Goal: Information Seeking & Learning: Learn about a topic

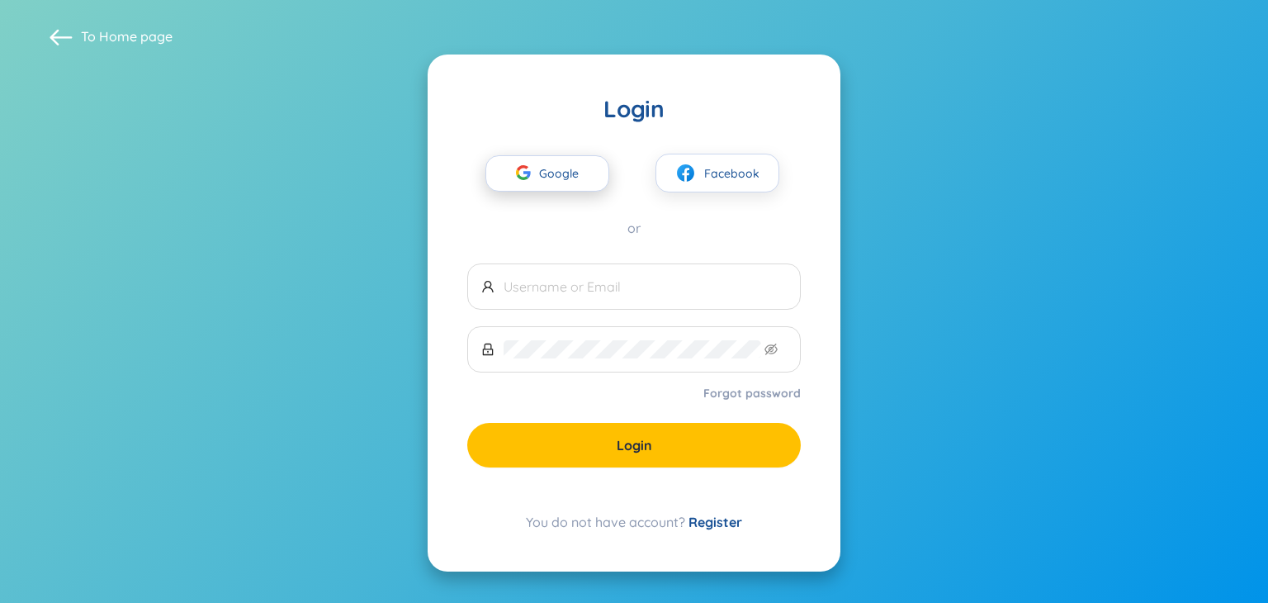
click at [564, 177] on span "Google" at bounding box center [563, 173] width 48 height 35
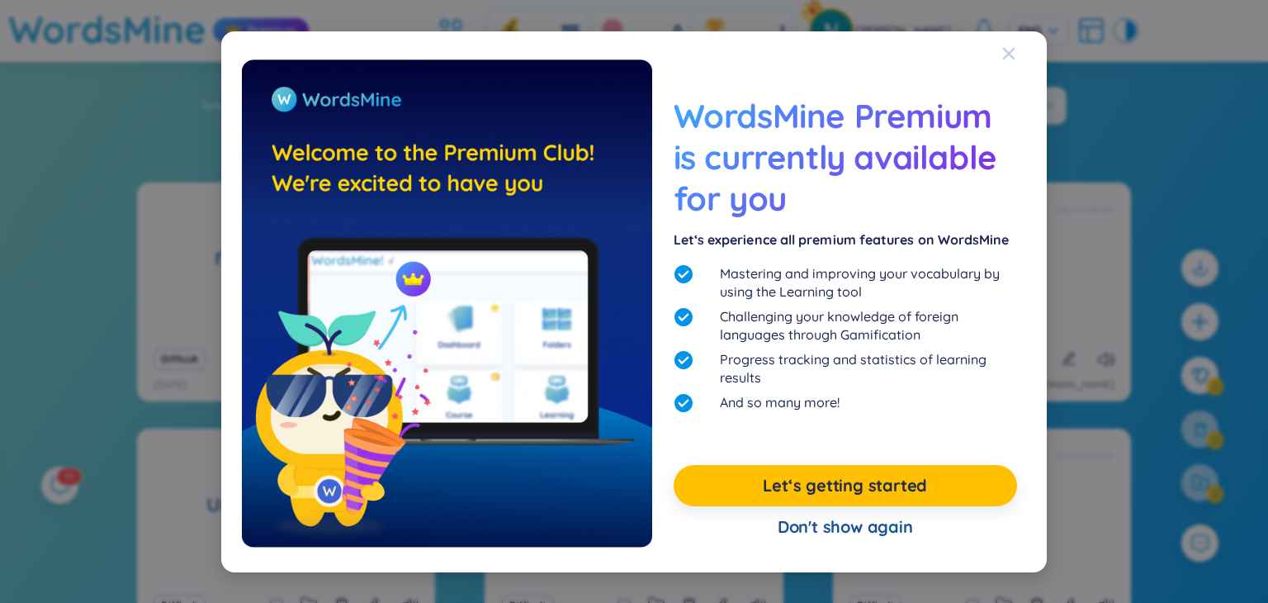
click at [1010, 59] on icon "Close" at bounding box center [1008, 53] width 13 height 13
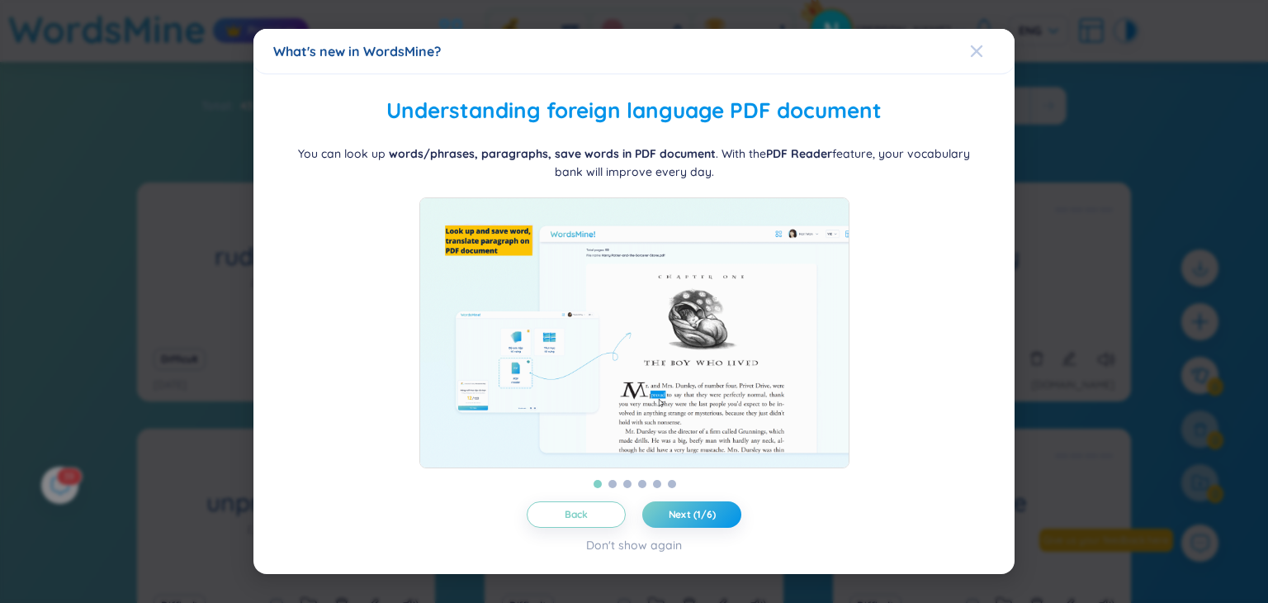
click at [977, 45] on icon "Close" at bounding box center [976, 51] width 13 height 13
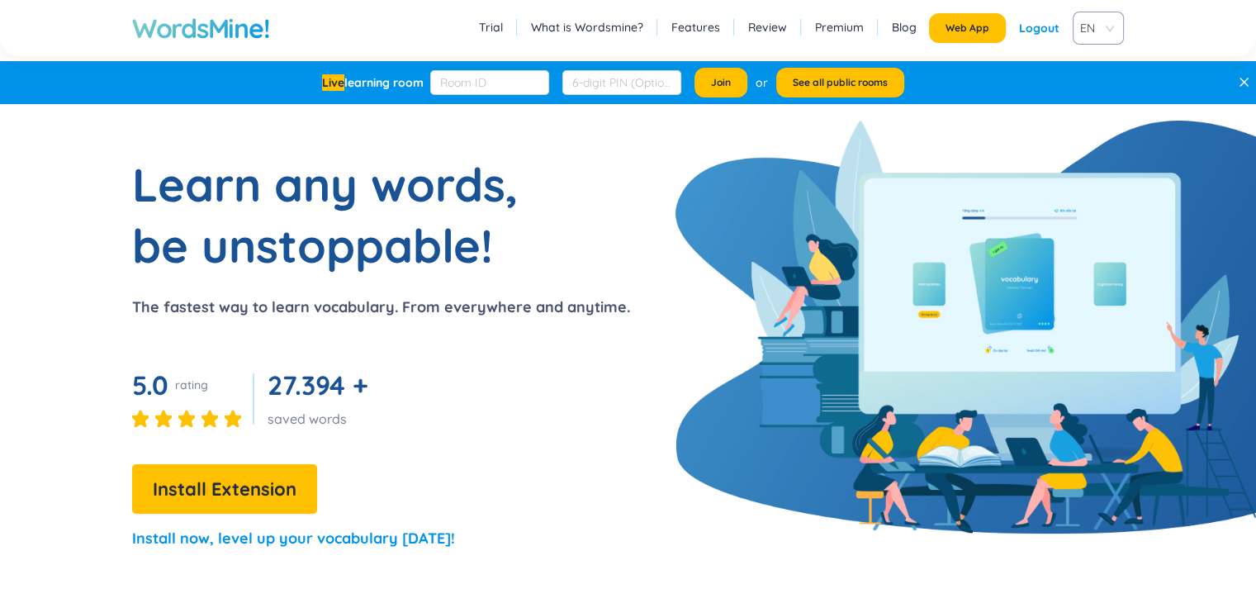
click at [169, 33] on h1 "WordsMine!" at bounding box center [200, 28] width 137 height 33
click at [981, 31] on span "Web App" at bounding box center [967, 27] width 44 height 13
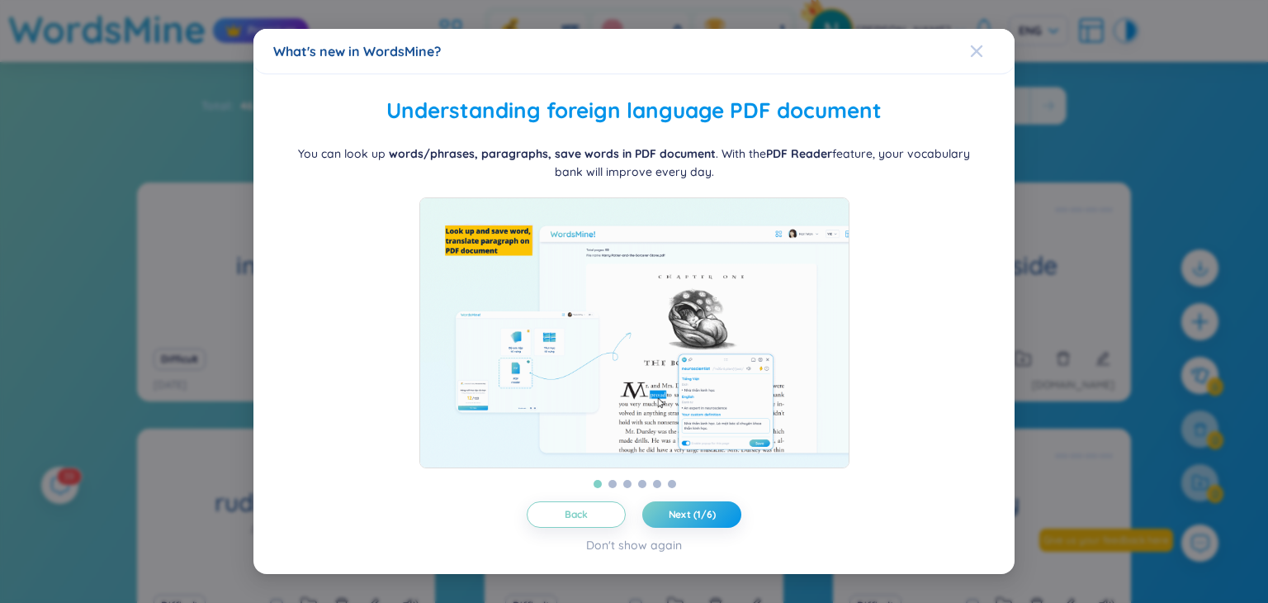
click at [972, 50] on div "Close" at bounding box center [976, 51] width 13 height 45
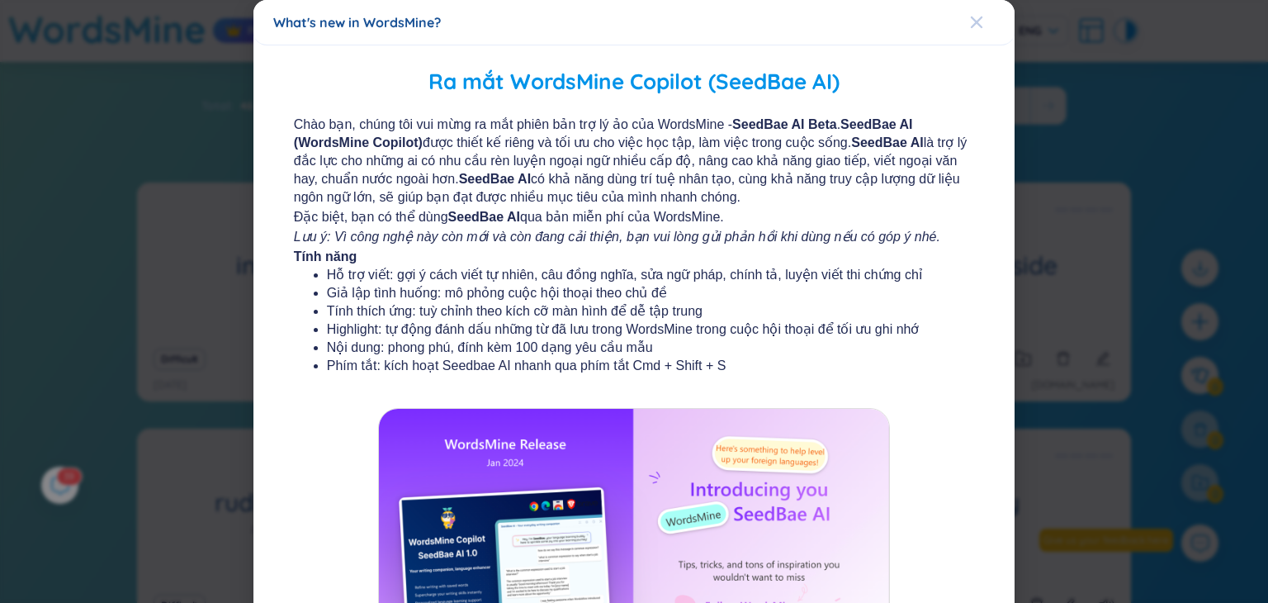
click at [970, 30] on div "Close" at bounding box center [976, 22] width 13 height 45
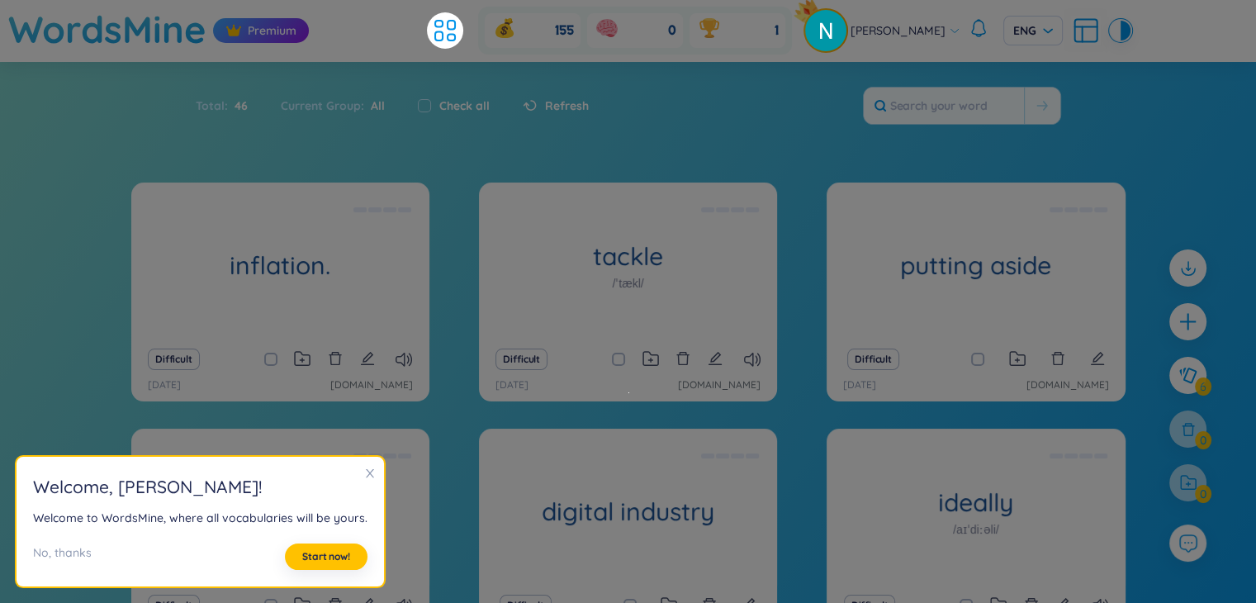
click at [1182, 131] on section "Sort Alphabet Ascending Alphabet Descending Time-based Ascending Time-based Des…" at bounding box center [628, 407] width 1256 height 690
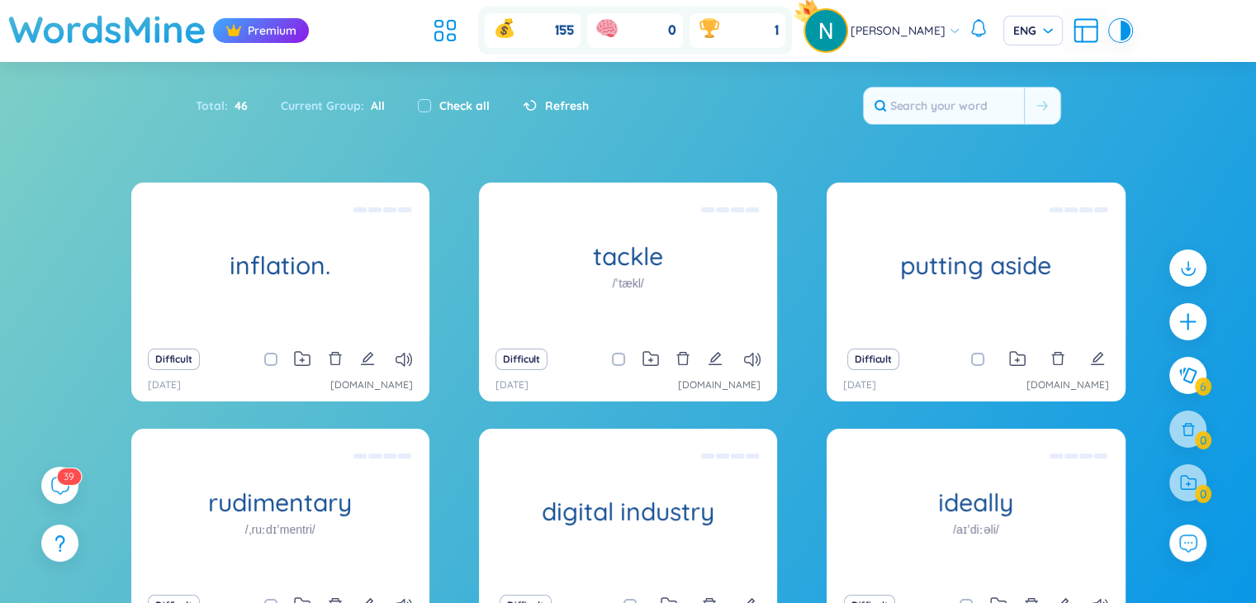
click at [1189, 127] on section "Sort Alphabet Ascending Alphabet Descending Time-based Ascending Time-based Des…" at bounding box center [628, 407] width 1256 height 690
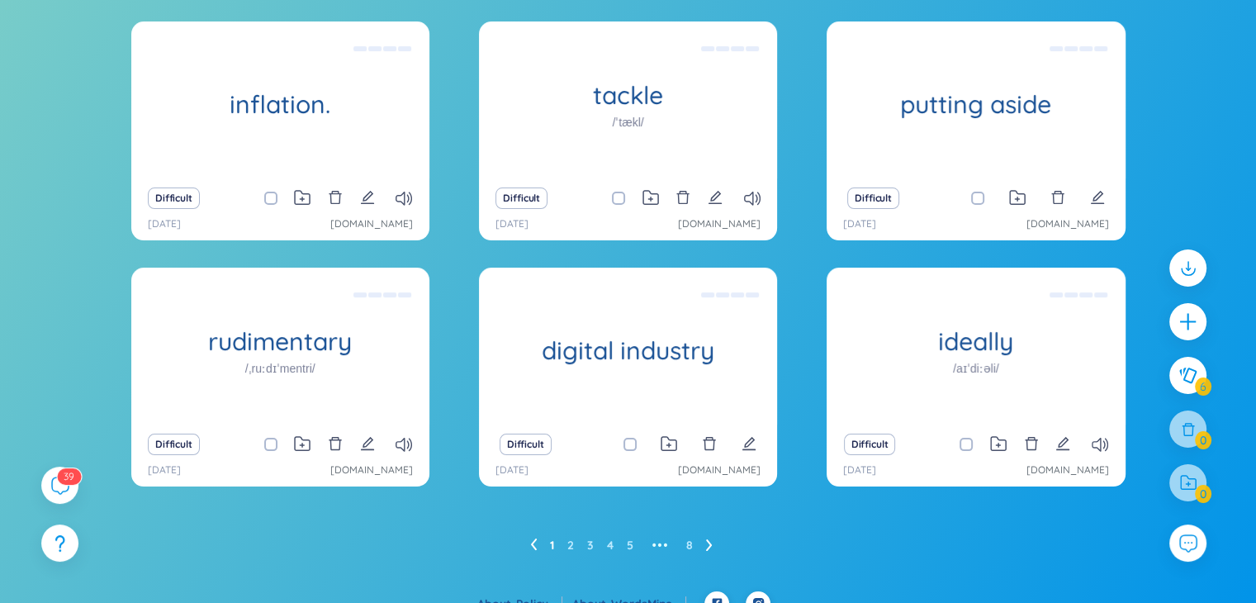
scroll to position [107, 0]
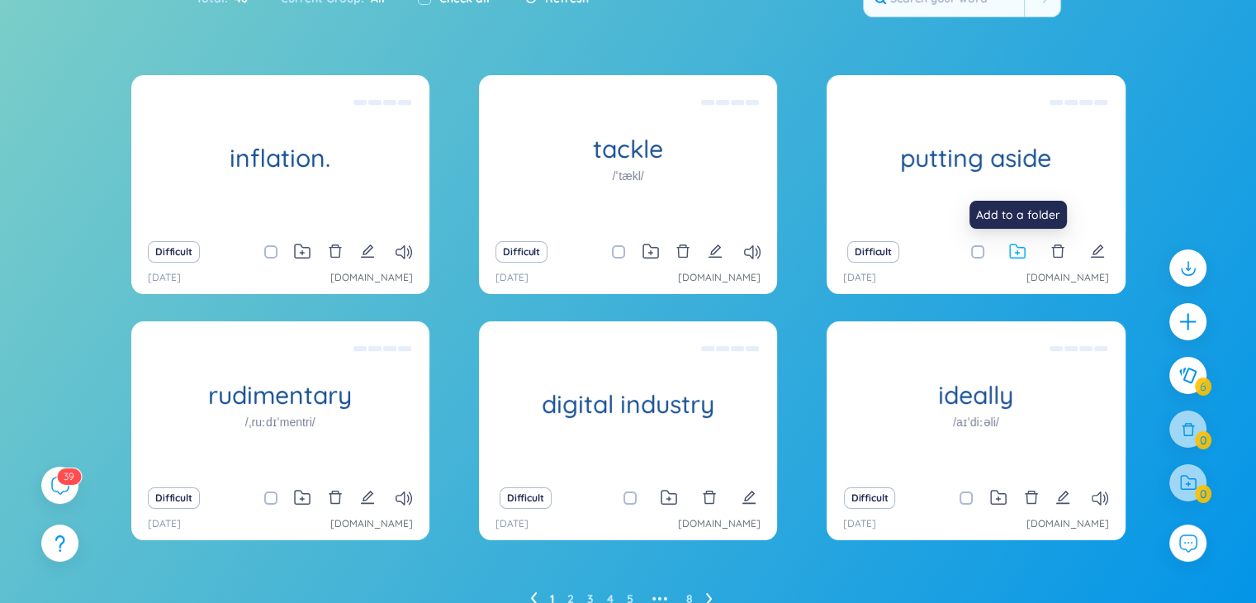
click at [1014, 250] on icon at bounding box center [1017, 252] width 17 height 16
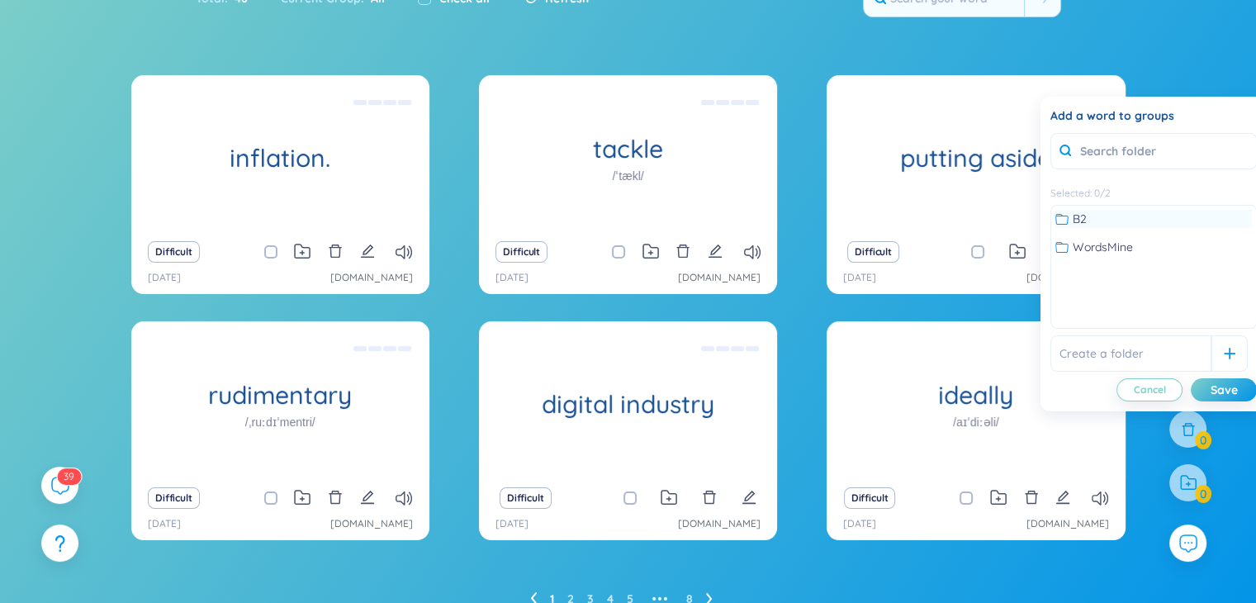
click at [1074, 222] on span "B2" at bounding box center [1079, 219] width 14 height 18
click at [651, 252] on icon at bounding box center [650, 253] width 4 height 4
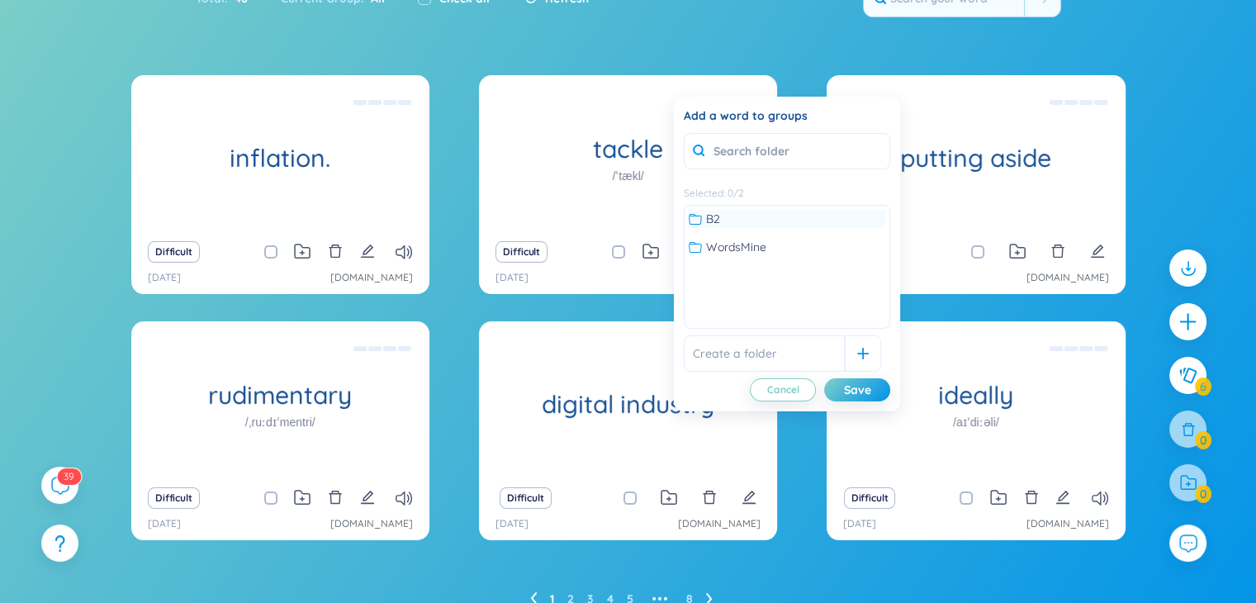
click at [703, 215] on div at bounding box center [696, 218] width 17 height 13
click at [292, 255] on div "Difficult" at bounding box center [281, 251] width 282 height 23
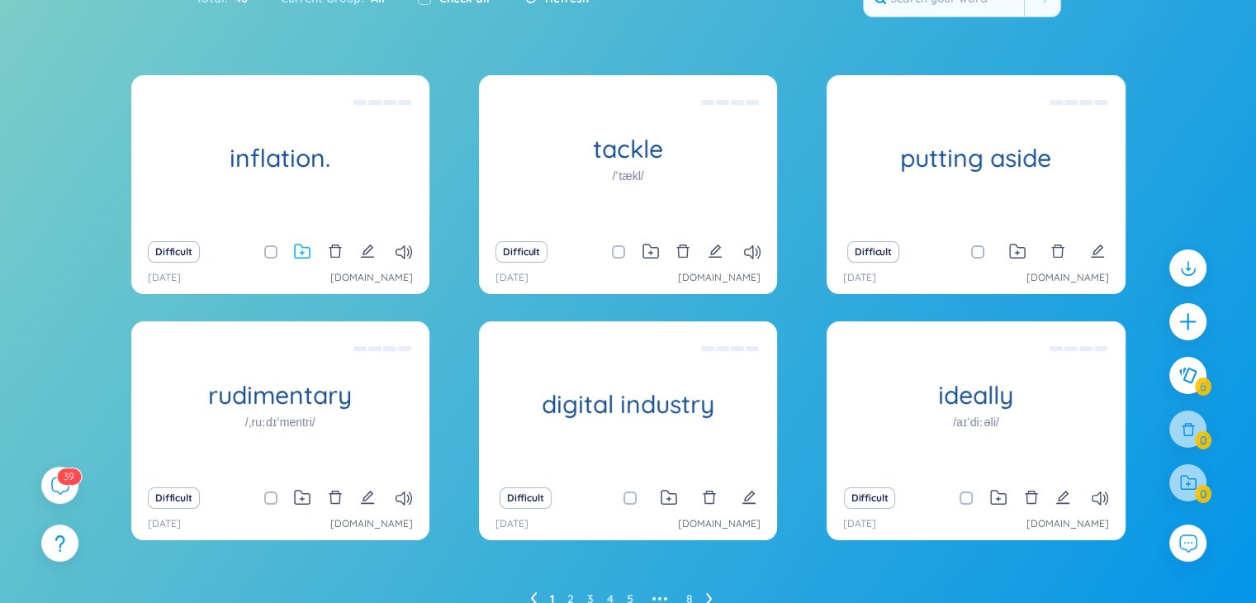
click at [300, 255] on icon at bounding box center [302, 252] width 17 height 16
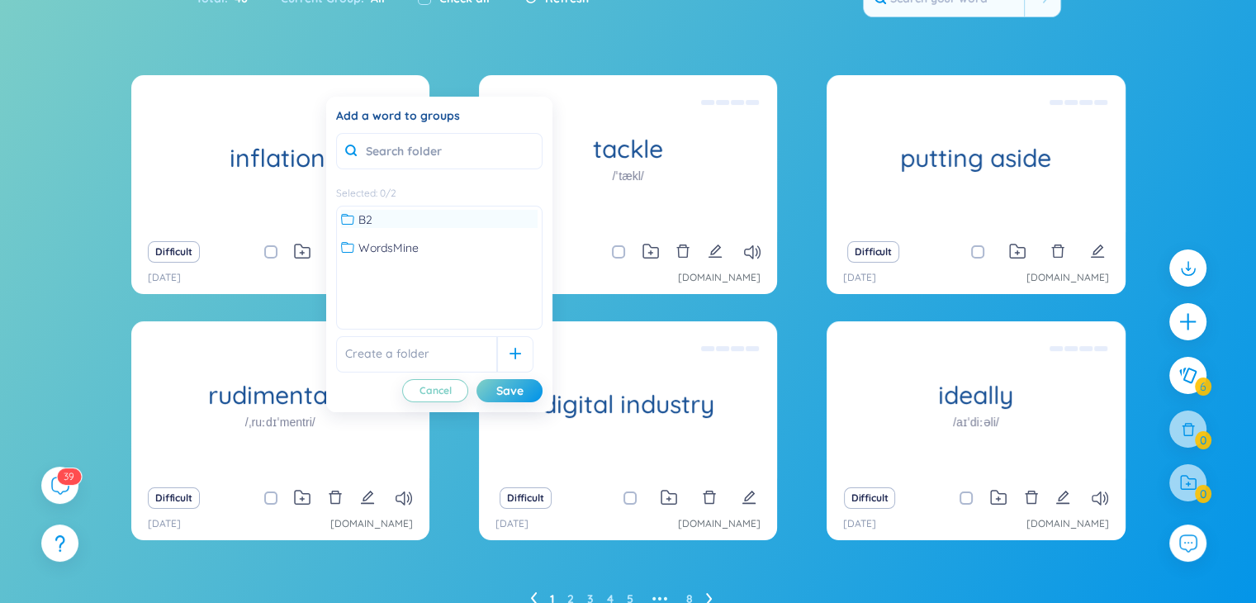
click at [357, 210] on div "B2" at bounding box center [439, 219] width 196 height 18
click at [364, 222] on span "B2" at bounding box center [365, 219] width 14 height 18
click at [1201, 87] on div "inflation. (Definition is empty) Difficult 15/10/2025 www.oxfordlearnersdiction…" at bounding box center [628, 360] width 1256 height 570
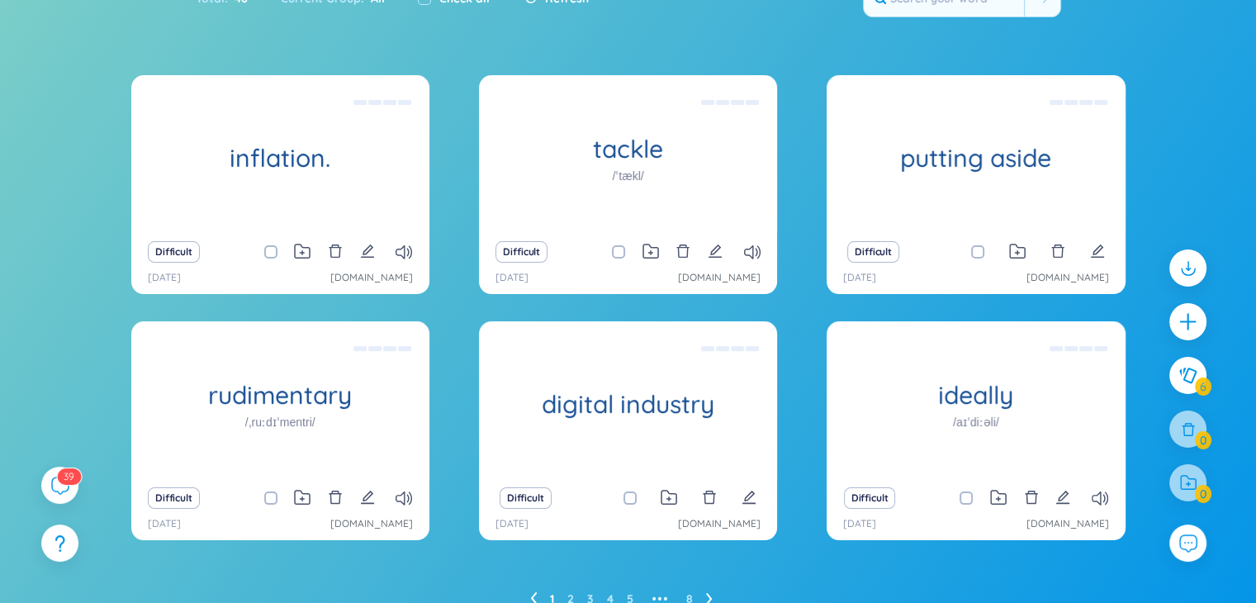
scroll to position [0, 0]
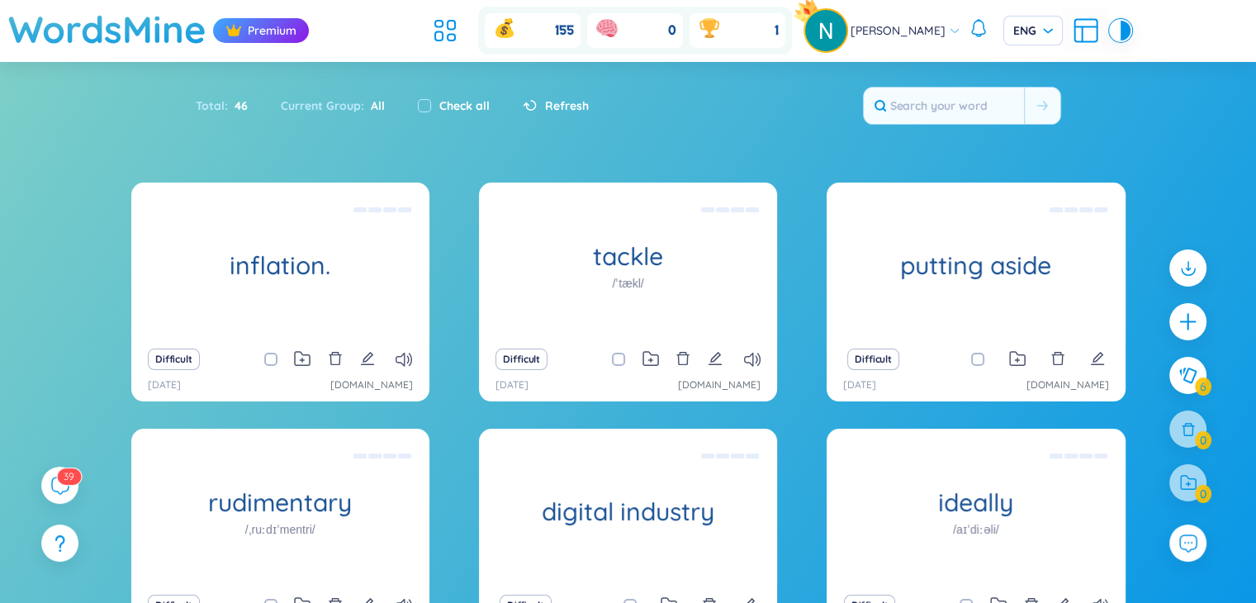
click at [883, 33] on span "Nguyen Xuân" at bounding box center [897, 30] width 95 height 18
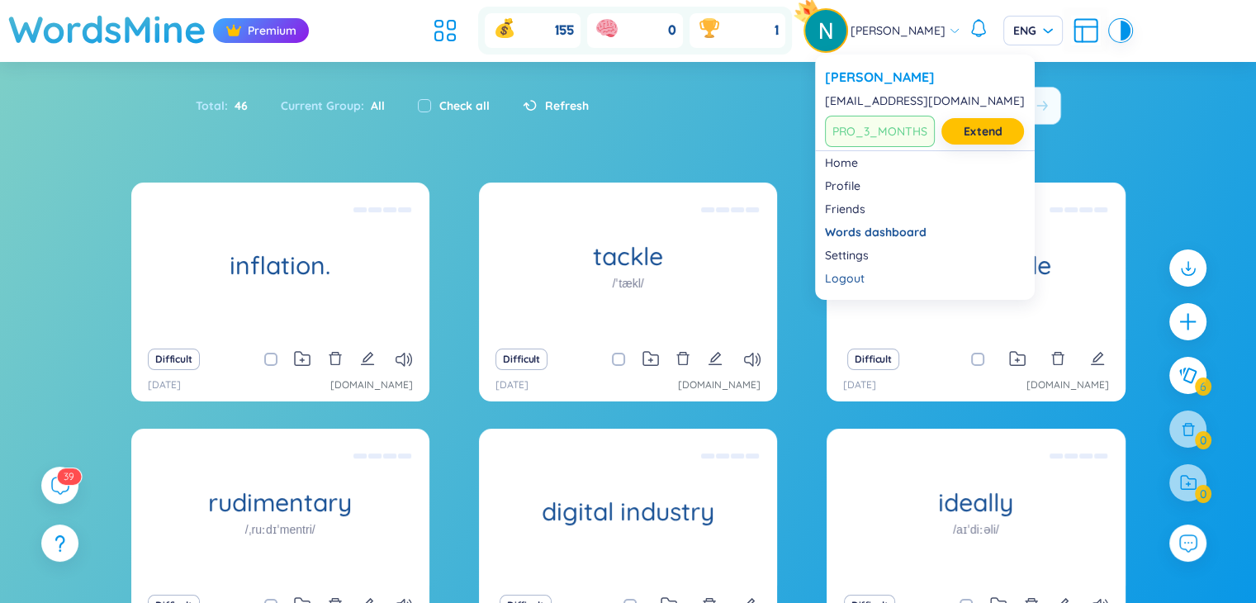
click at [883, 33] on span "Nguyen Xuân" at bounding box center [897, 30] width 95 height 18
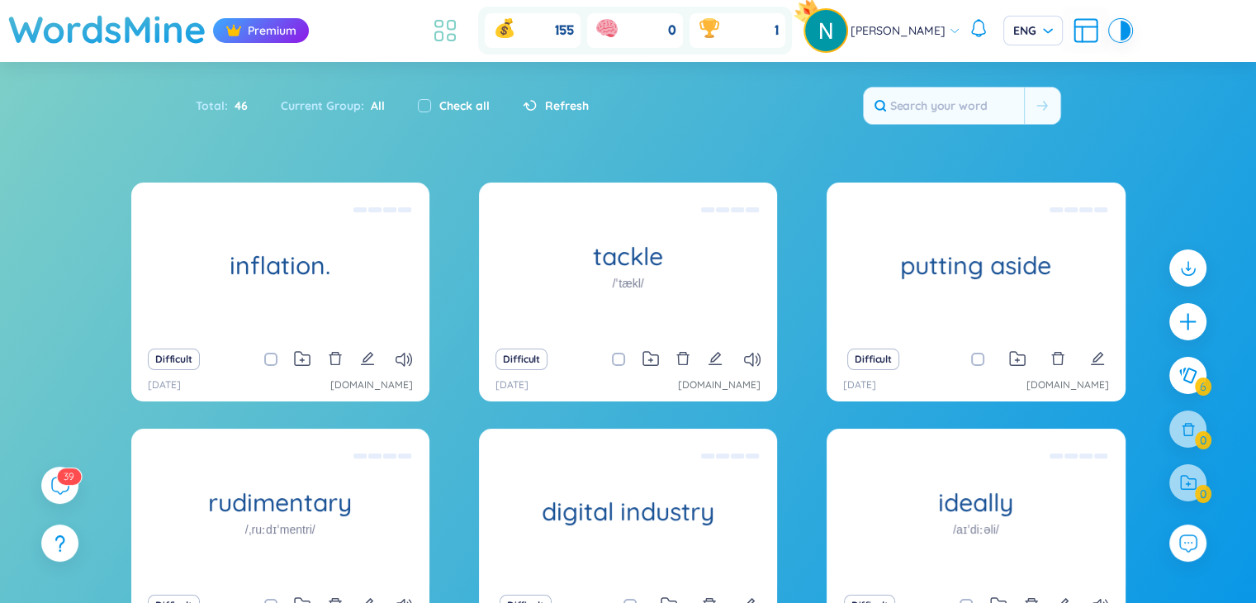
click at [453, 37] on icon at bounding box center [445, 31] width 30 height 30
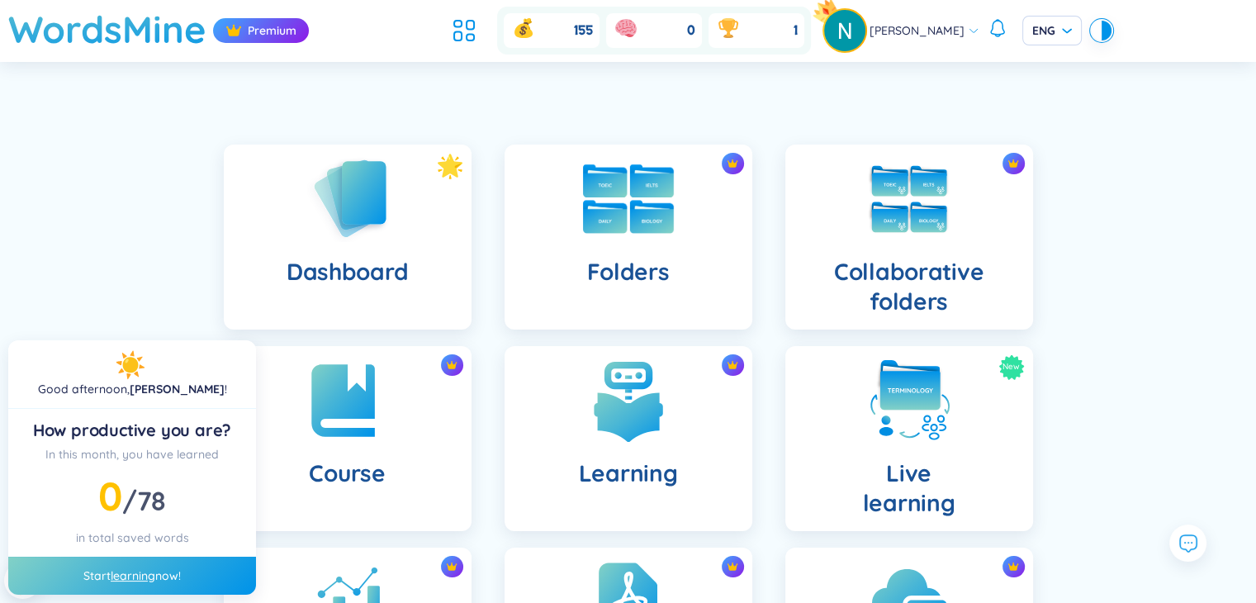
click at [654, 229] on img at bounding box center [628, 198] width 91 height 69
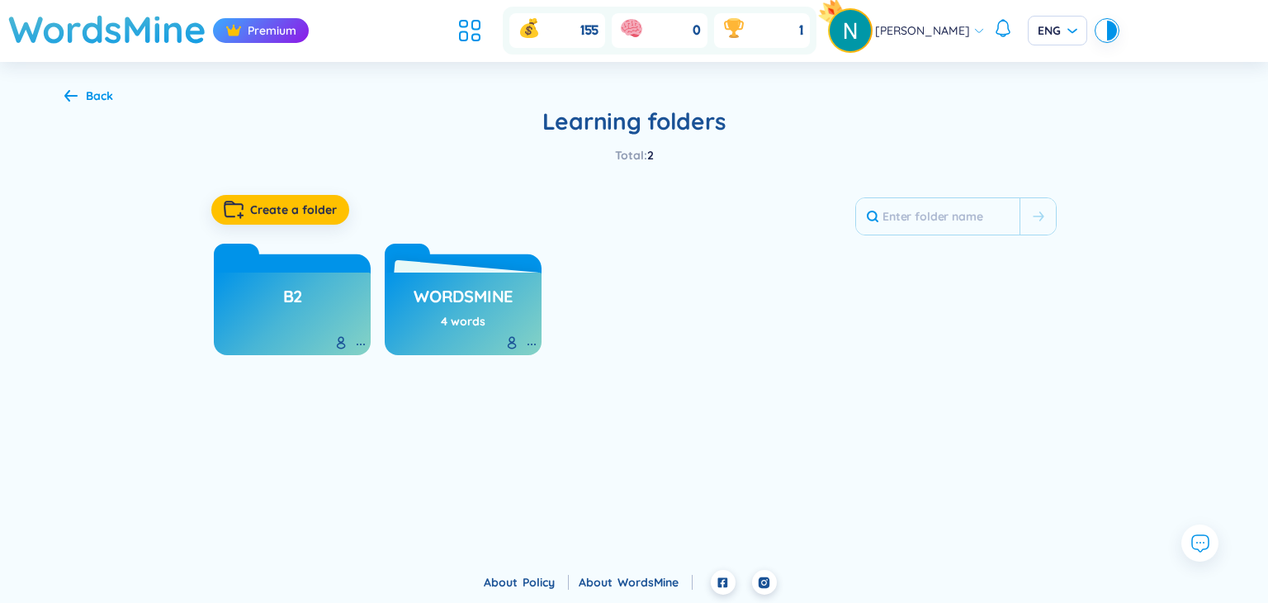
click at [310, 319] on div "B2" at bounding box center [292, 313] width 157 height 83
click at [295, 291] on h3 "B2" at bounding box center [293, 300] width 20 height 31
click at [444, 323] on div "4 words" at bounding box center [463, 321] width 45 height 18
click at [510, 341] on icon at bounding box center [511, 340] width 5 height 5
click at [469, 299] on h3 "WordsMine" at bounding box center [463, 300] width 99 height 31
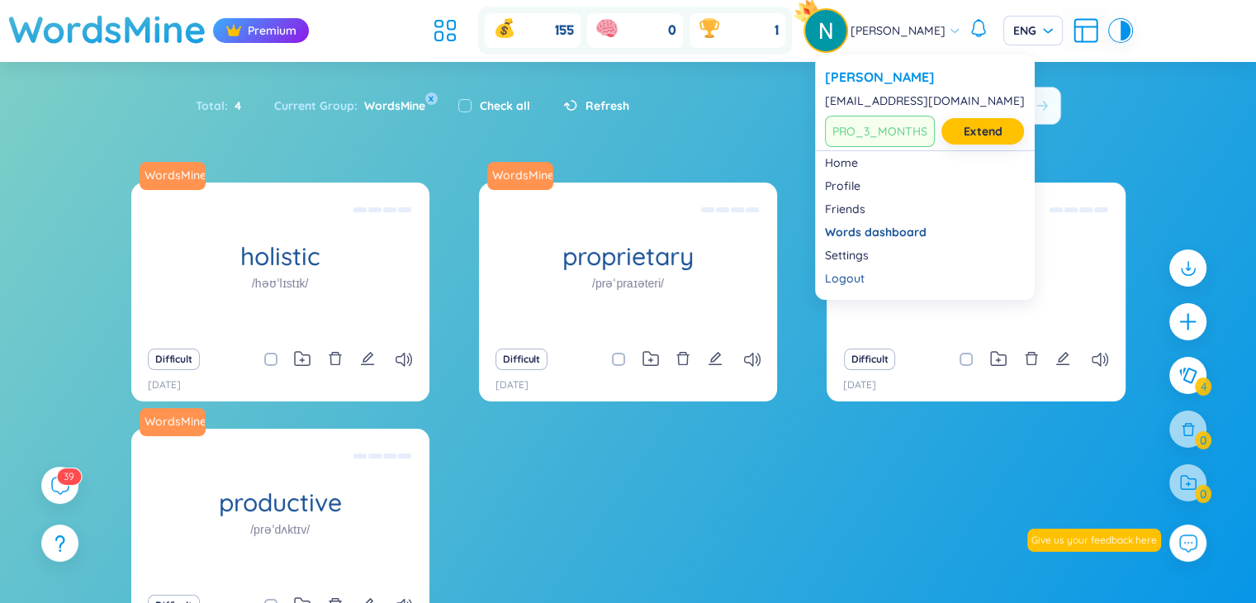
click at [872, 26] on span "[PERSON_NAME]" at bounding box center [897, 30] width 95 height 18
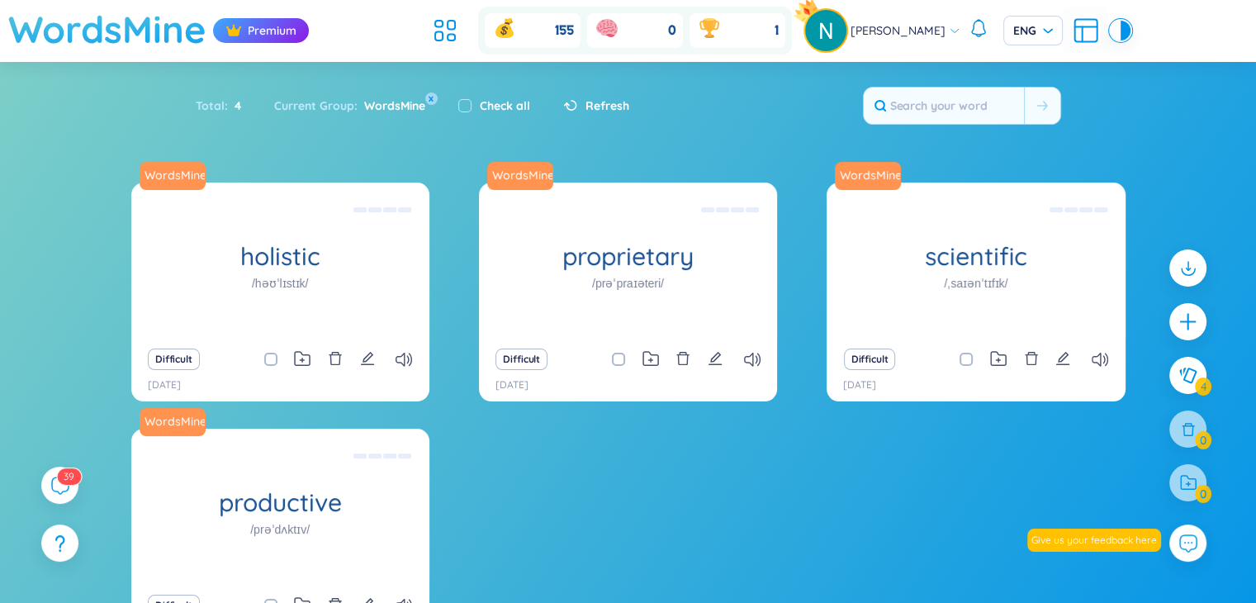
click at [185, 31] on h1 "WordsMine" at bounding box center [107, 29] width 198 height 59
click at [149, 33] on h1 "WordsMine" at bounding box center [107, 29] width 198 height 59
click at [96, 19] on h1 "WordsMine" at bounding box center [107, 29] width 198 height 59
click at [837, 31] on img at bounding box center [825, 30] width 41 height 41
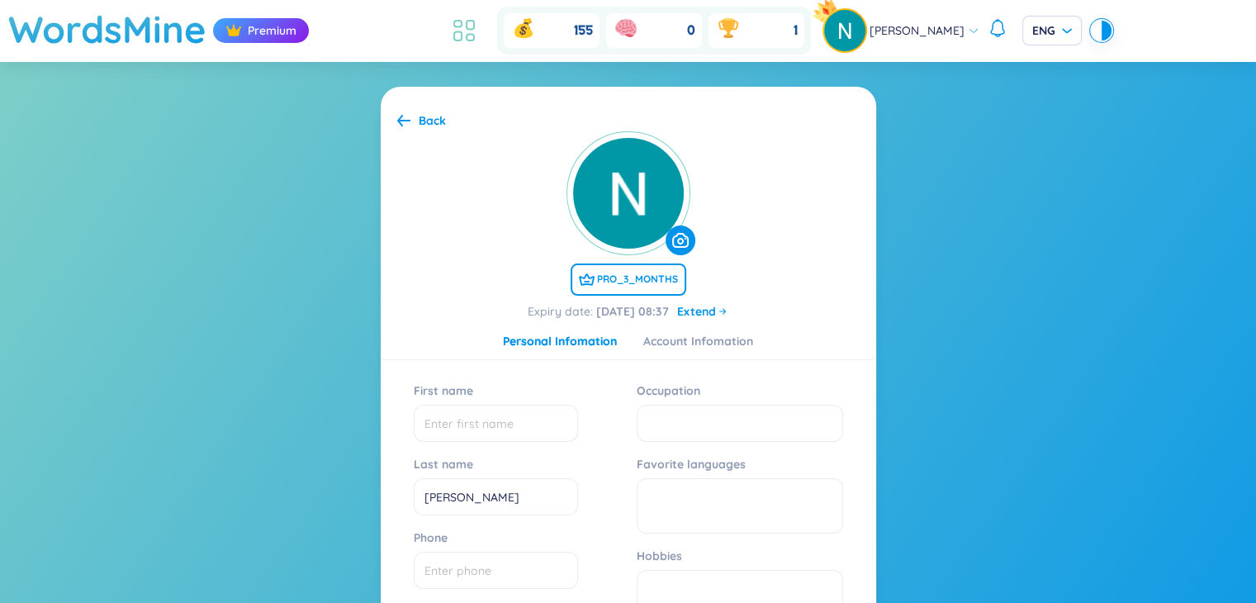
click at [478, 31] on icon at bounding box center [464, 31] width 30 height 30
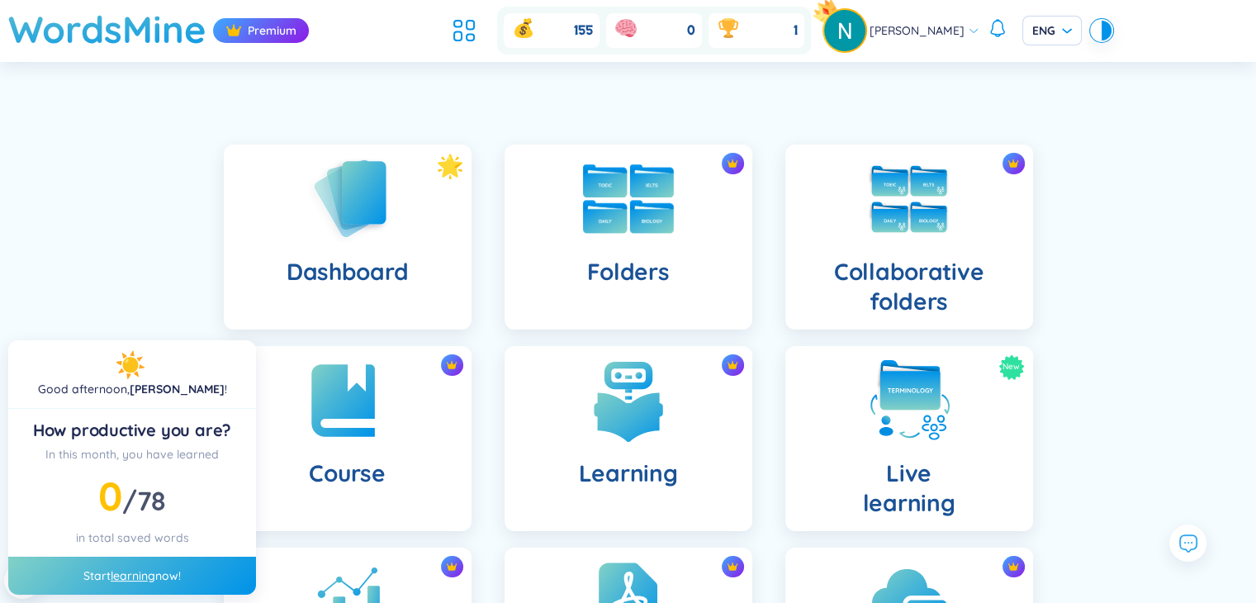
click at [636, 222] on img at bounding box center [628, 198] width 91 height 69
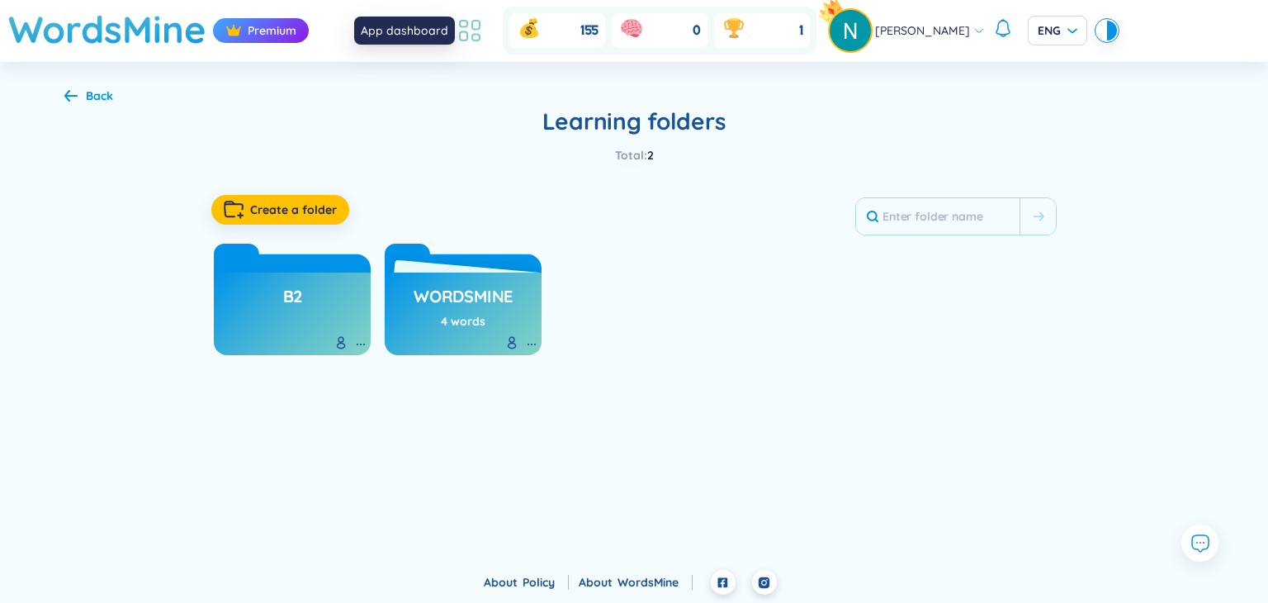
click at [467, 32] on icon at bounding box center [463, 36] width 7 height 9
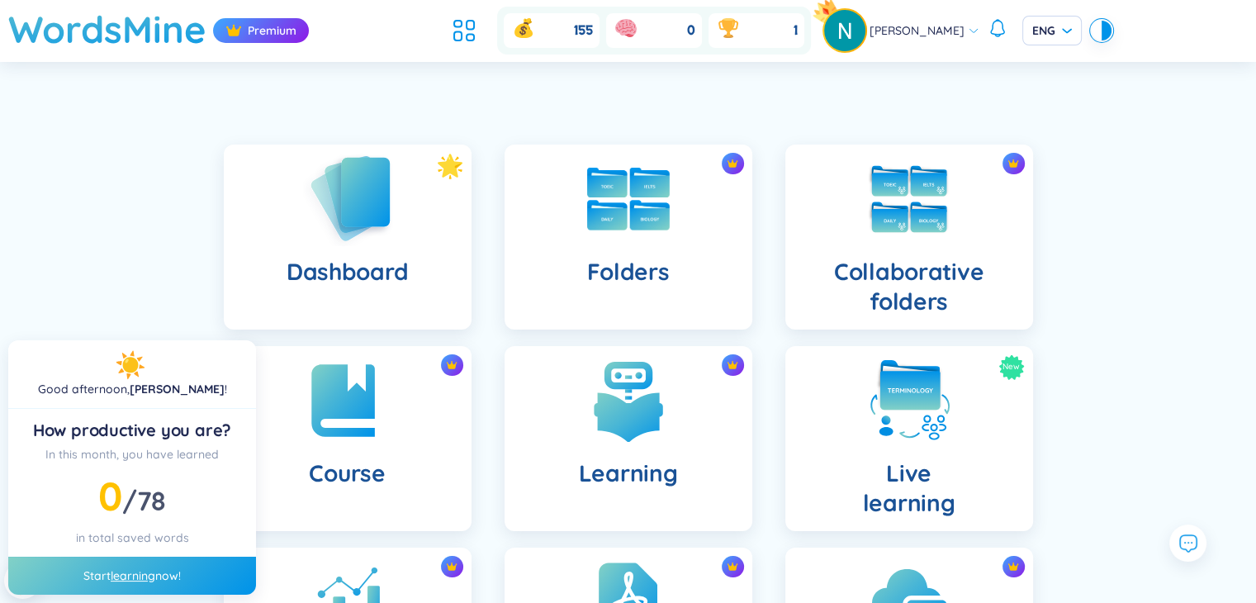
click at [385, 232] on img at bounding box center [347, 198] width 91 height 94
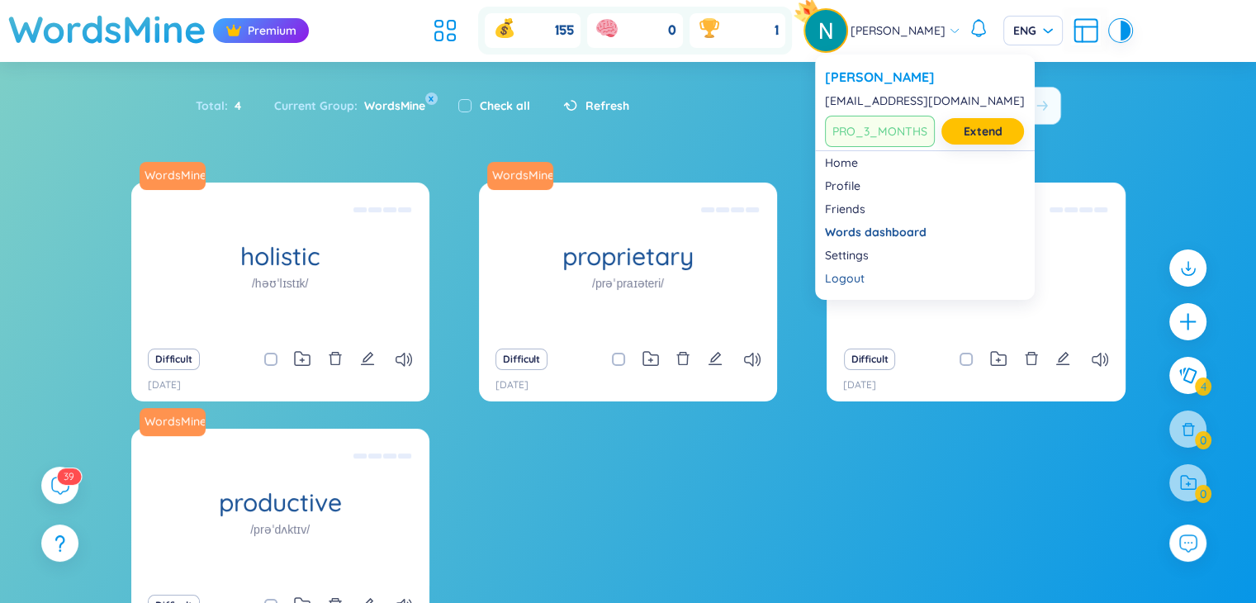
click at [872, 39] on span "[PERSON_NAME]" at bounding box center [897, 30] width 95 height 18
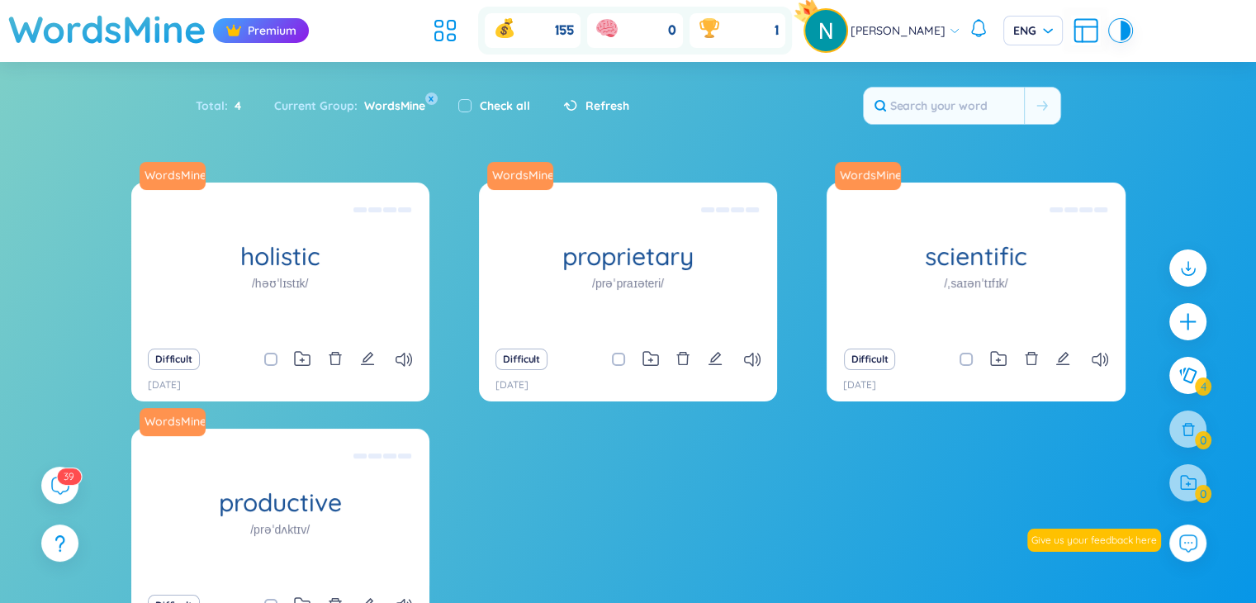
click at [723, 129] on div "Total : 4 Current Group : WordsMine x Check all Refresh" at bounding box center [628, 113] width 1030 height 71
click at [456, 26] on icon at bounding box center [445, 31] width 30 height 30
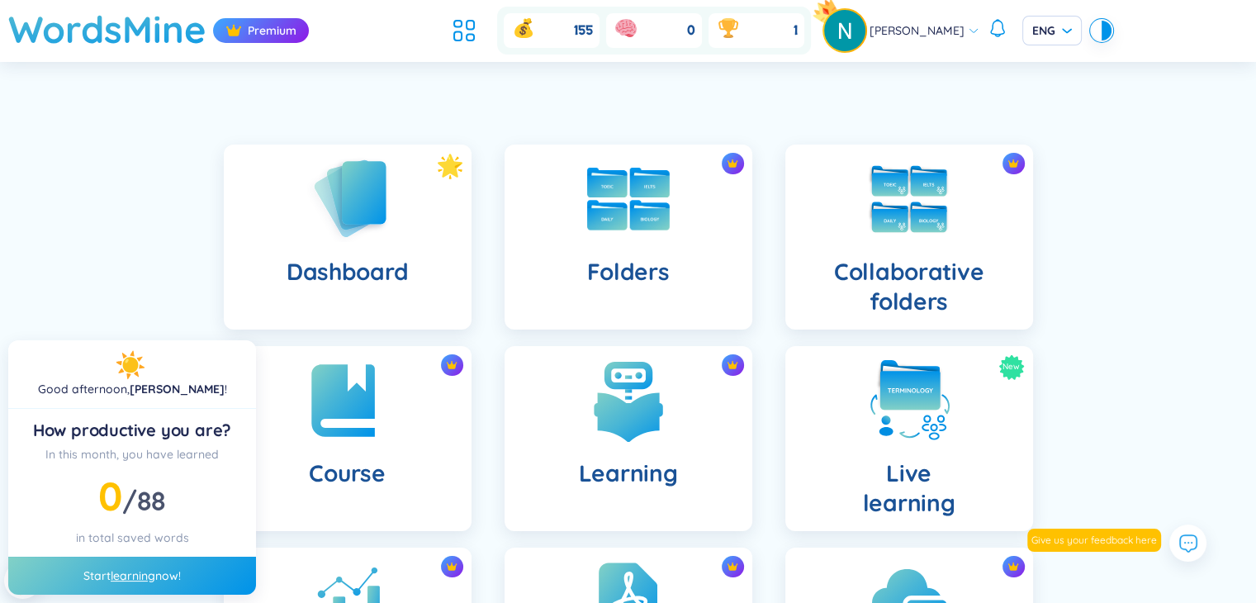
click at [128, 579] on link "learning" at bounding box center [133, 575] width 45 height 15
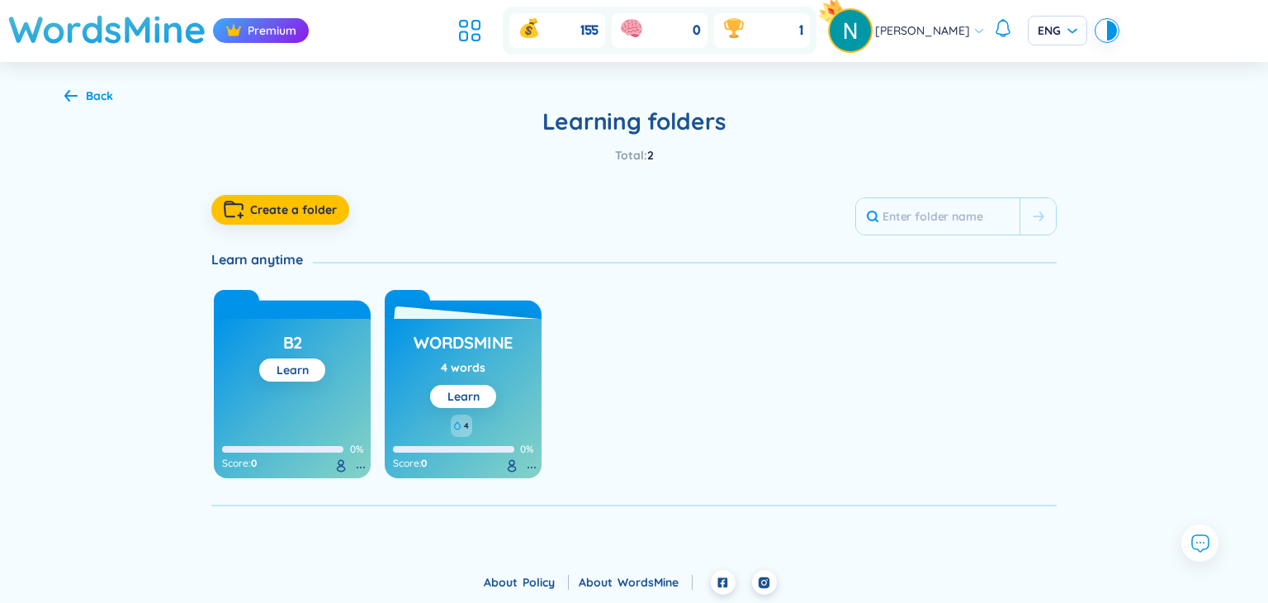
click at [295, 339] on h3 "B2" at bounding box center [293, 346] width 20 height 31
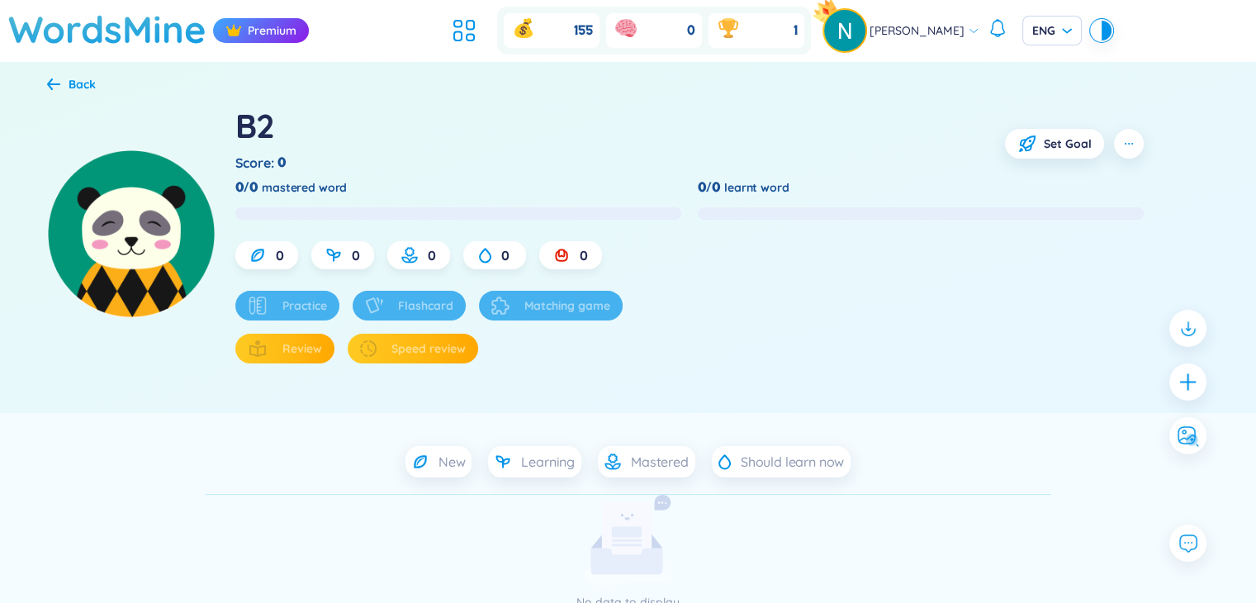
click at [55, 83] on icon at bounding box center [53, 84] width 13 height 12
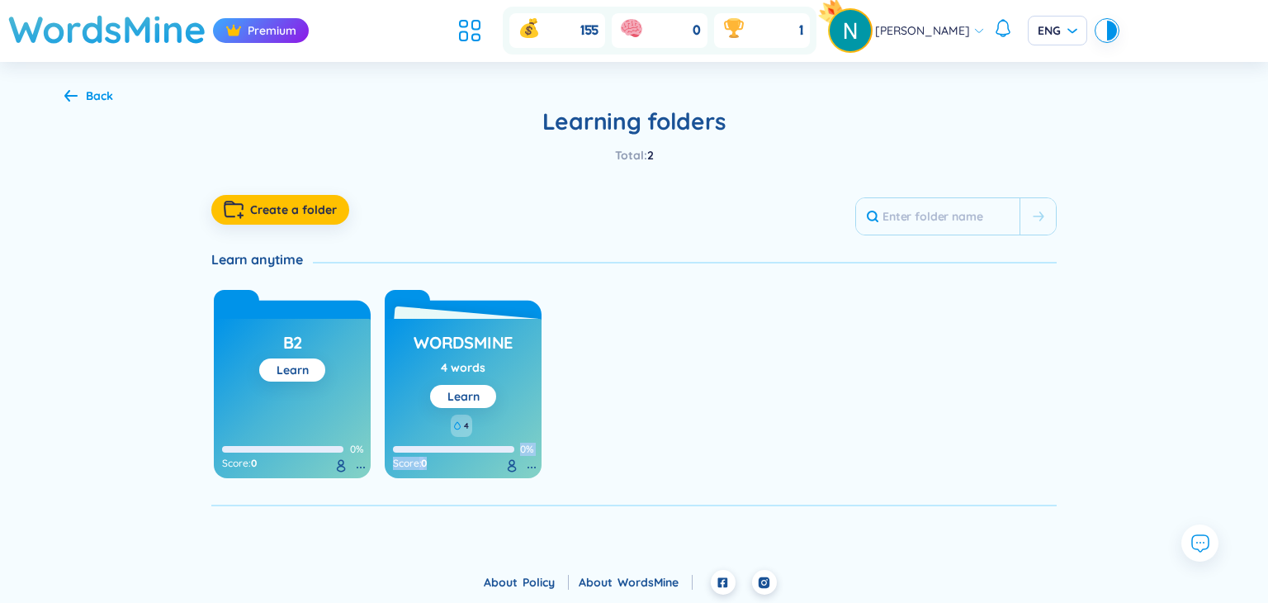
drag, startPoint x: 1261, startPoint y: 434, endPoint x: 1257, endPoint y: 473, distance: 39.0
click at [1257, 473] on div "Back Learning folders Total : 2 Create a folder Learn anytime B2 Learn 0% Score…" at bounding box center [634, 297] width 1268 height 470
click at [601, 156] on div "Total : 2" at bounding box center [633, 155] width 845 height 18
click at [106, 97] on div "Back" at bounding box center [99, 96] width 27 height 18
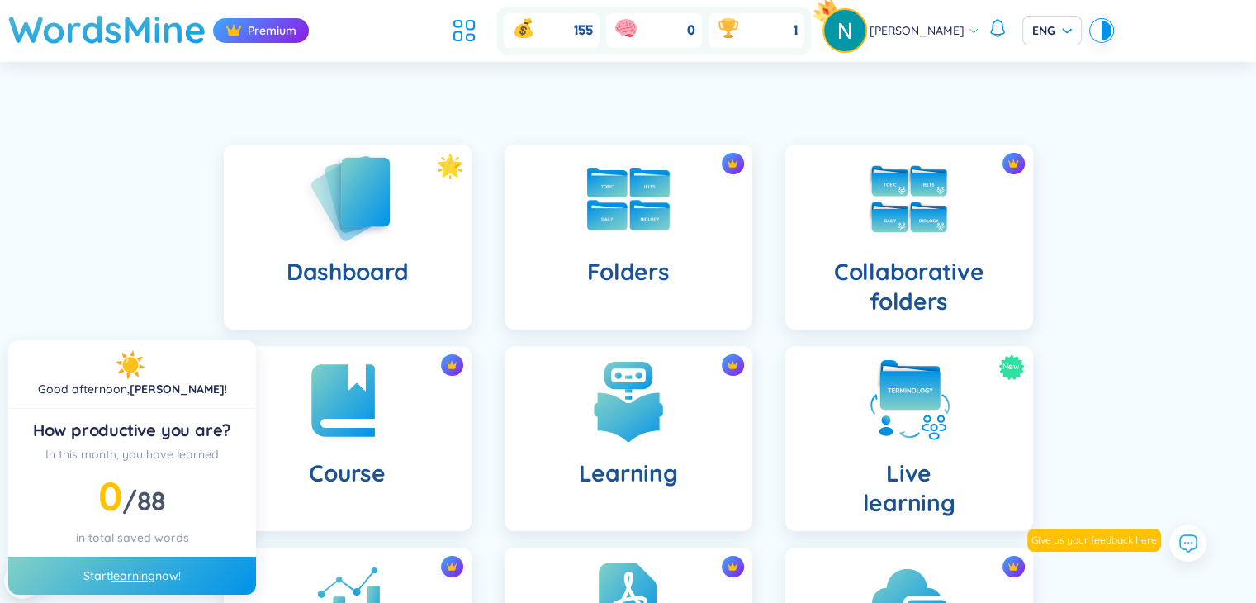
click at [388, 229] on img at bounding box center [347, 198] width 91 height 94
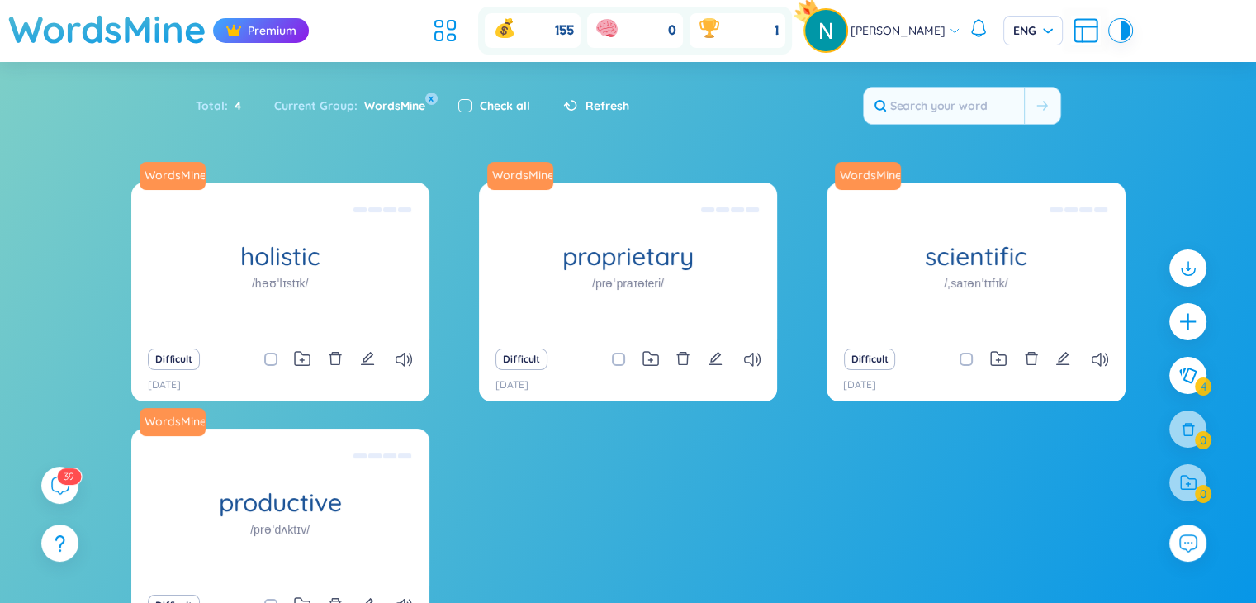
click at [456, 102] on div "Check all" at bounding box center [494, 105] width 105 height 35
click at [460, 104] on input "checkbox" at bounding box center [464, 105] width 13 height 13
checkbox input "true"
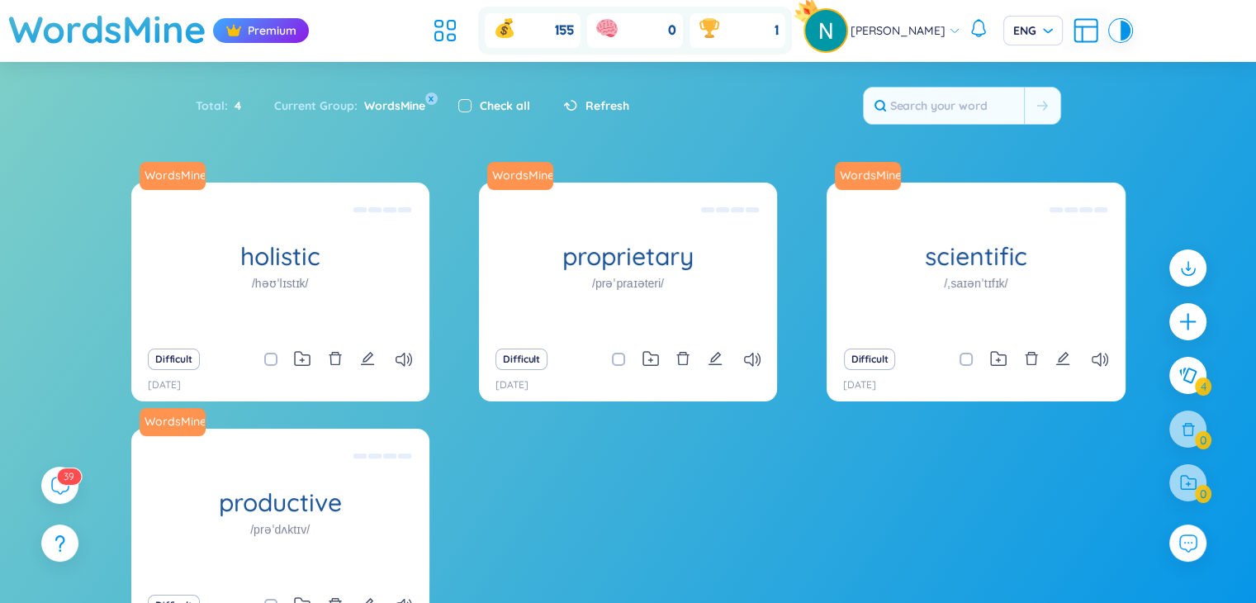
checkbox input "true"
click at [467, 106] on input "checkbox" at bounding box center [464, 105] width 13 height 13
checkbox input "false"
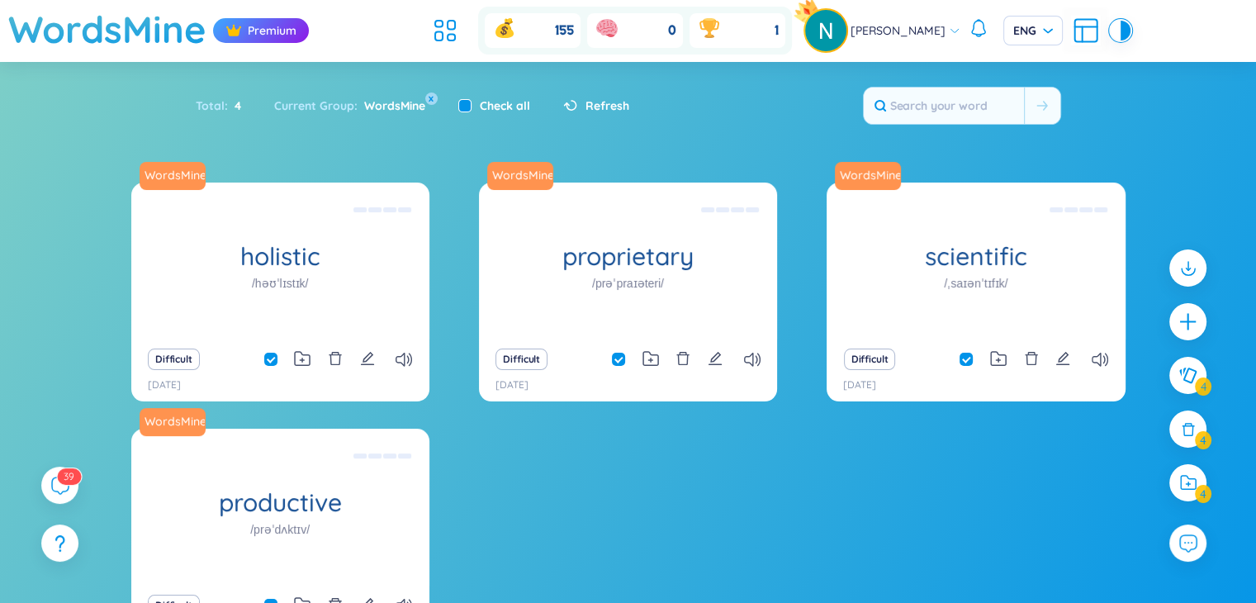
checkbox input "false"
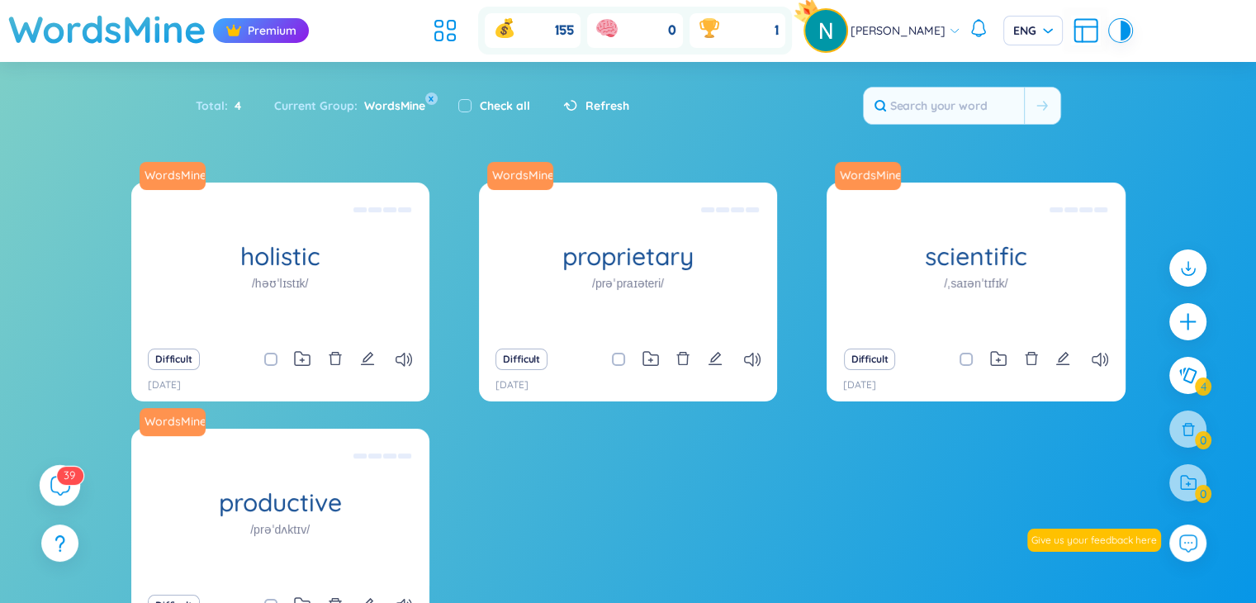
click at [59, 485] on icon at bounding box center [60, 485] width 20 height 20
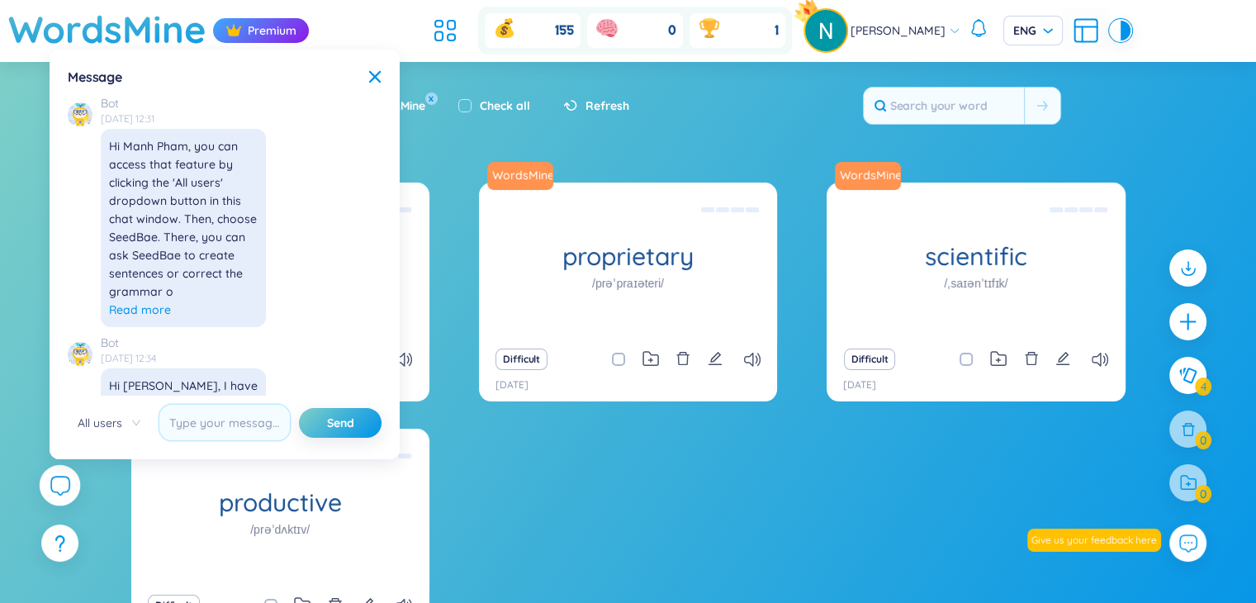
scroll to position [19175, 0]
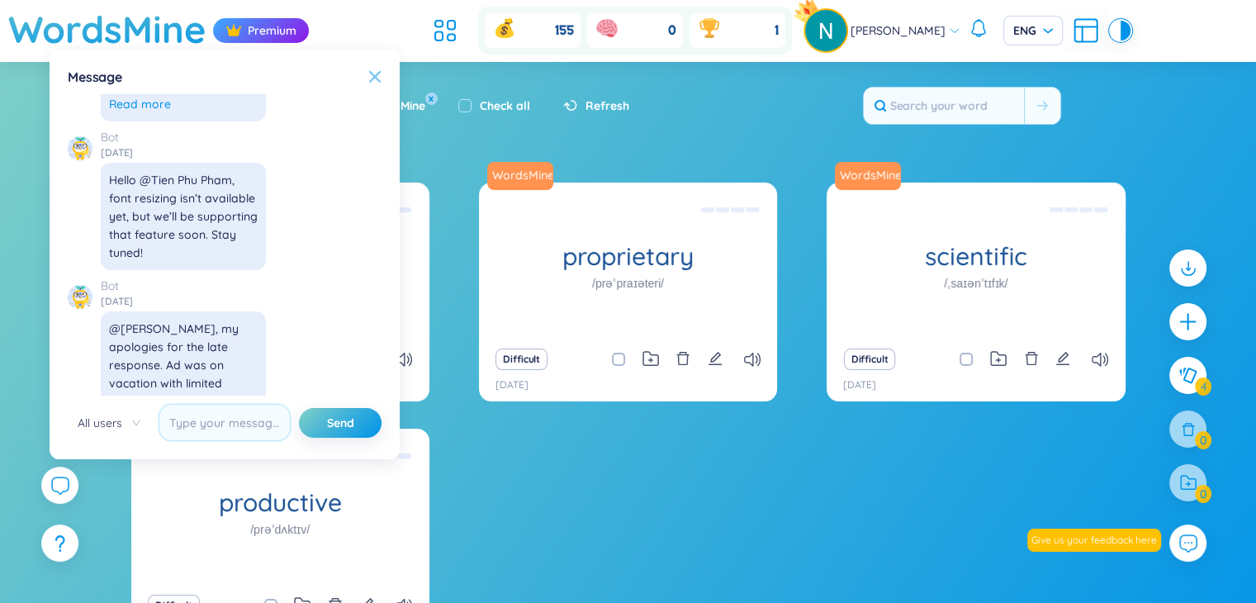
click at [370, 73] on icon at bounding box center [374, 76] width 13 height 13
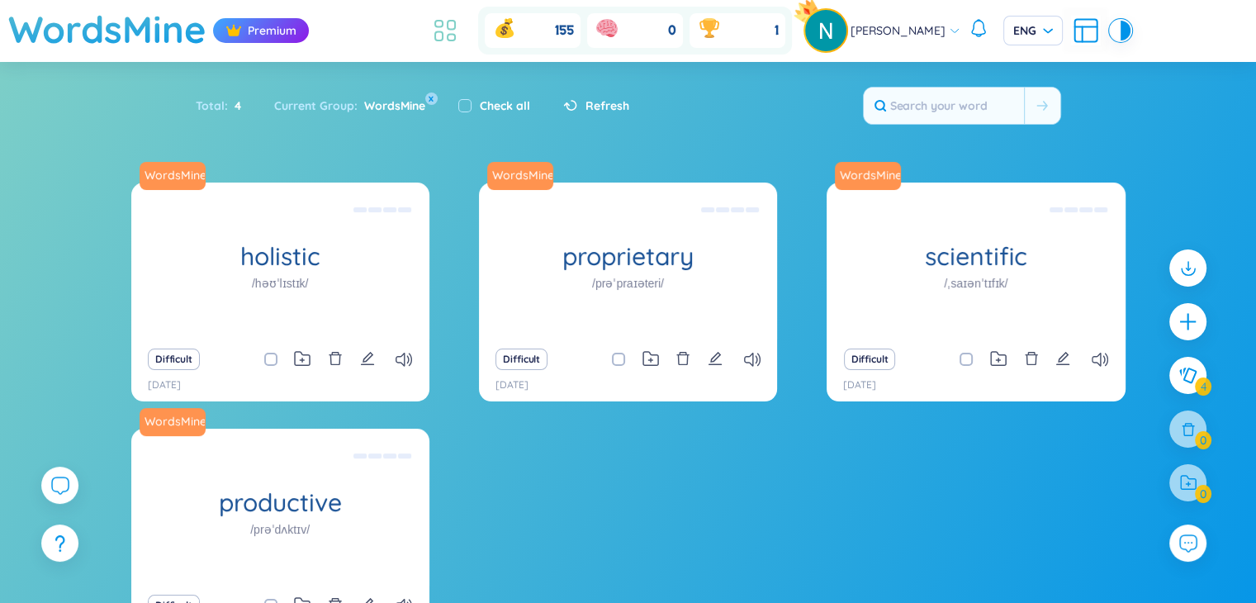
click at [452, 41] on icon at bounding box center [445, 31] width 30 height 30
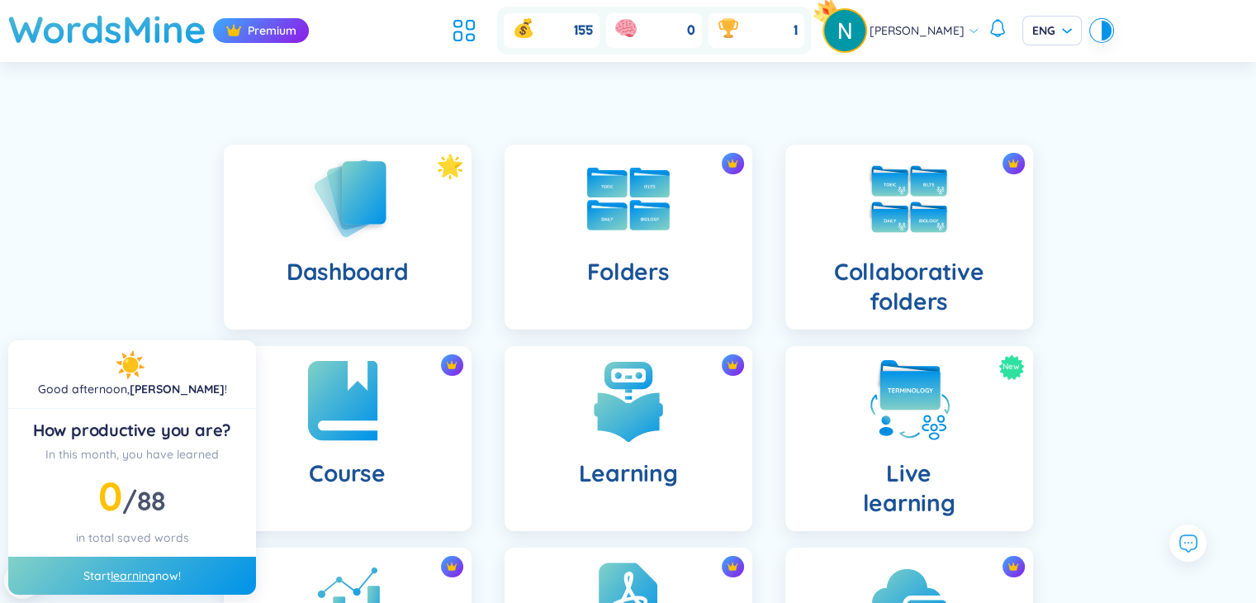
click at [334, 433] on img at bounding box center [347, 400] width 91 height 91
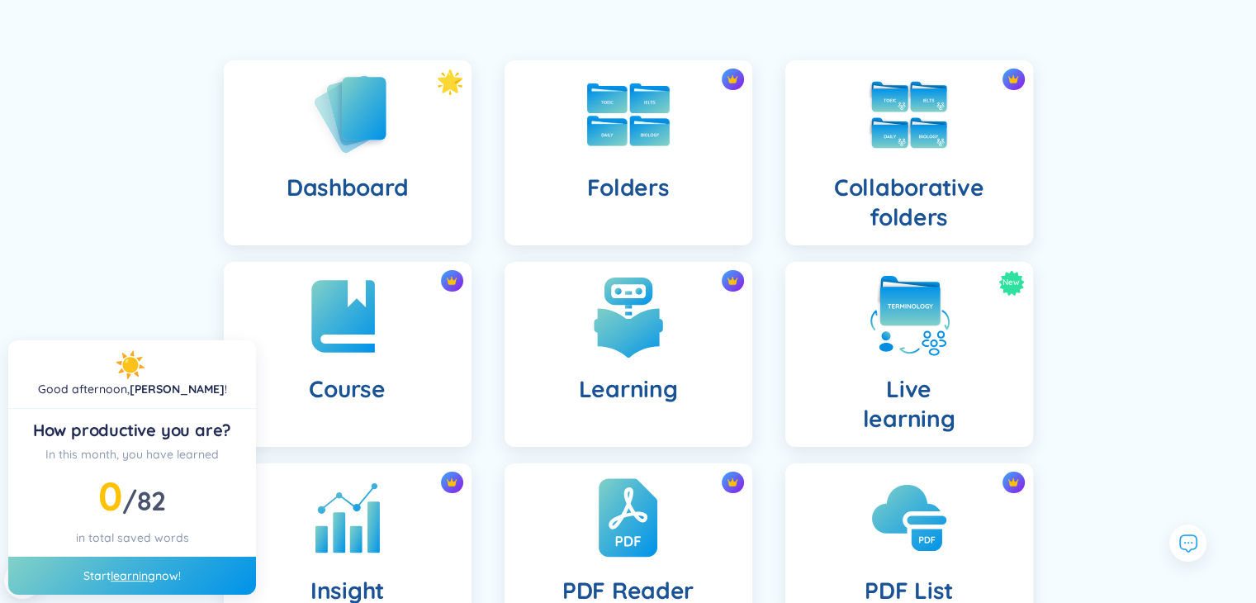
scroll to position [69, 0]
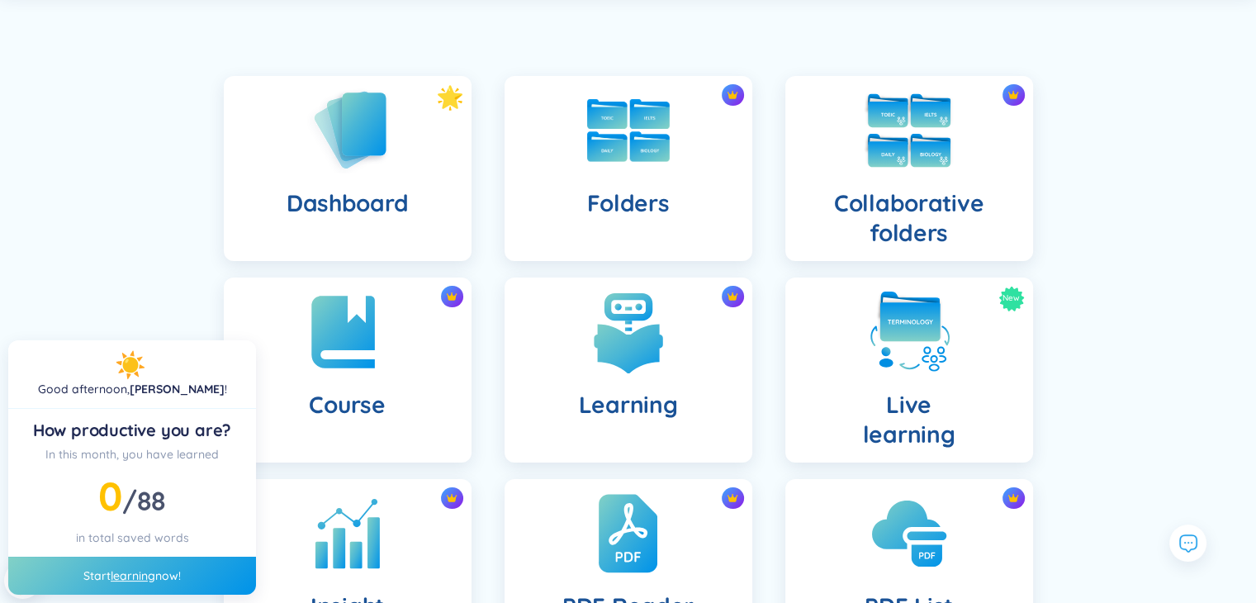
click at [873, 190] on h4 "Collaborative folders" at bounding box center [908, 217] width 221 height 59
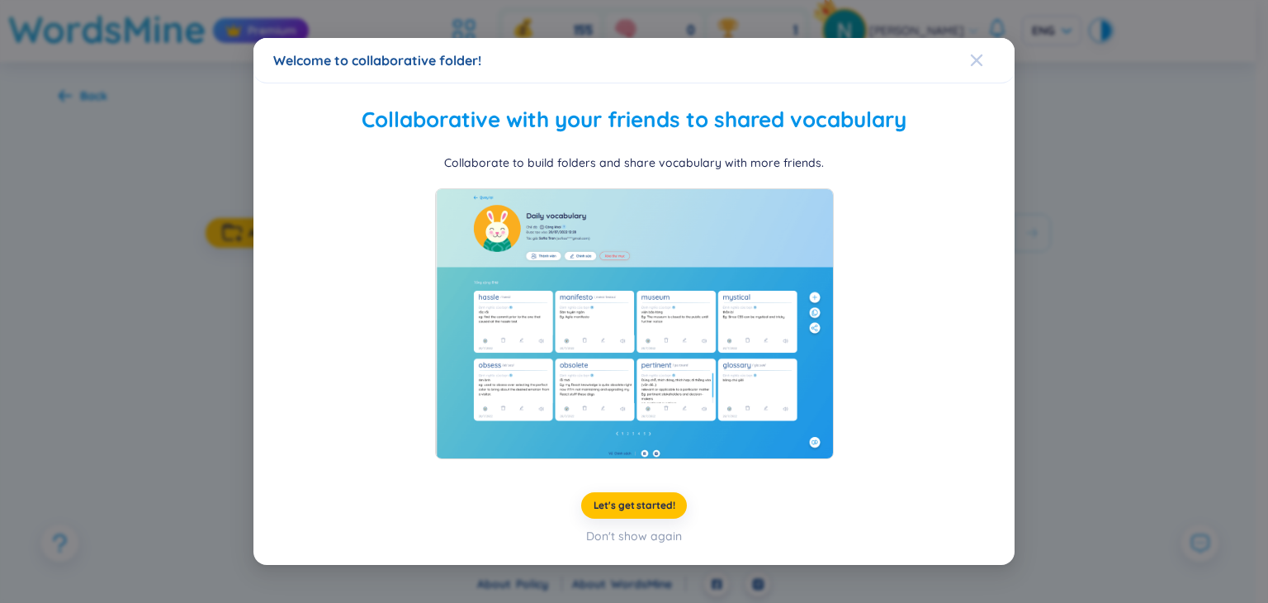
click at [974, 70] on div "Close" at bounding box center [976, 60] width 13 height 45
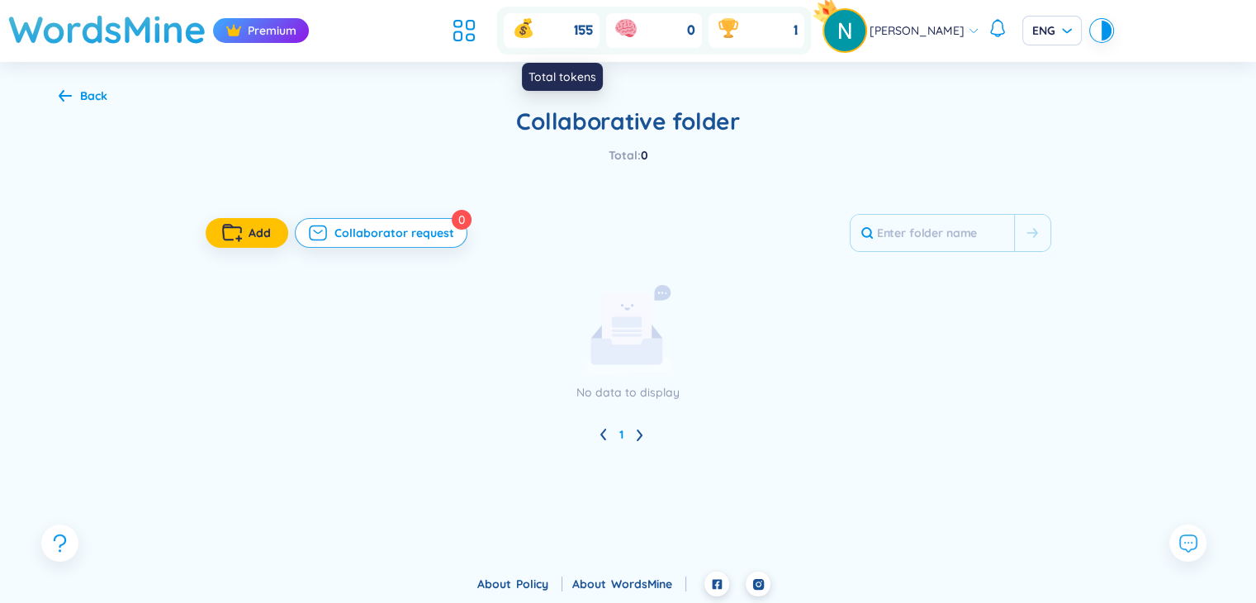
click at [528, 27] on icon at bounding box center [523, 30] width 18 height 15
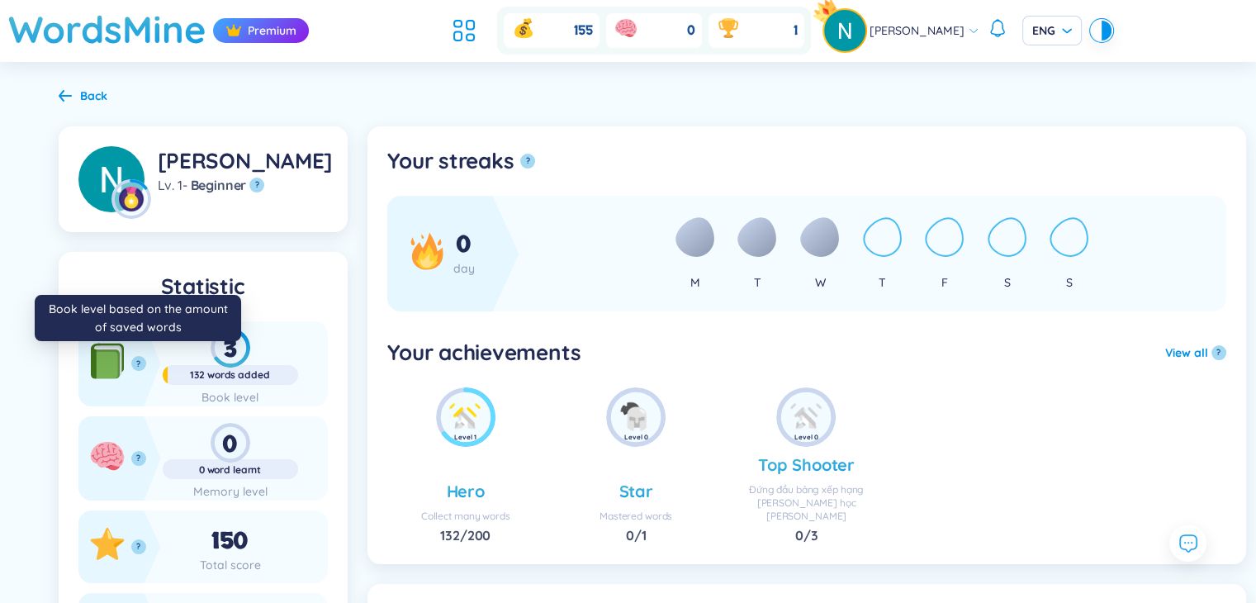
click at [133, 360] on button "?" at bounding box center [138, 363] width 15 height 15
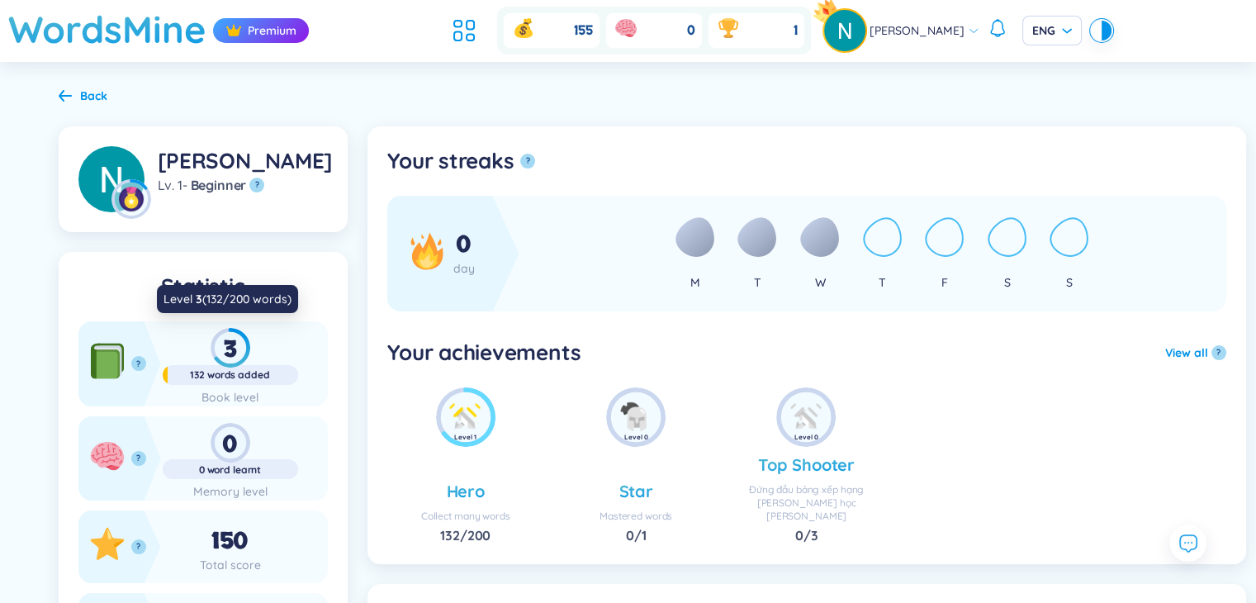
click at [239, 357] on div "3" at bounding box center [230, 348] width 135 height 40
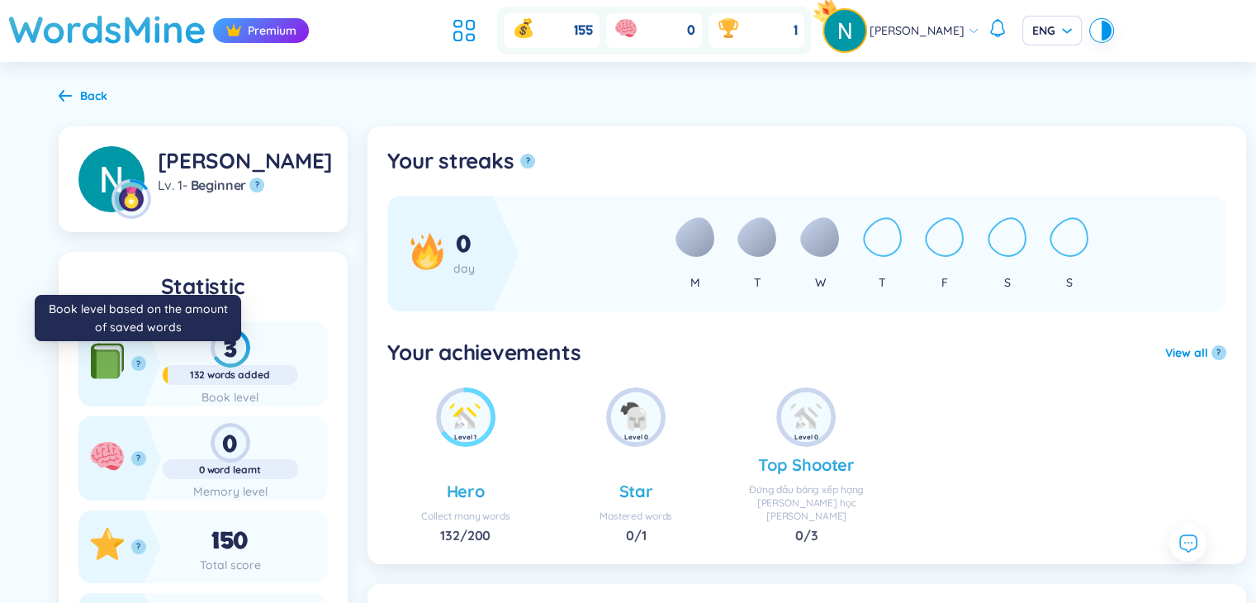
click at [140, 363] on button "?" at bounding box center [138, 363] width 15 height 15
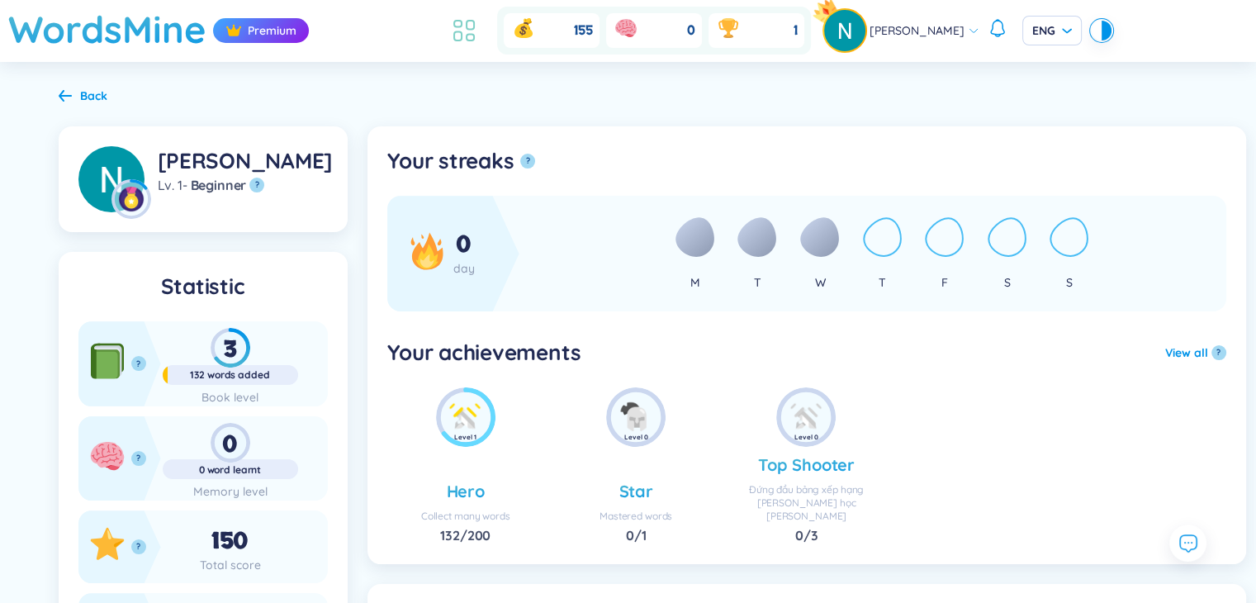
click at [468, 28] on icon at bounding box center [464, 31] width 30 height 30
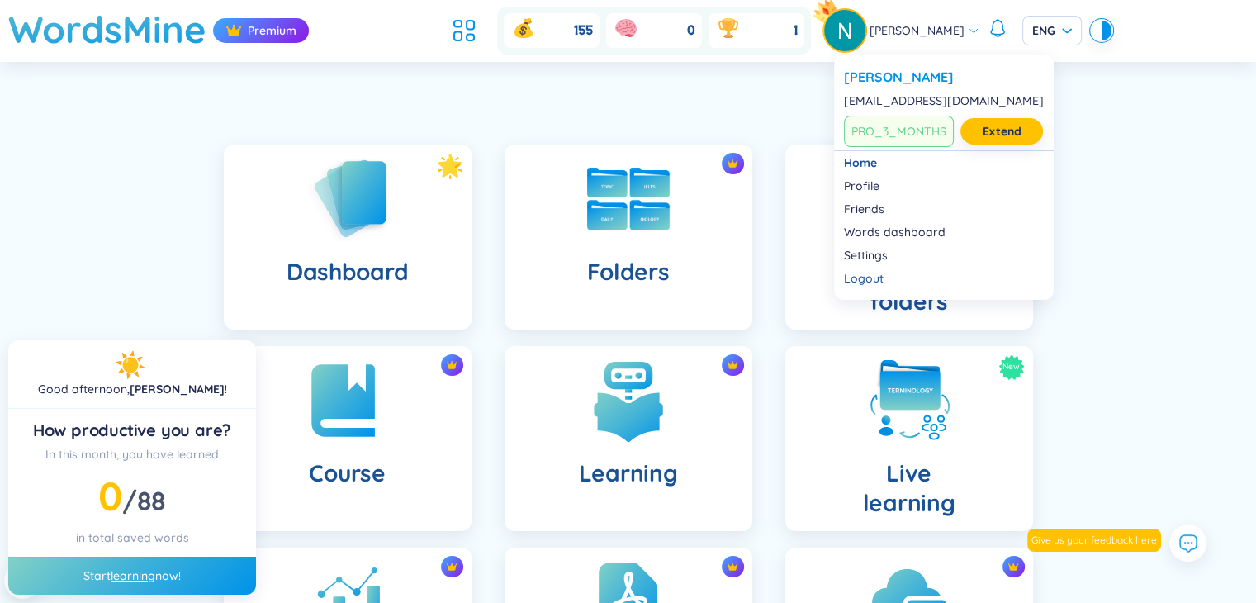
click at [968, 25] on icon at bounding box center [974, 31] width 12 height 12
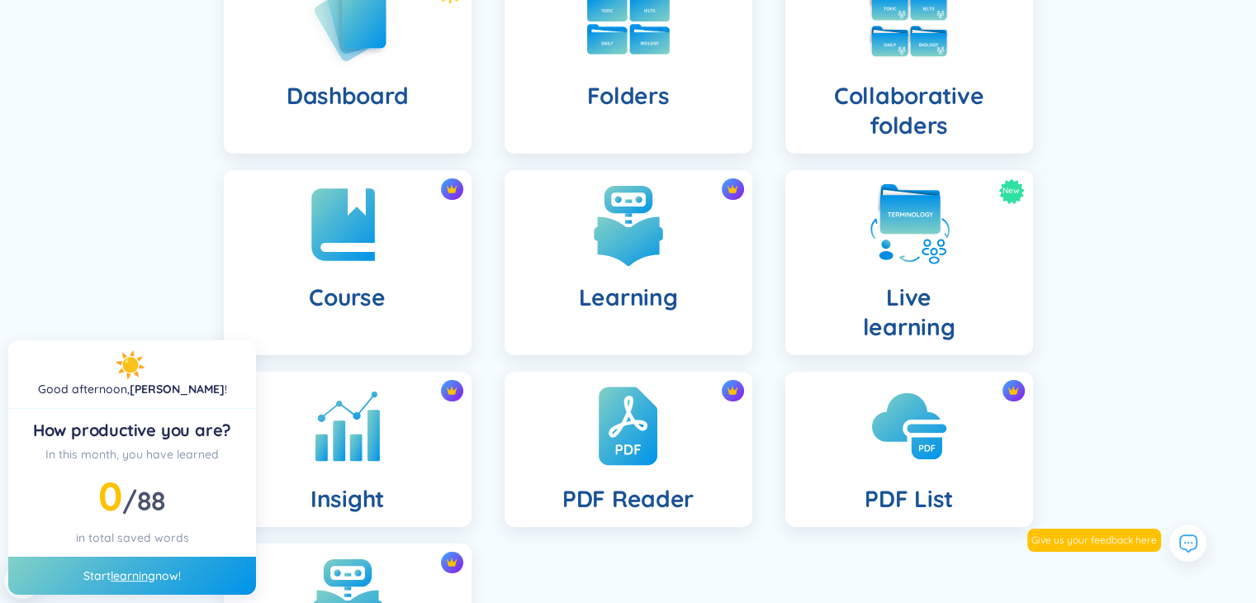
scroll to position [241, 0]
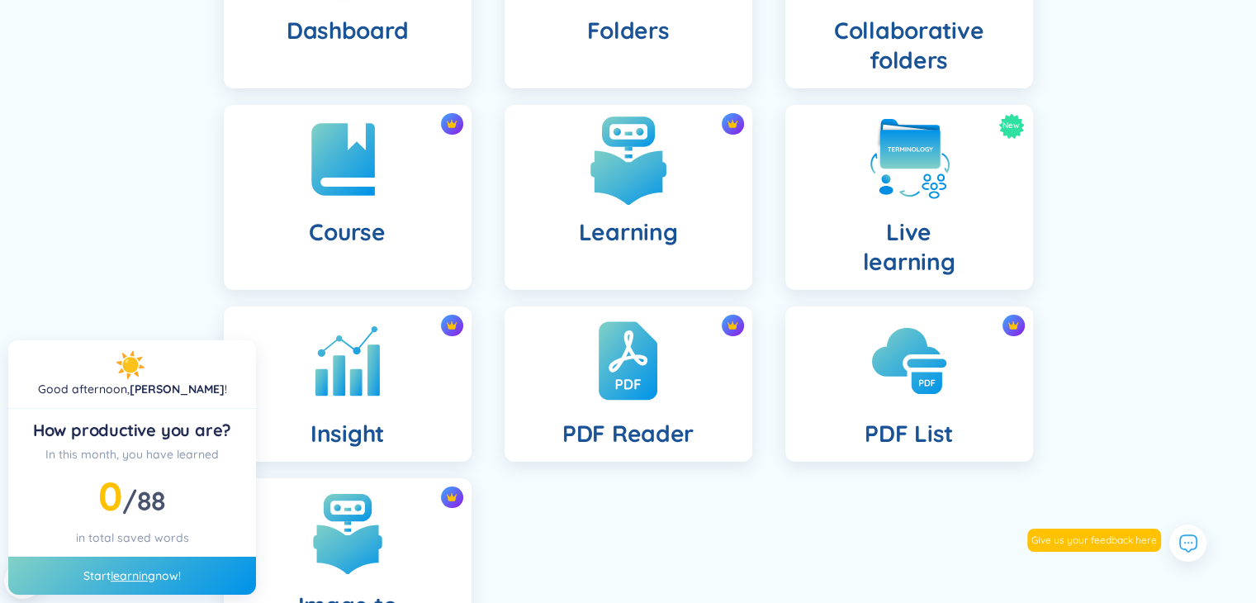
click at [622, 192] on img at bounding box center [628, 159] width 91 height 91
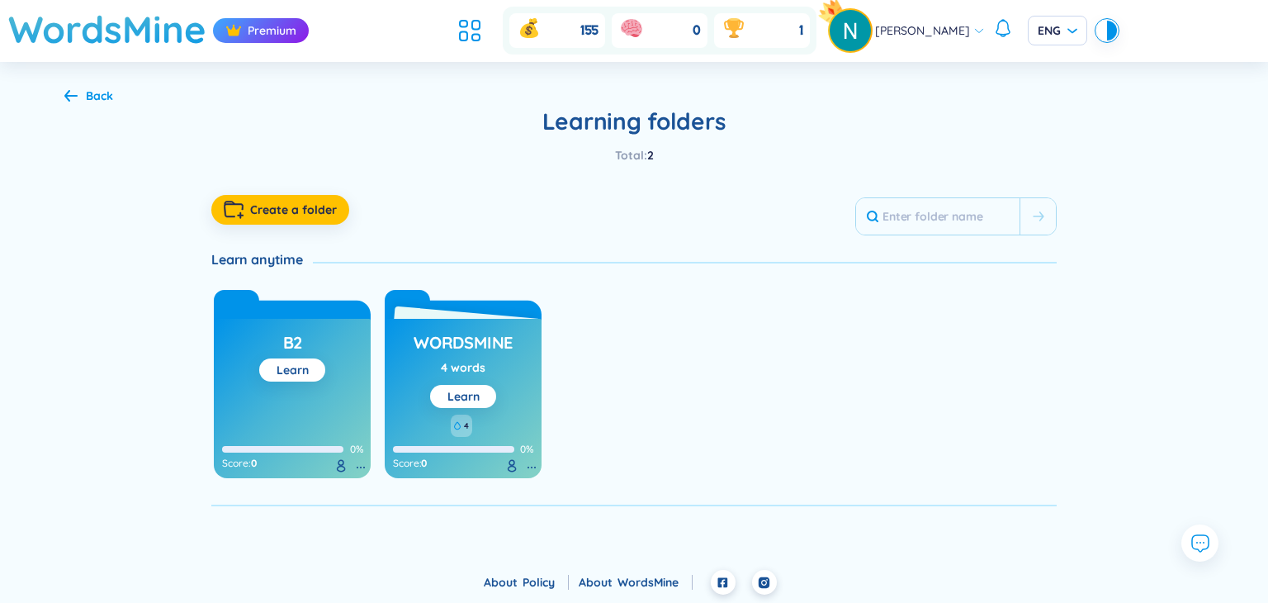
click at [267, 265] on div "Learn anytime" at bounding box center [262, 259] width 102 height 18
click at [97, 93] on div "Back" at bounding box center [99, 96] width 27 height 18
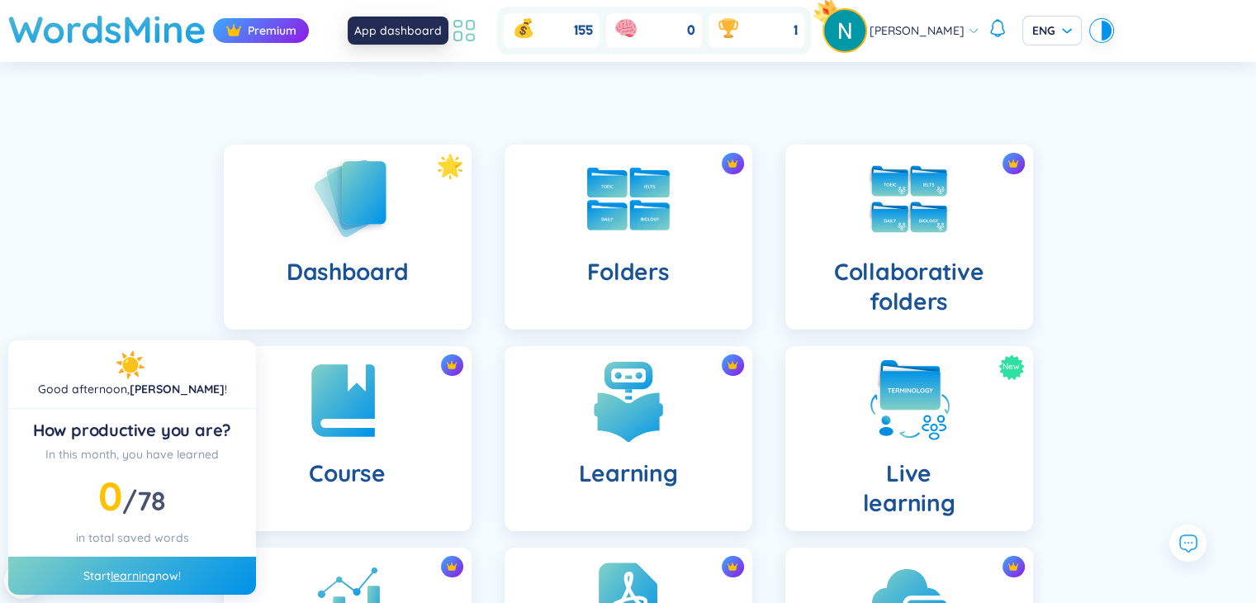
click at [474, 42] on icon at bounding box center [464, 31] width 30 height 30
click at [125, 575] on link "learning" at bounding box center [133, 575] width 45 height 15
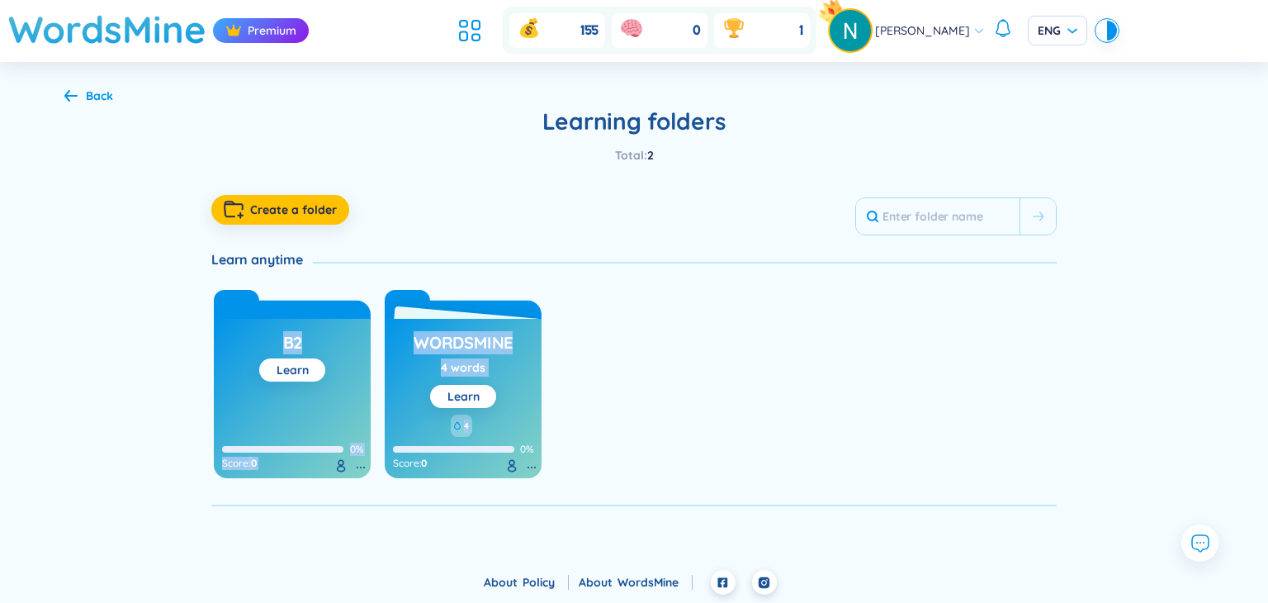
drag, startPoint x: 1267, startPoint y: 261, endPoint x: 1267, endPoint y: 350, distance: 89.2
click at [1267, 350] on div "Back Learning folders Total : 2 Create a folder Learn anytime B2 Learn 0% Score…" at bounding box center [634, 297] width 1268 height 470
click at [602, 201] on div "Create a folder" at bounding box center [633, 209] width 845 height 51
click at [101, 91] on div "Back" at bounding box center [99, 96] width 27 height 18
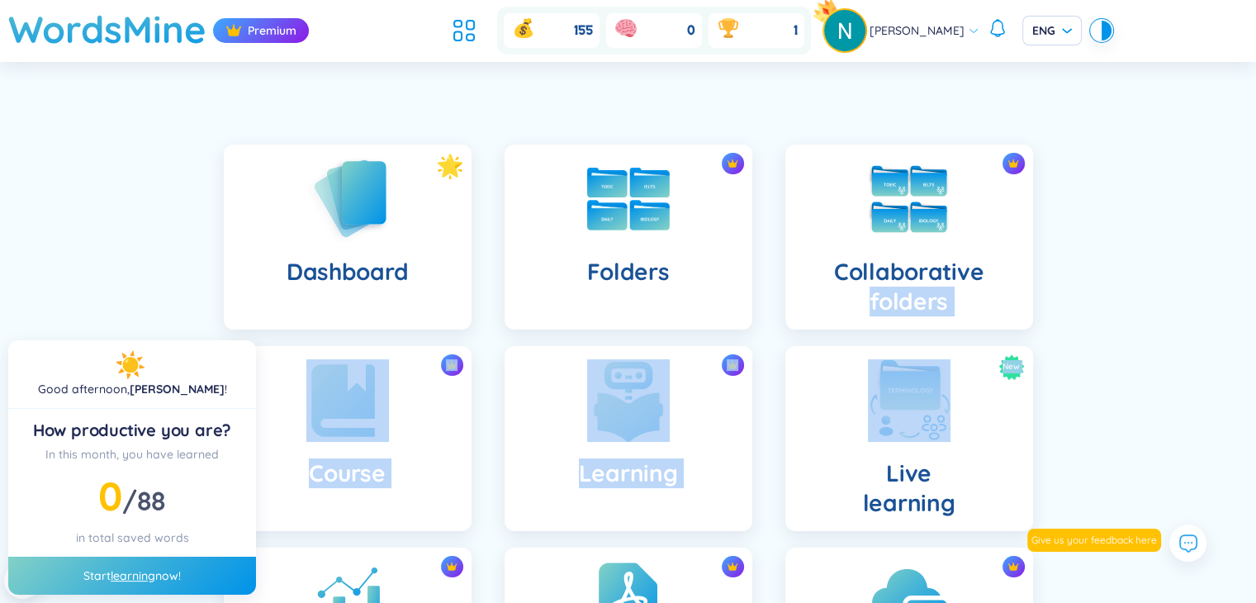
drag, startPoint x: 1250, startPoint y: 272, endPoint x: 1259, endPoint y: 390, distance: 119.2
click at [1256, 390] on html "WordsMine Premium 155 0 1 Nguyen Xuân ENG Dashboard Folders Collaborative folde…" at bounding box center [628, 301] width 1256 height 603
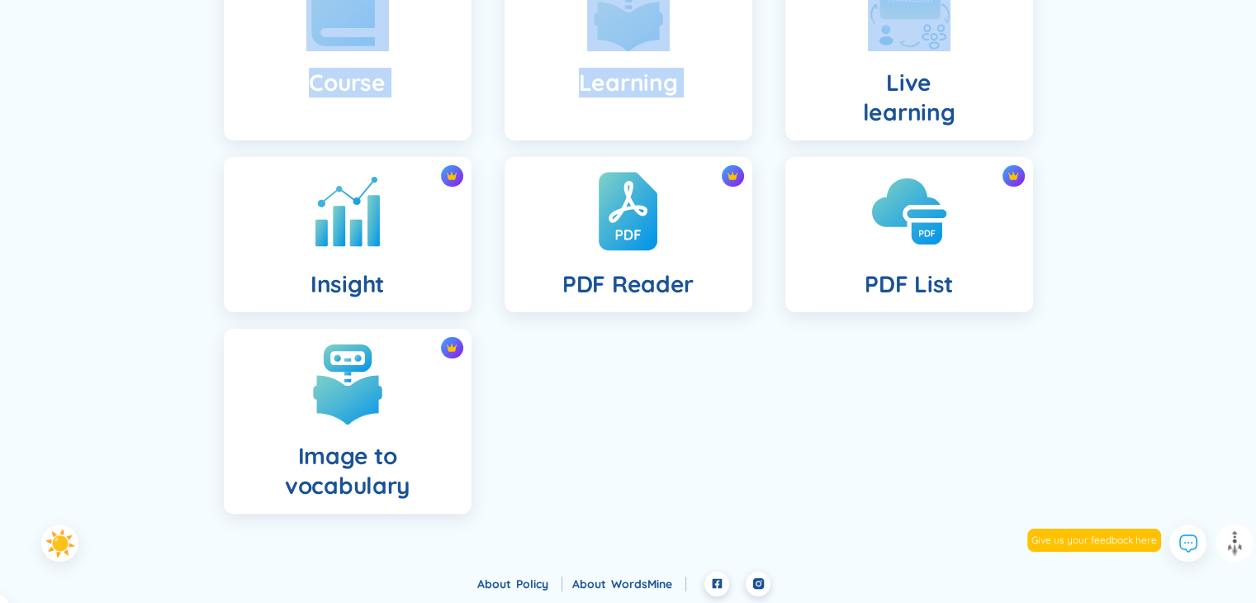
scroll to position [392, 0]
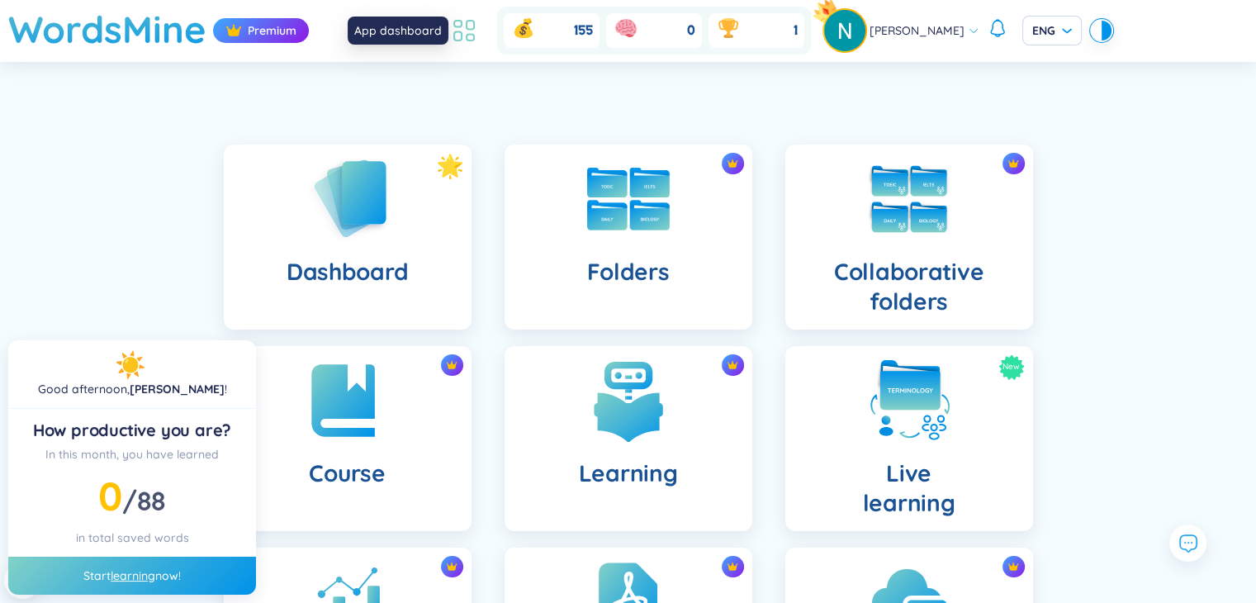
click at [479, 24] on icon at bounding box center [464, 31] width 30 height 30
click at [479, 31] on icon at bounding box center [464, 31] width 30 height 30
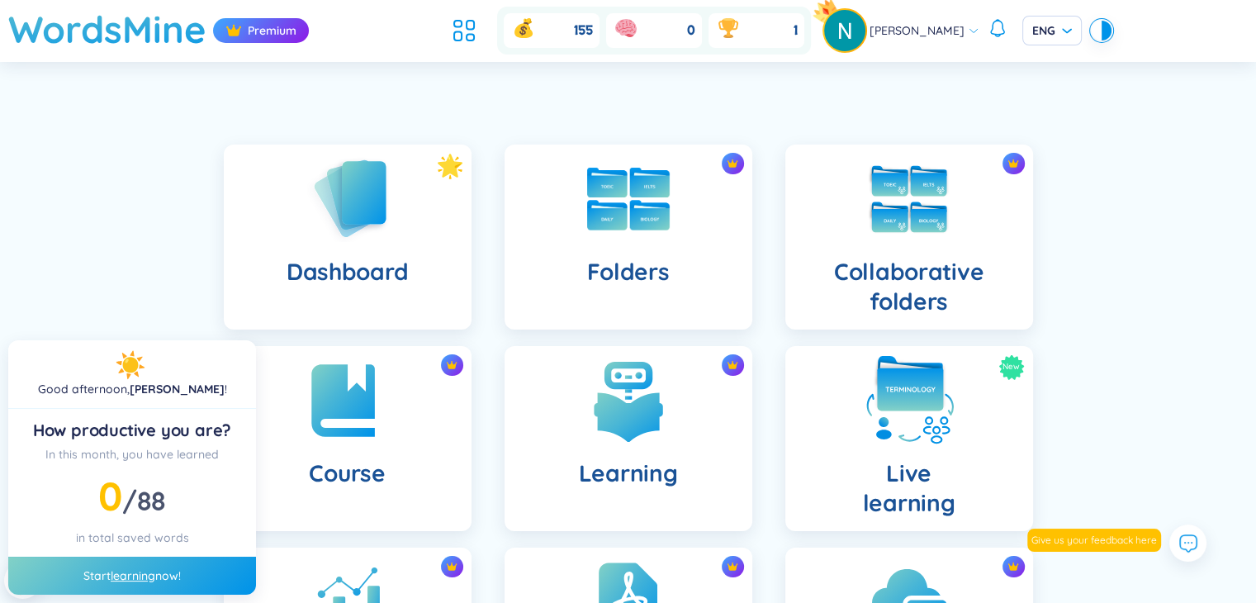
click at [925, 414] on img at bounding box center [909, 400] width 91 height 91
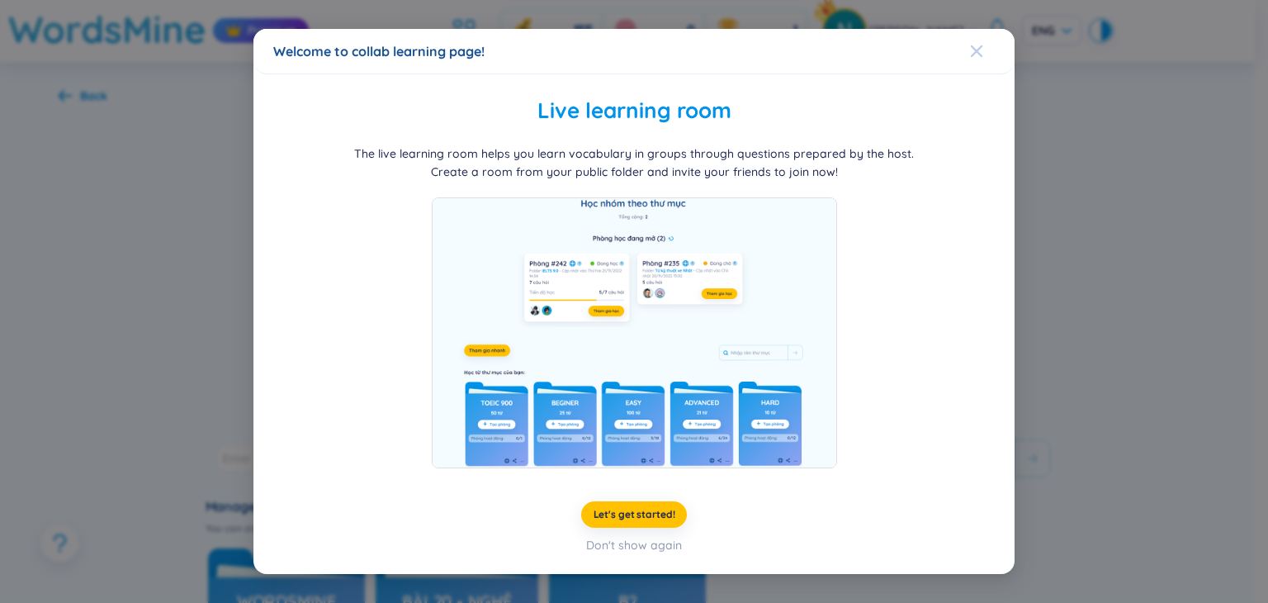
click at [974, 53] on icon "Close" at bounding box center [977, 51] width 12 height 12
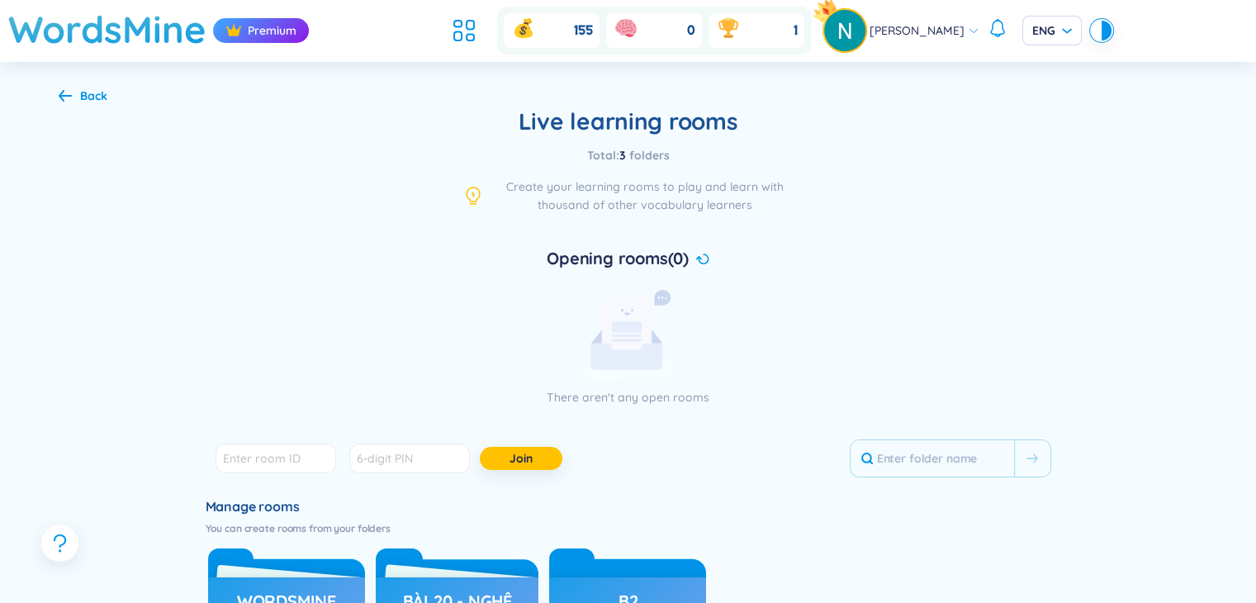
click at [904, 36] on span "Nguyen Xuân" at bounding box center [916, 30] width 95 height 18
click at [92, 100] on div "Back" at bounding box center [93, 96] width 27 height 18
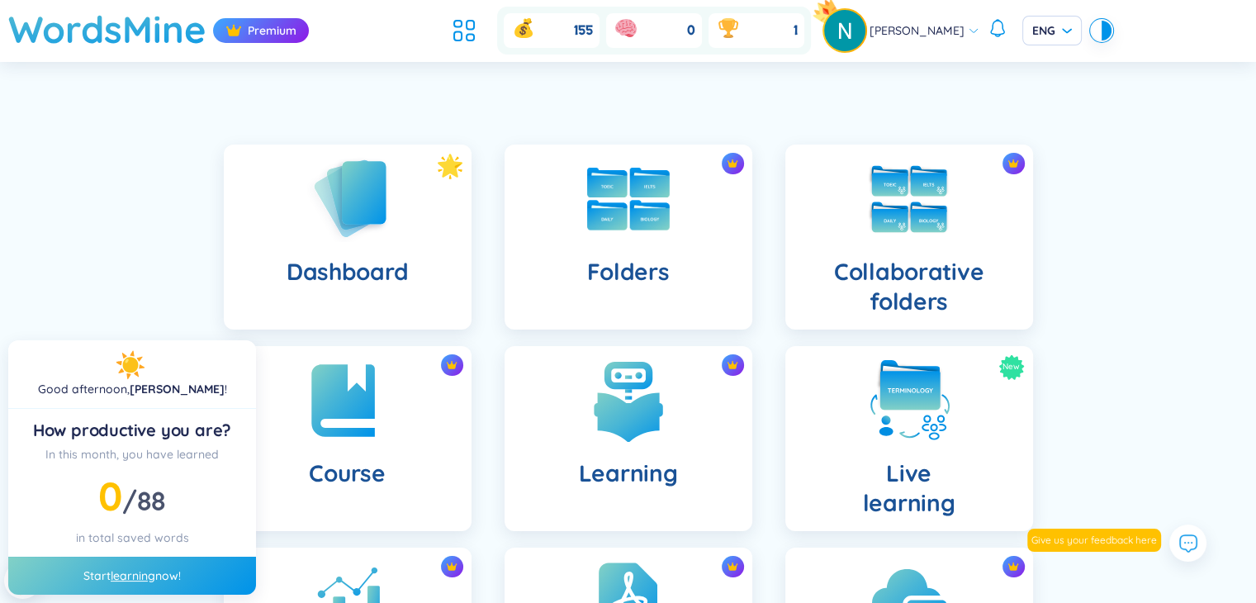
click at [130, 582] on div "Start learning now!" at bounding box center [132, 575] width 248 height 38
click at [129, 578] on link "learning" at bounding box center [133, 575] width 45 height 15
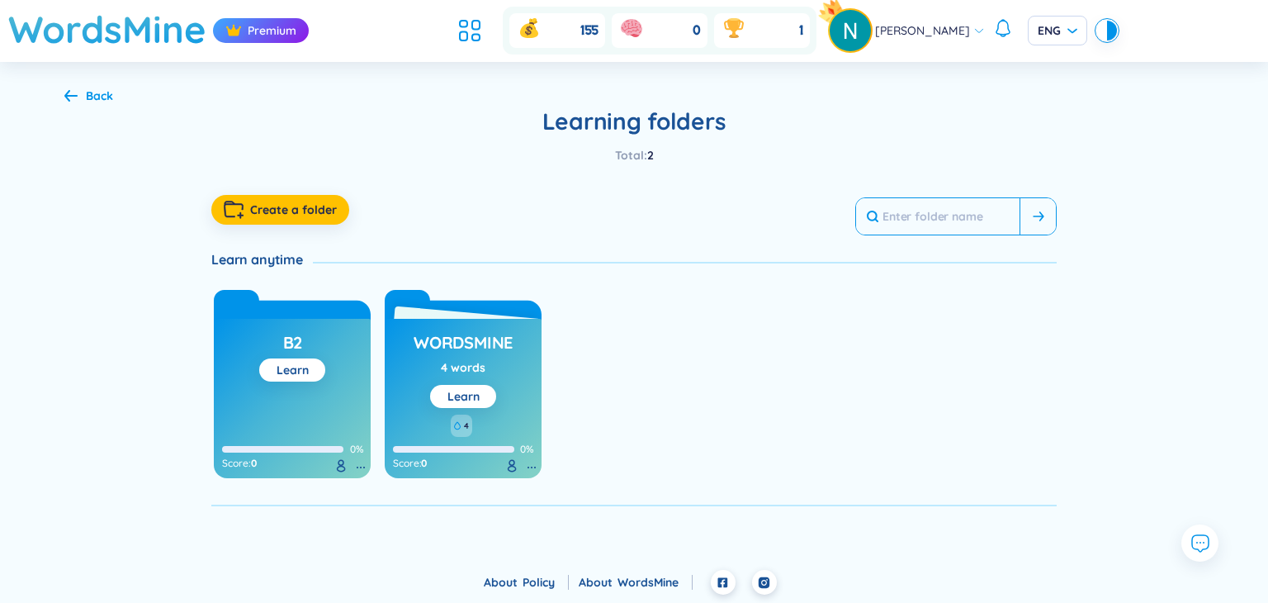
click at [964, 225] on input "text" at bounding box center [937, 216] width 163 height 36
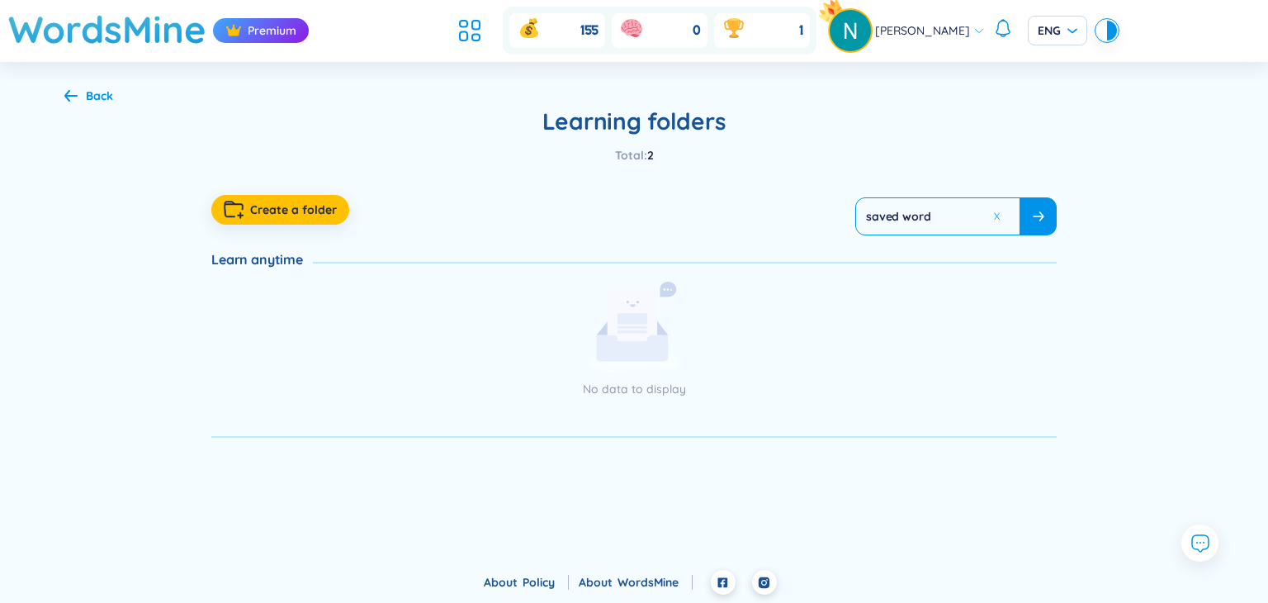
type input "saved word"
click at [158, 27] on h1 "WordsMine" at bounding box center [107, 29] width 198 height 59
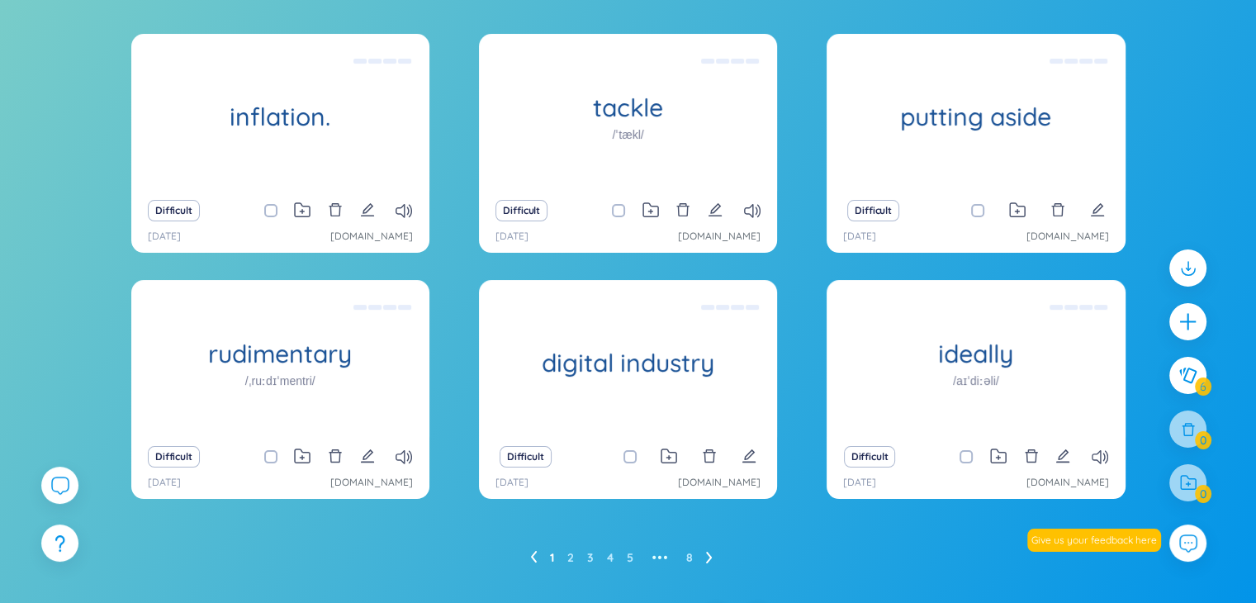
scroll to position [182, 0]
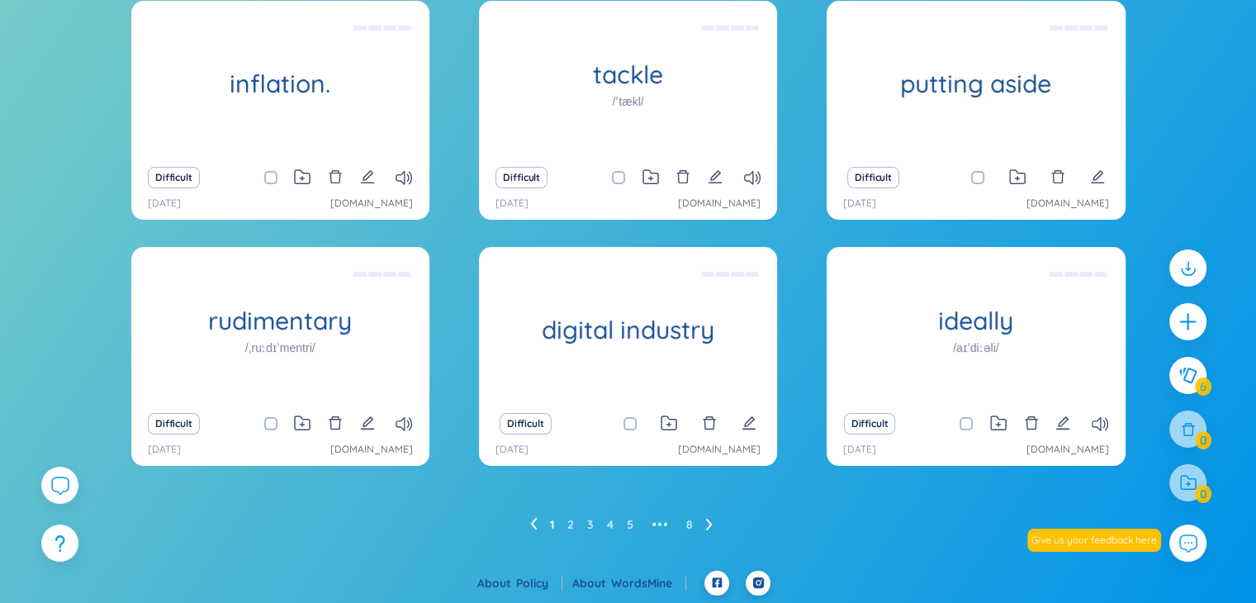
click at [551, 528] on link "1" at bounding box center [552, 524] width 4 height 25
click at [589, 522] on link "3" at bounding box center [590, 524] width 7 height 25
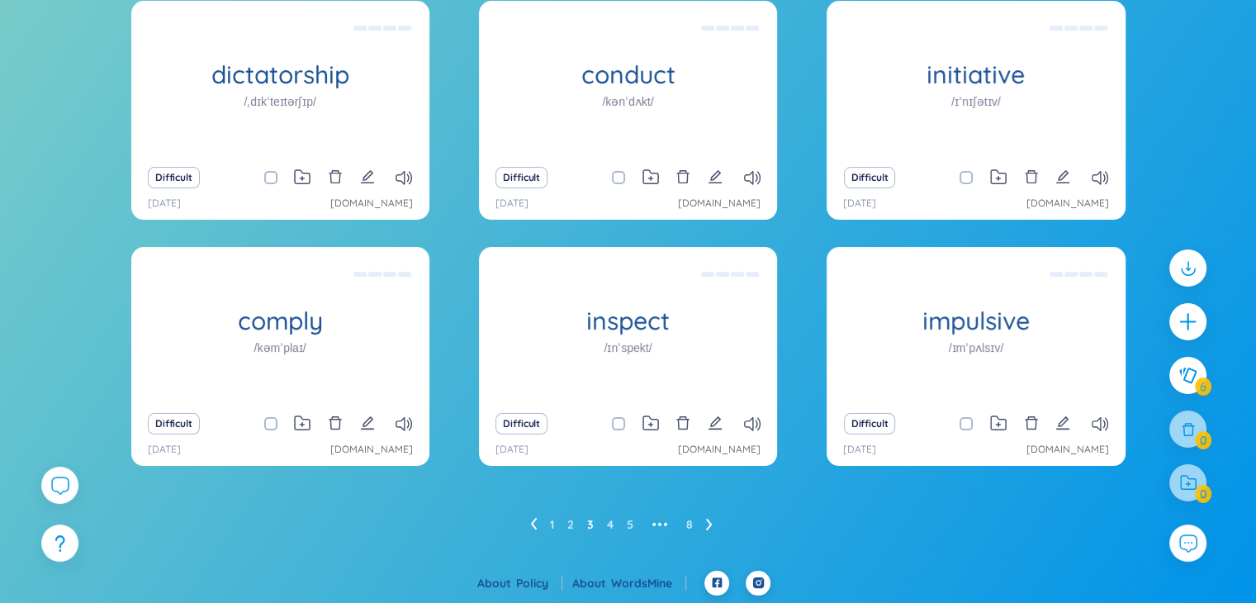
click at [693, 518] on ul "1 2 3 4 5 ••• 8" at bounding box center [628, 524] width 196 height 26
click at [692, 523] on link "8" at bounding box center [689, 524] width 7 height 25
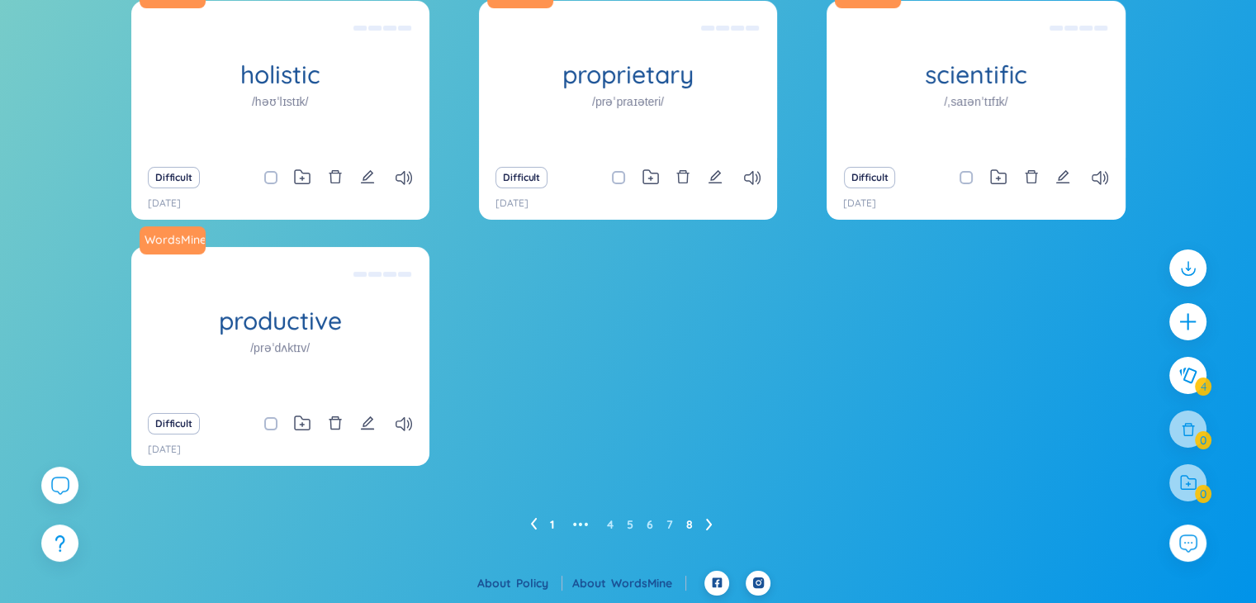
click at [551, 523] on link "1" at bounding box center [552, 524] width 4 height 25
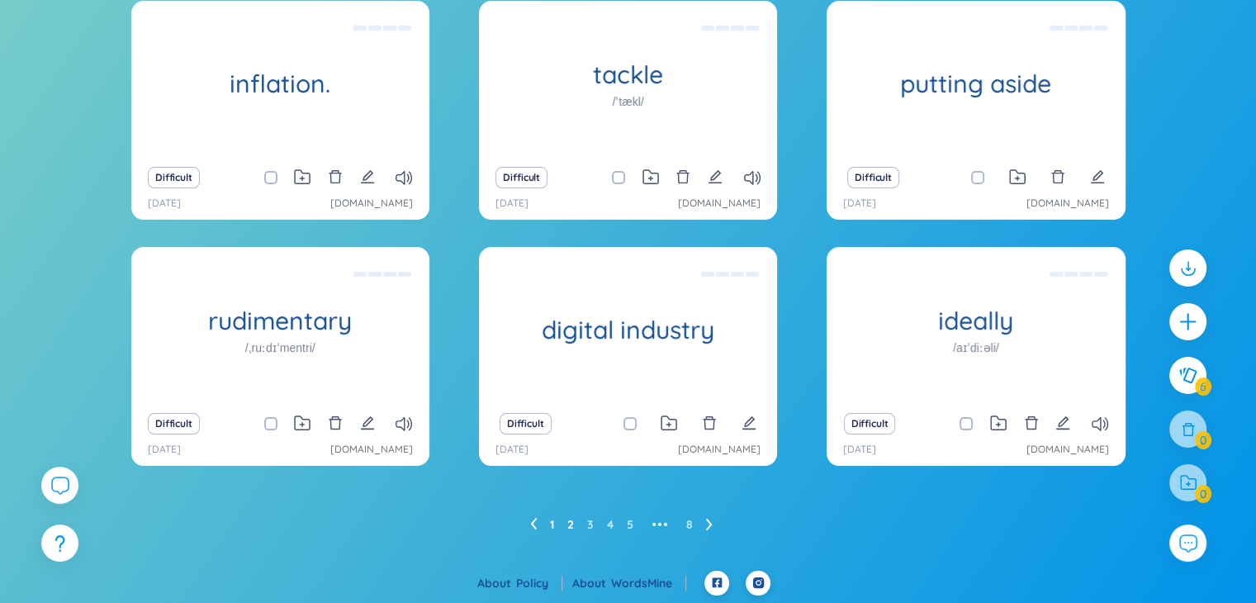
click at [567, 523] on link "2" at bounding box center [570, 524] width 7 height 25
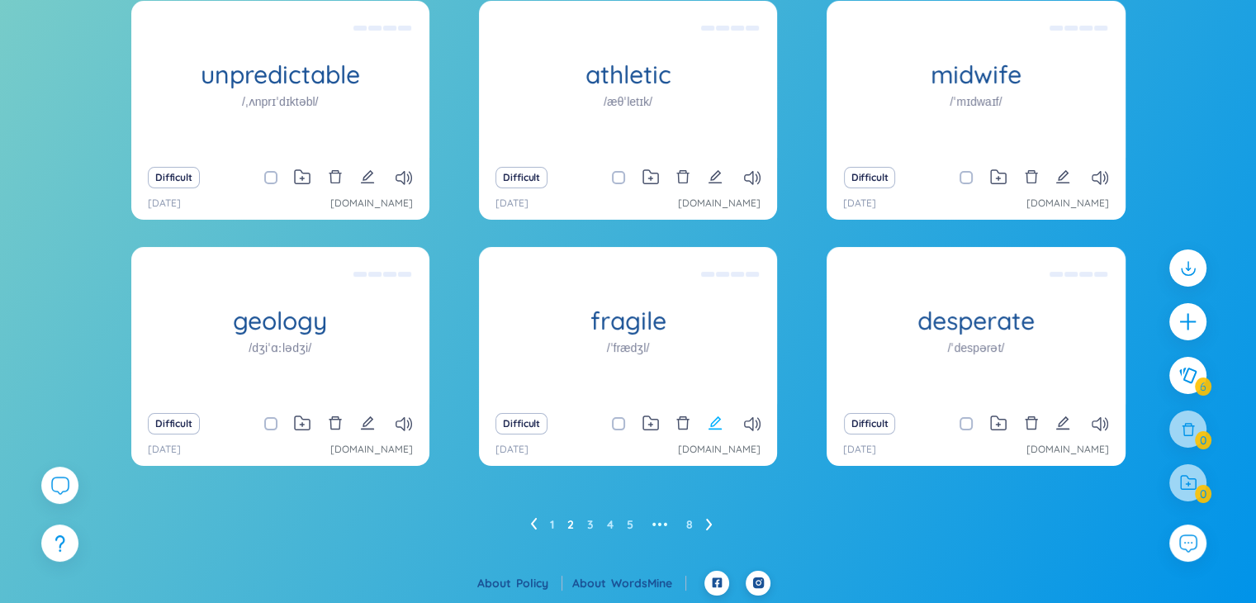
click at [712, 424] on icon "edit" at bounding box center [714, 422] width 13 height 13
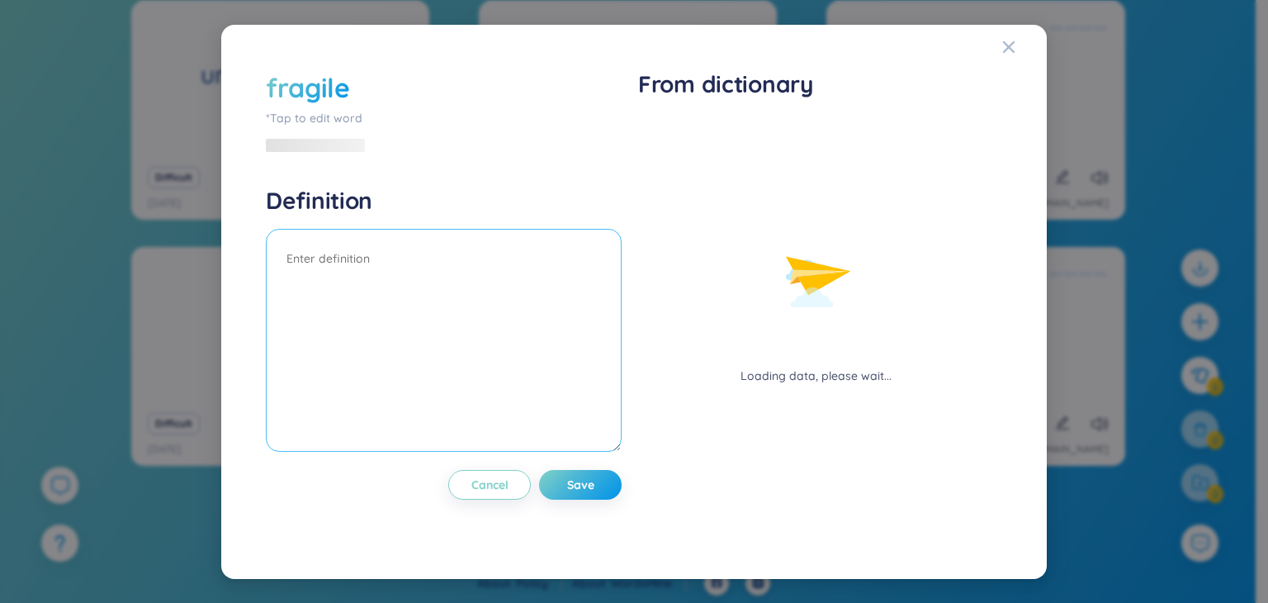
click at [355, 277] on textarea at bounding box center [444, 340] width 356 height 223
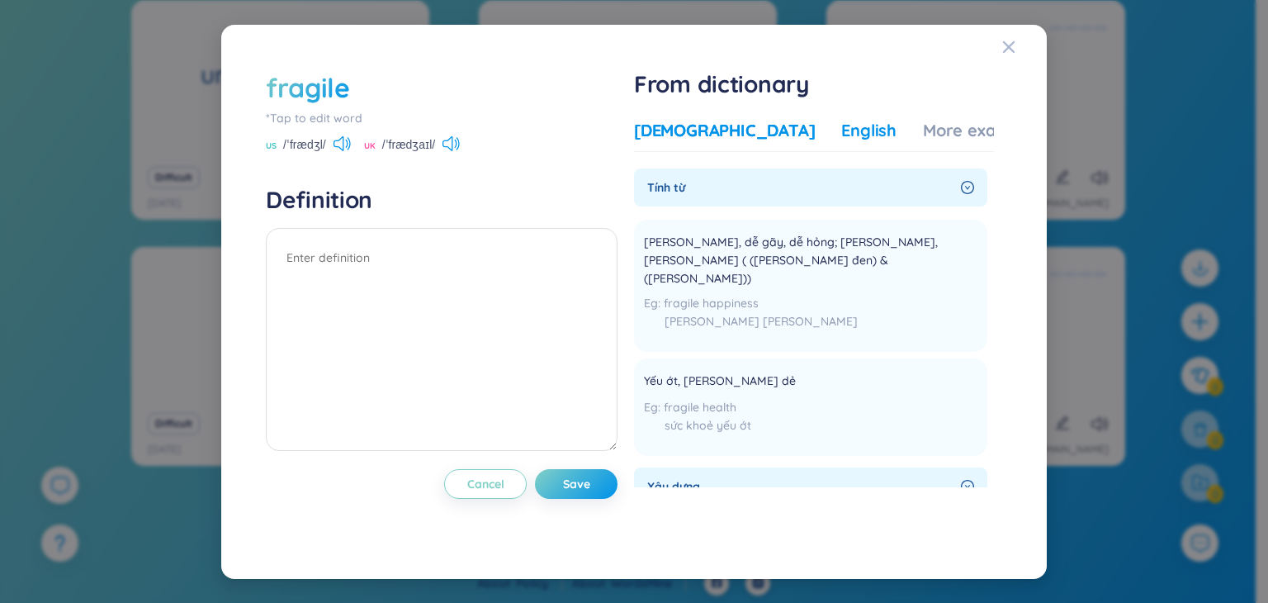
click at [841, 136] on div "English" at bounding box center [868, 130] width 55 height 23
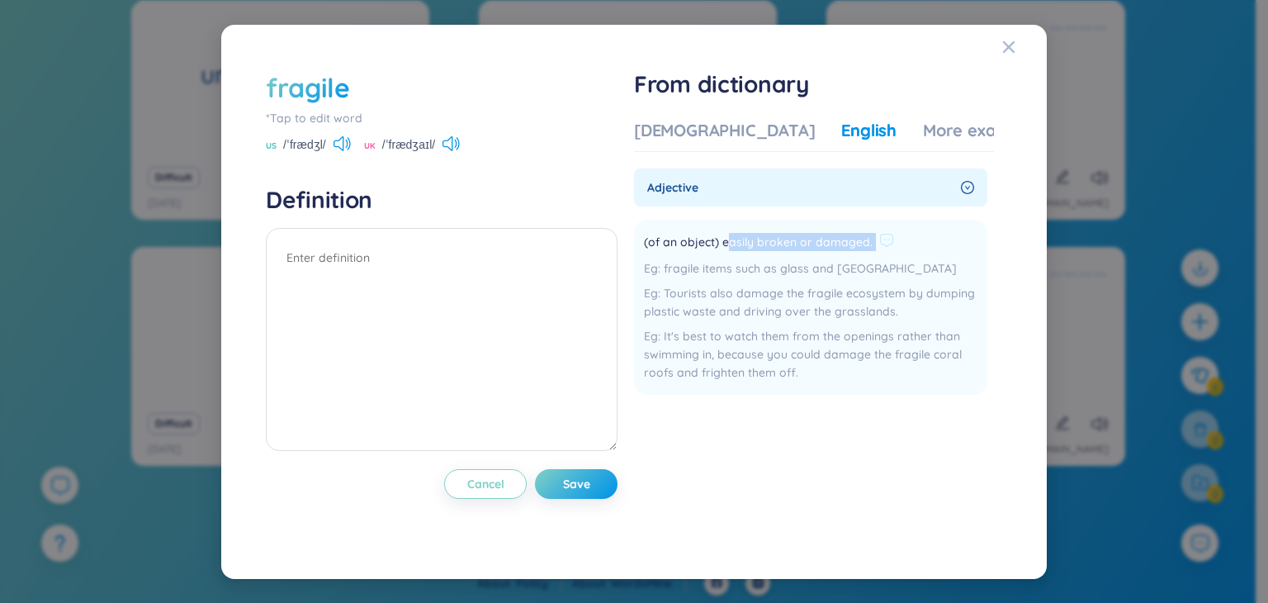
drag, startPoint x: 731, startPoint y: 244, endPoint x: 905, endPoint y: 242, distance: 174.2
click at [905, 242] on div "(of an object) easily broken or damaged." at bounding box center [811, 243] width 334 height 20
drag, startPoint x: 1027, startPoint y: 45, endPoint x: 1018, endPoint y: 50, distance: 10.3
click at [1026, 45] on span "Close" at bounding box center [1024, 47] width 45 height 45
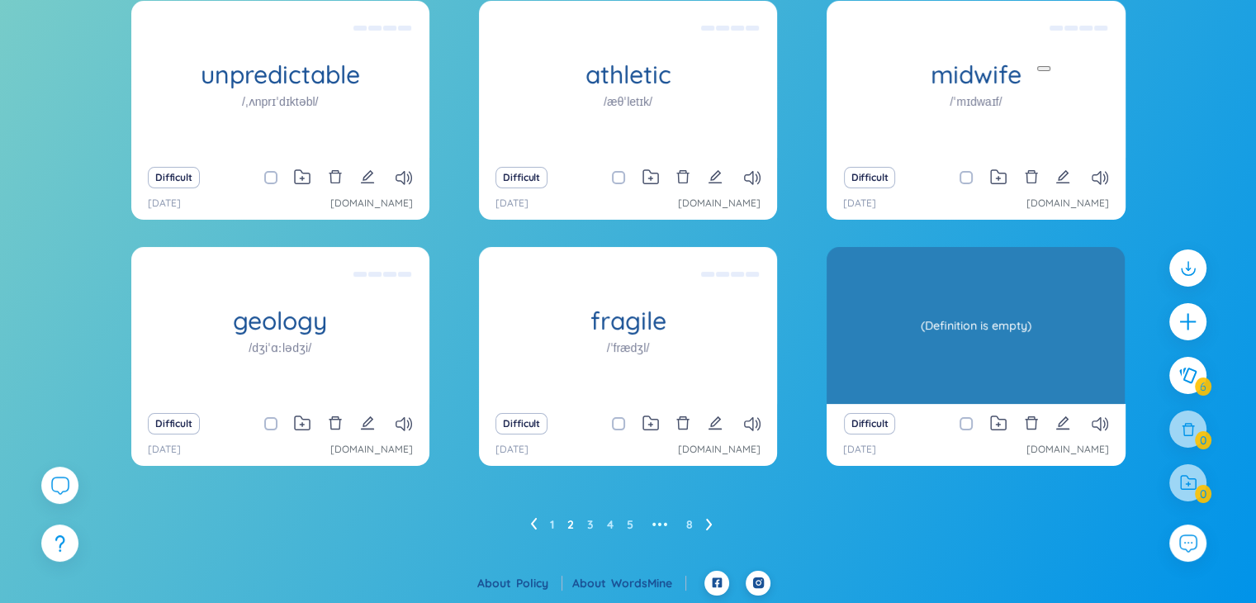
click at [935, 300] on div "desperate /ˈdespərət/" at bounding box center [975, 325] width 298 height 157
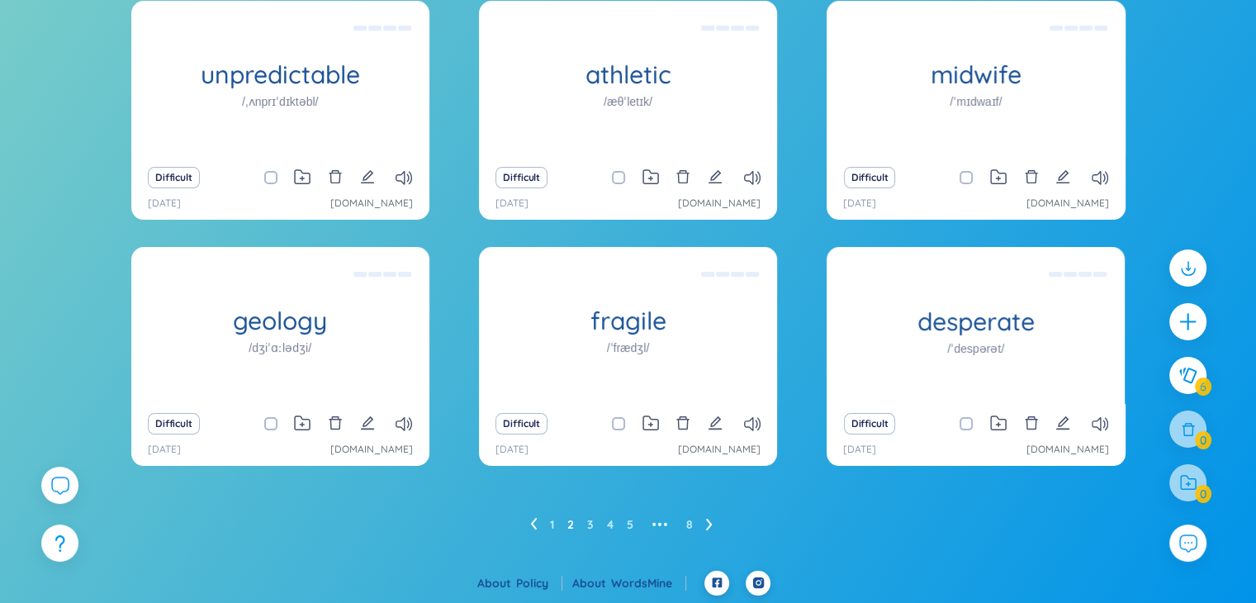
click at [622, 523] on ul "1 2 3 4 5 ••• 8" at bounding box center [628, 524] width 196 height 26
click at [627, 523] on link "5" at bounding box center [630, 524] width 7 height 25
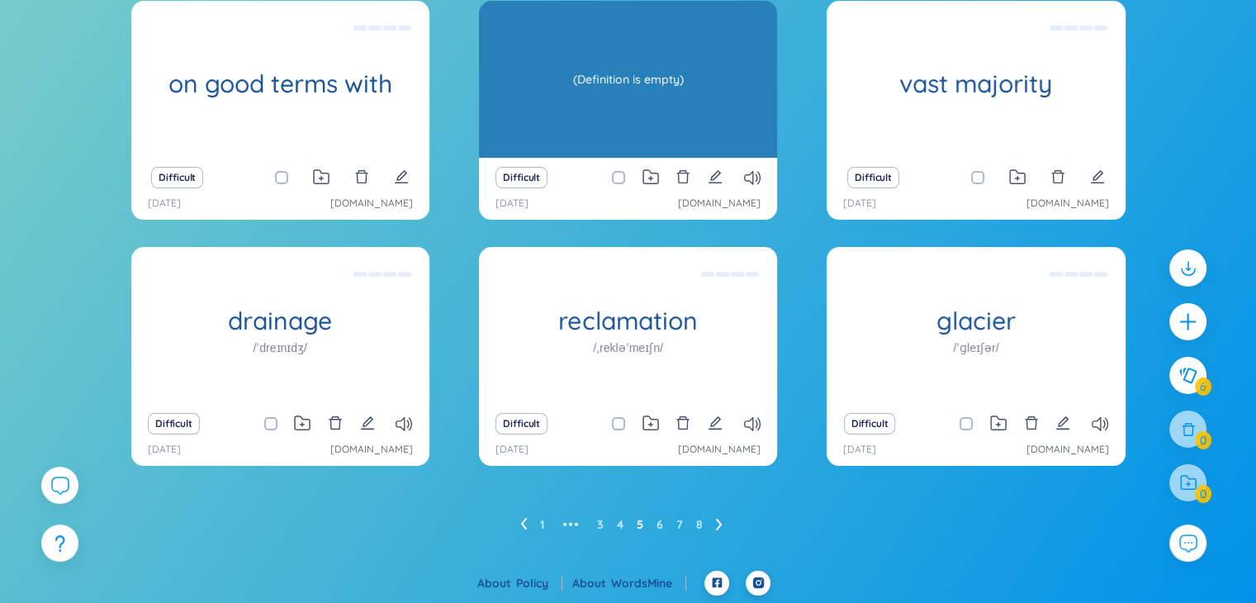
click at [618, 87] on div "(Definition is empty)" at bounding box center [628, 79] width 282 height 149
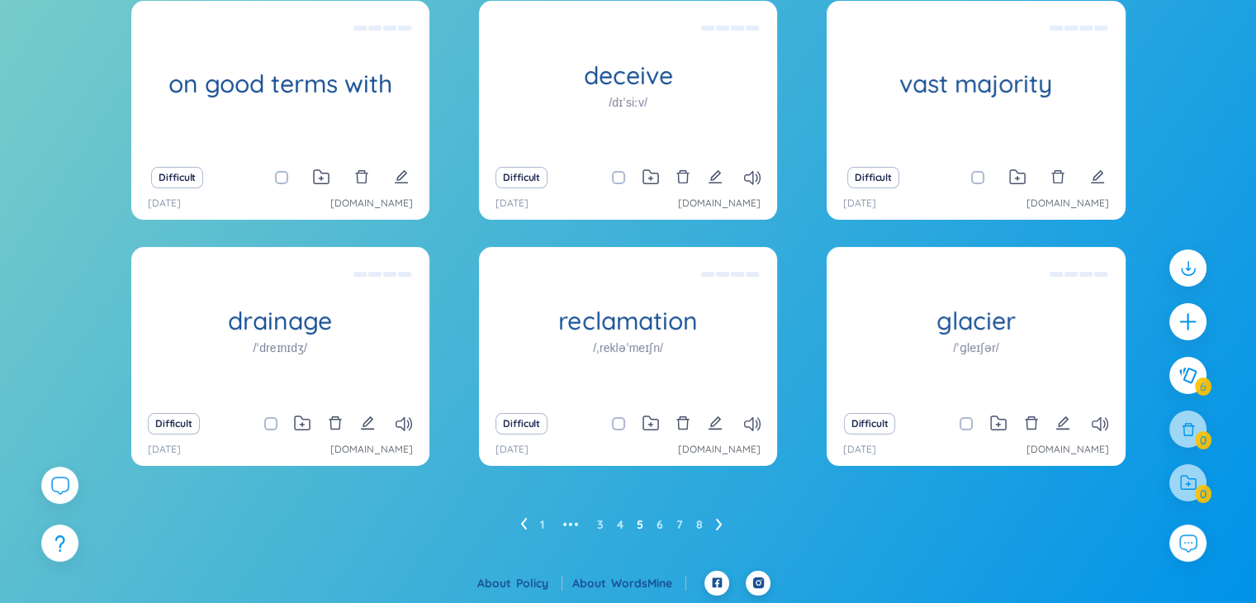
click at [598, 201] on div "21/8/2025 www.google.com" at bounding box center [627, 204] width 265 height 16
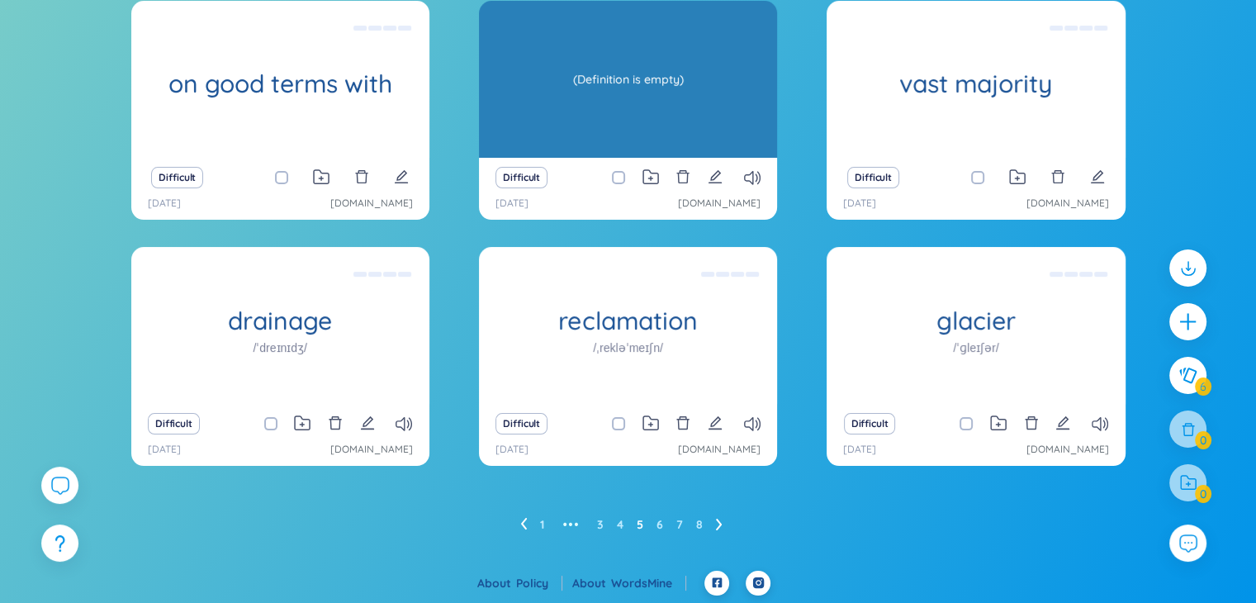
click at [627, 55] on div "deceive /dɪˈsiːv/" at bounding box center [628, 79] width 298 height 157
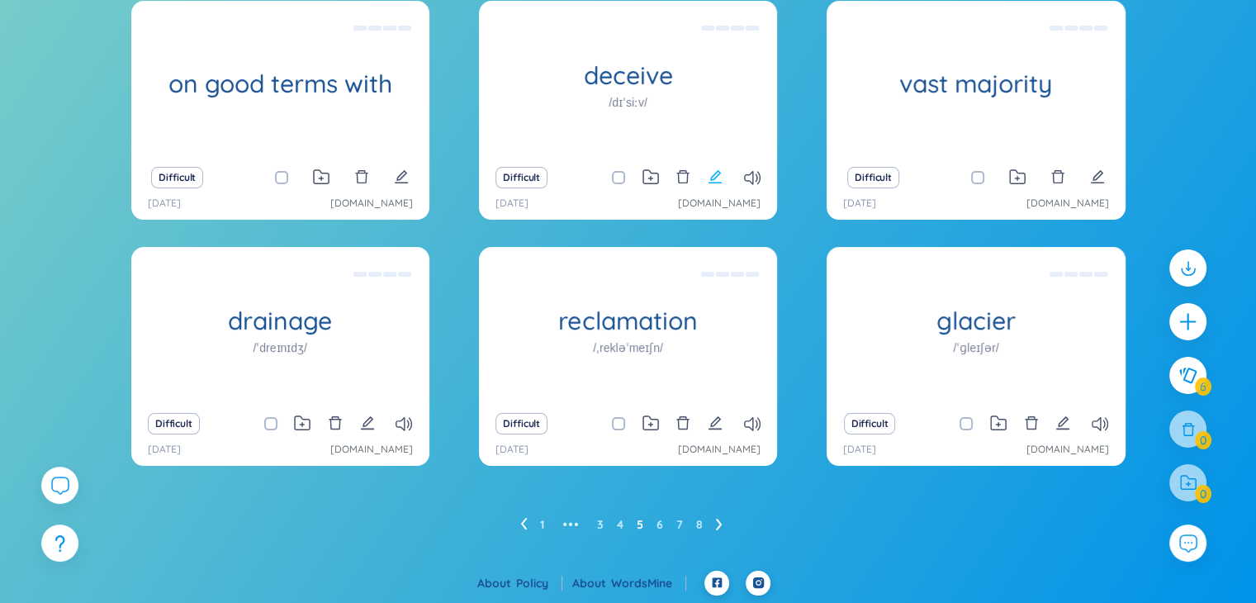
click at [721, 182] on icon "edit" at bounding box center [714, 176] width 15 height 15
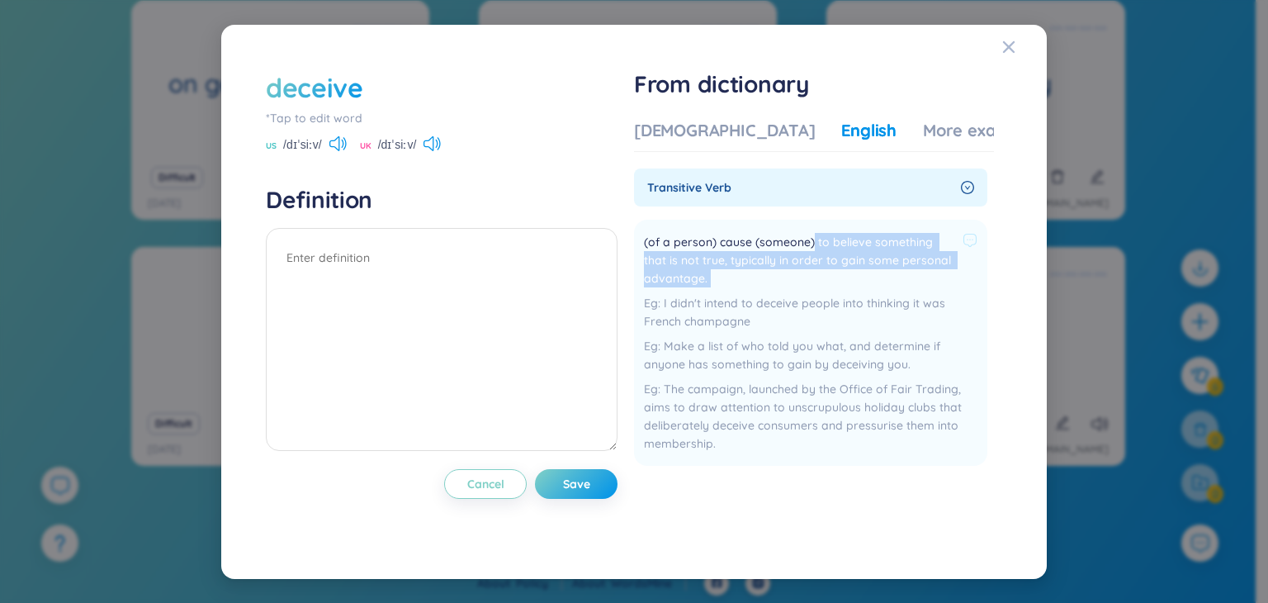
drag, startPoint x: 816, startPoint y: 237, endPoint x: 961, endPoint y: 247, distance: 144.8
click at [961, 247] on div "(of a person) cause (someone) to believe something that is not true, typically …" at bounding box center [811, 260] width 334 height 54
click at [694, 126] on div "Vietnamese" at bounding box center [724, 130] width 181 height 23
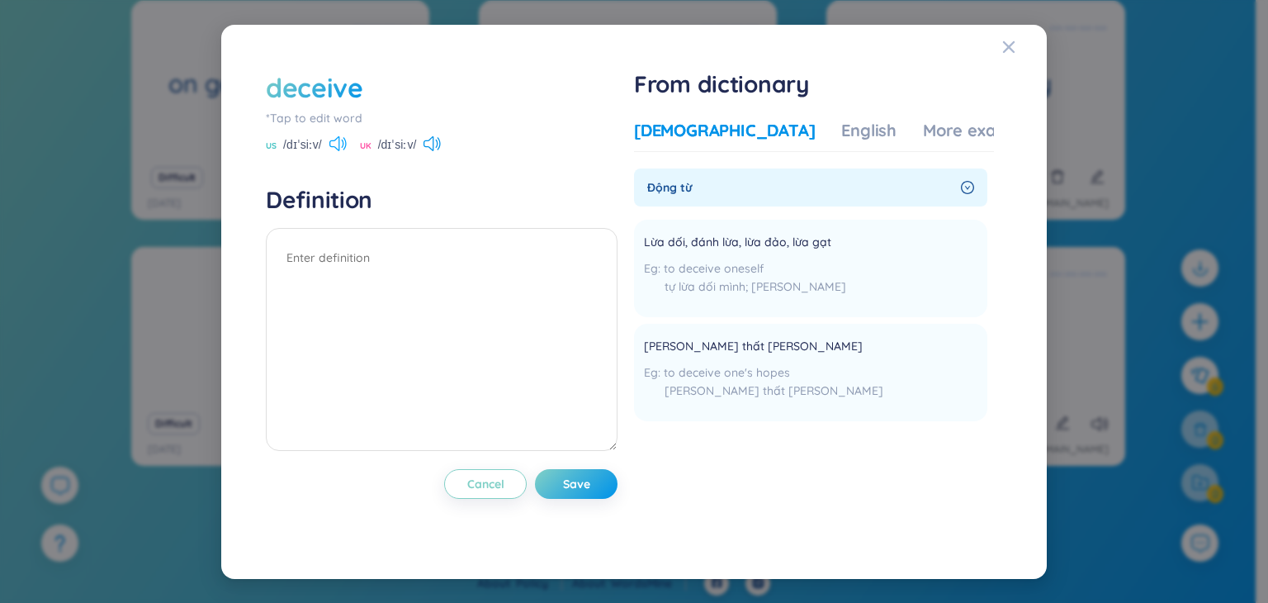
click at [340, 143] on icon at bounding box center [337, 143] width 17 height 15
click at [841, 130] on div "English" at bounding box center [868, 130] width 55 height 23
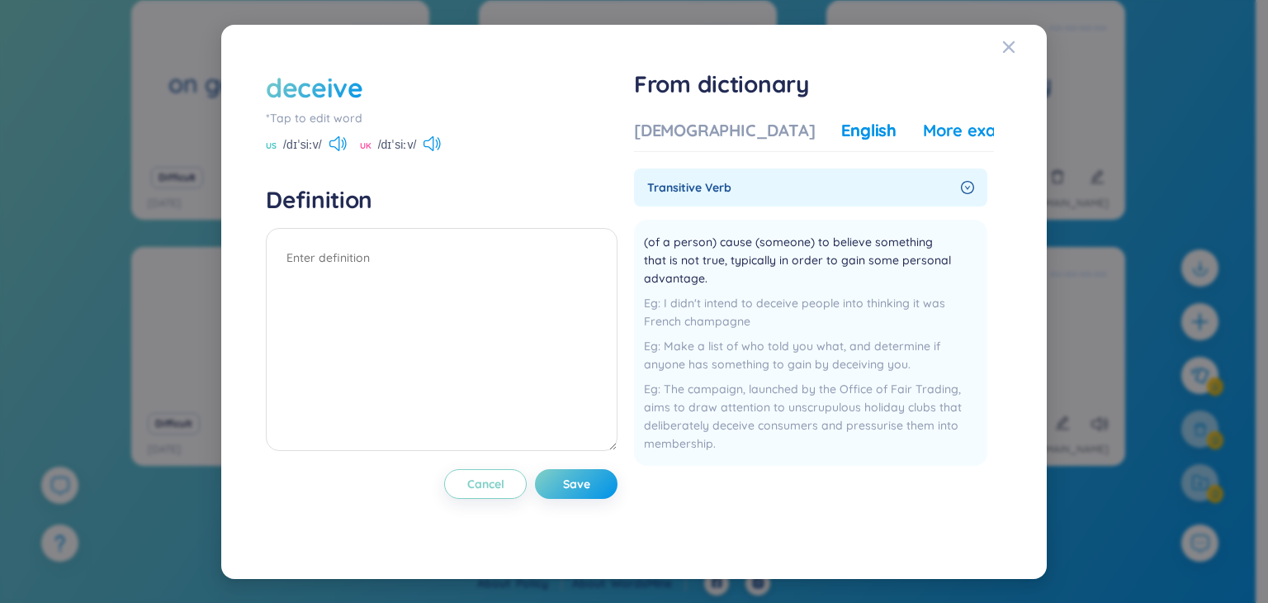
click at [923, 135] on div "More examples" at bounding box center [983, 130] width 120 height 23
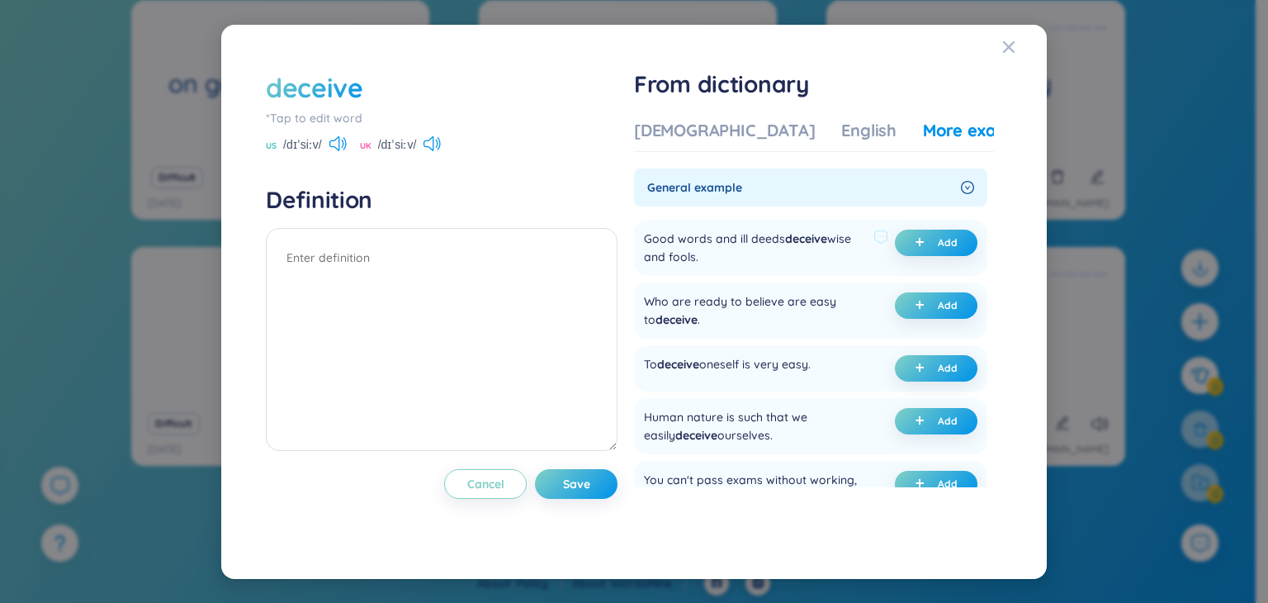
drag, startPoint x: 650, startPoint y: 239, endPoint x: 842, endPoint y: 248, distance: 192.6
click at [842, 248] on div "Good words and ill deeds deceive wise and fools." at bounding box center [755, 247] width 223 height 36
click at [743, 263] on div "Good words and ill deeds deceive wise and fools." at bounding box center [755, 247] width 223 height 36
drag, startPoint x: 753, startPoint y: 241, endPoint x: 791, endPoint y: 240, distance: 38.0
click at [791, 240] on div "Good words and ill deeds deceive wise and fools." at bounding box center [755, 247] width 223 height 36
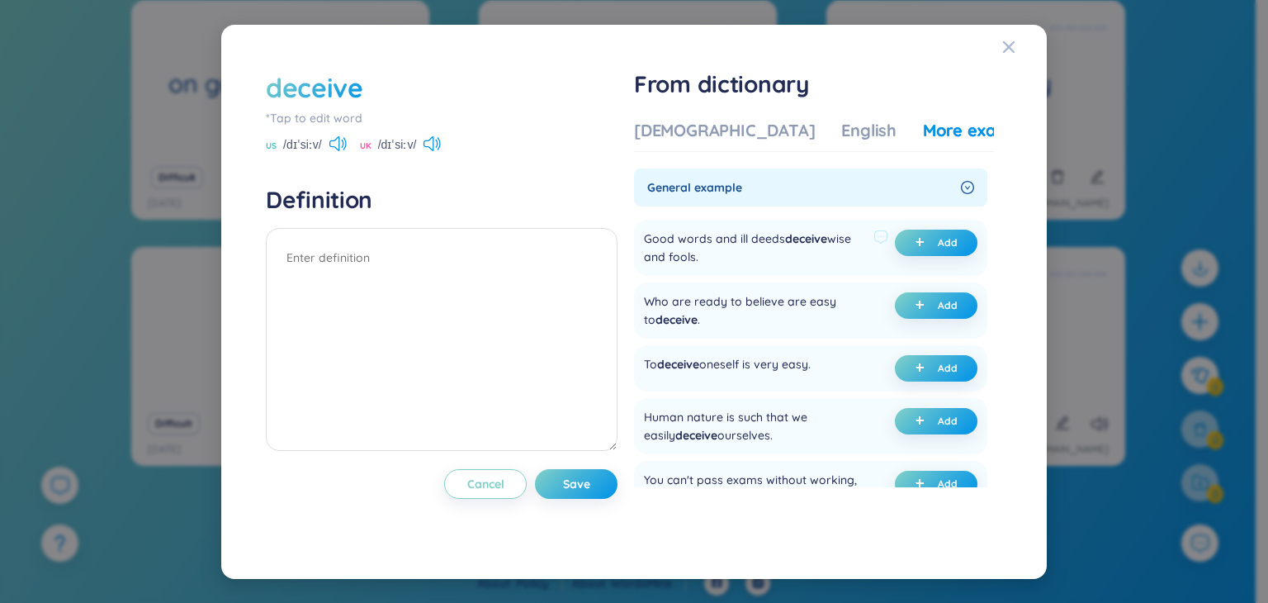
click at [740, 267] on div "Good words and ill deeds deceive wise and fools. Add" at bounding box center [810, 248] width 353 height 56
drag, startPoint x: 751, startPoint y: 235, endPoint x: 799, endPoint y: 245, distance: 48.9
click at [799, 245] on div "Good words and ill deeds deceive wise and fools." at bounding box center [755, 247] width 223 height 36
click at [823, 244] on span "deceive" at bounding box center [806, 238] width 42 height 15
click at [721, 253] on div "Good words and ill deeds deceive wise and fools." at bounding box center [755, 247] width 223 height 36
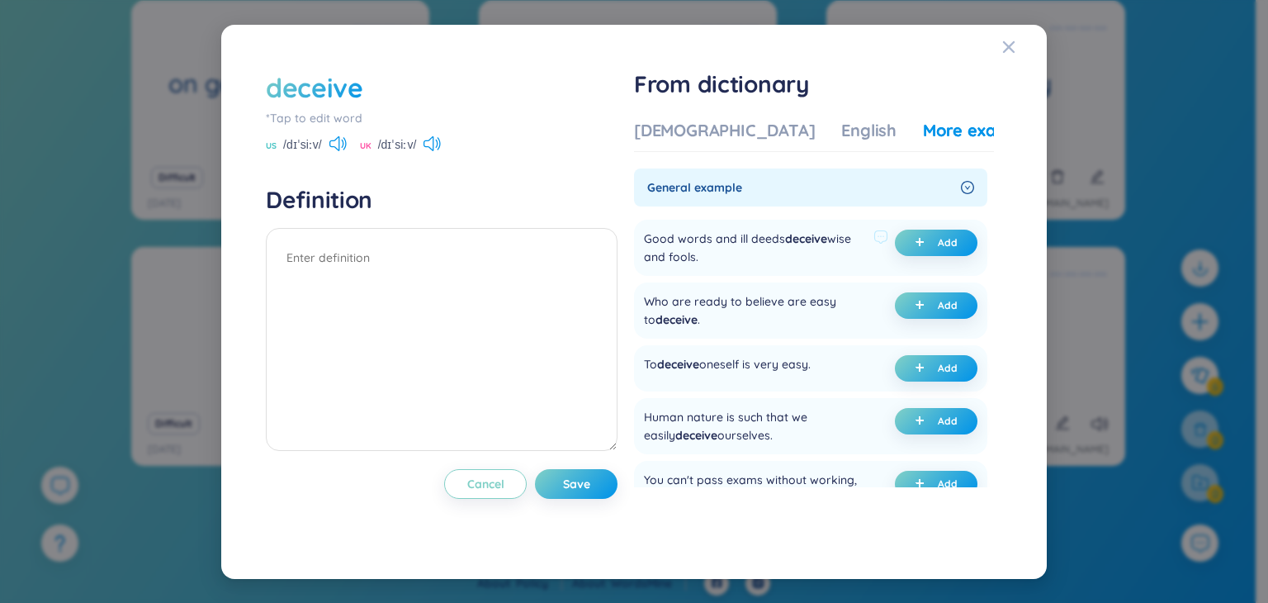
drag, startPoint x: 703, startPoint y: 258, endPoint x: 651, endPoint y: 237, distance: 56.0
click at [651, 237] on div "Good words and ill deeds deceive wise and fools." at bounding box center [755, 247] width 223 height 36
copy div "Good words and ill deeds deceive wise and fools."
click at [926, 250] on button "Add" at bounding box center [936, 242] width 83 height 26
type textarea "(undefined) Eg: Good words and ill deeds deceive wise and fools."
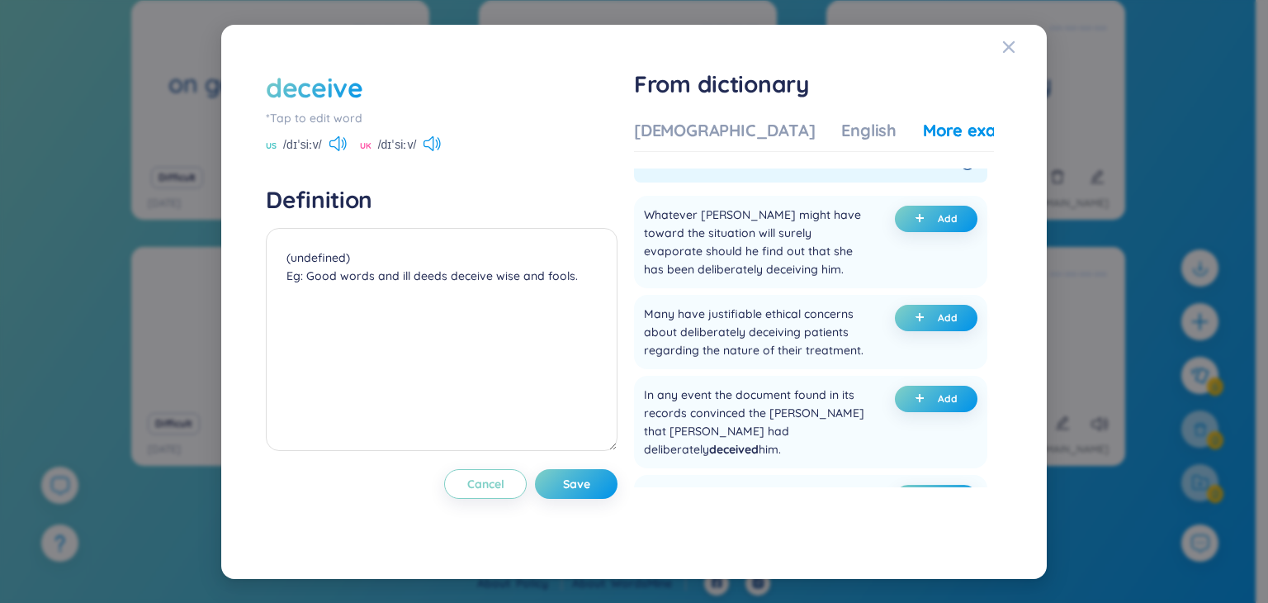
scroll to position [660, 0]
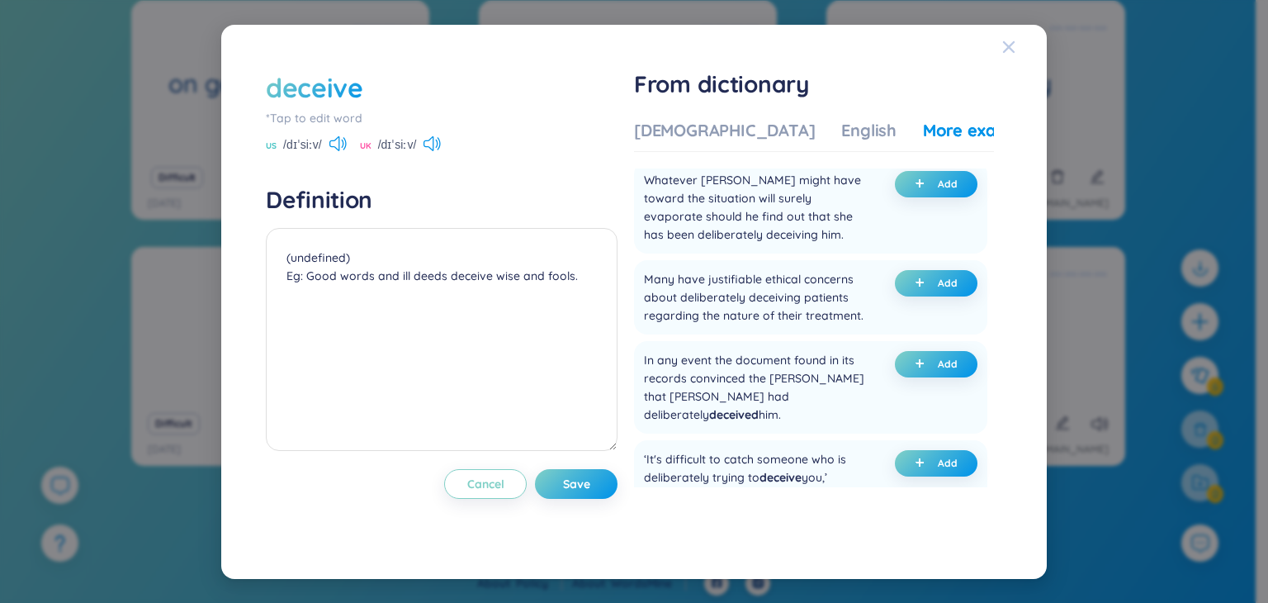
click at [1007, 64] on div "Close" at bounding box center [1008, 47] width 13 height 45
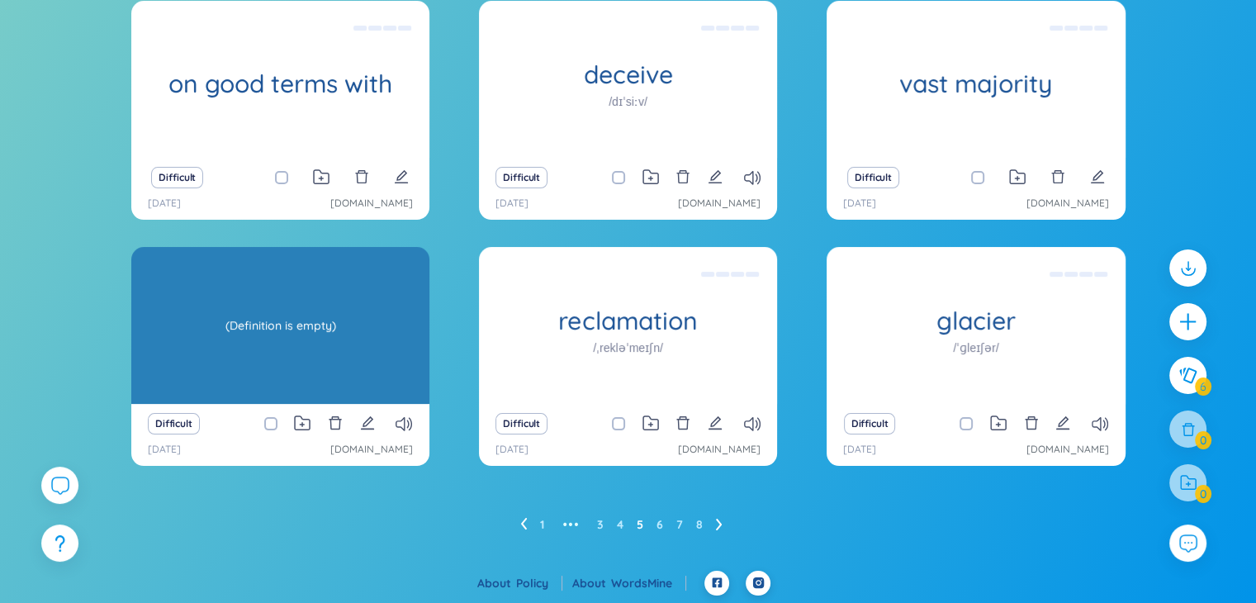
click at [260, 329] on div "(Definition is empty)" at bounding box center [281, 325] width 282 height 149
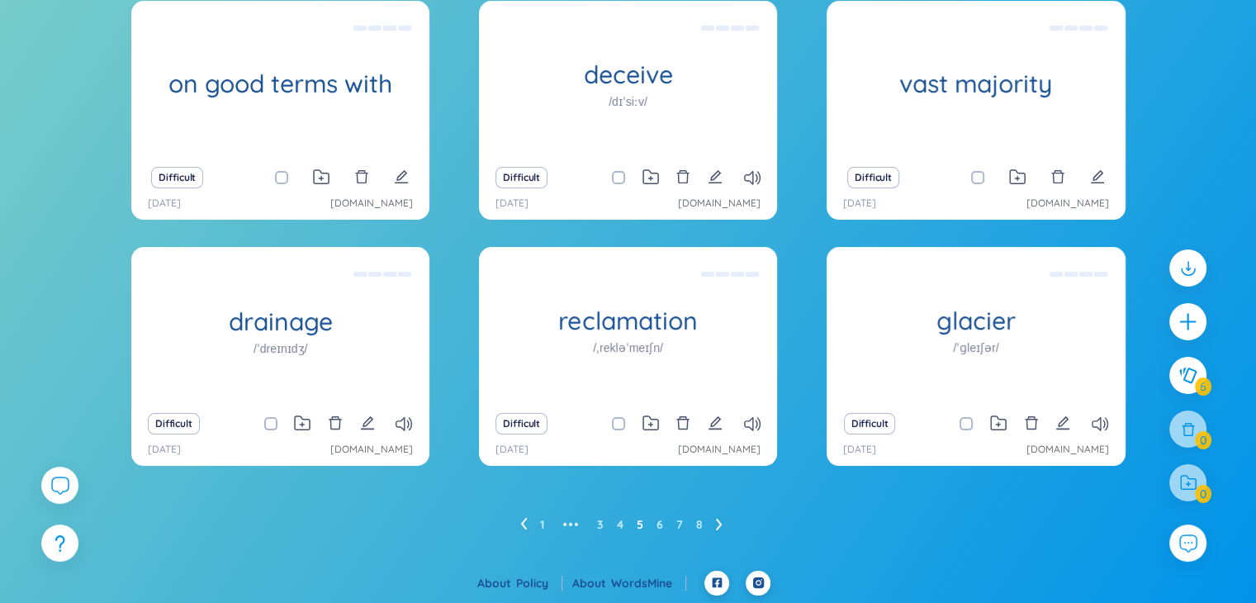
click at [229, 419] on div "Difficult" at bounding box center [197, 423] width 99 height 21
click at [367, 414] on button at bounding box center [367, 423] width 15 height 23
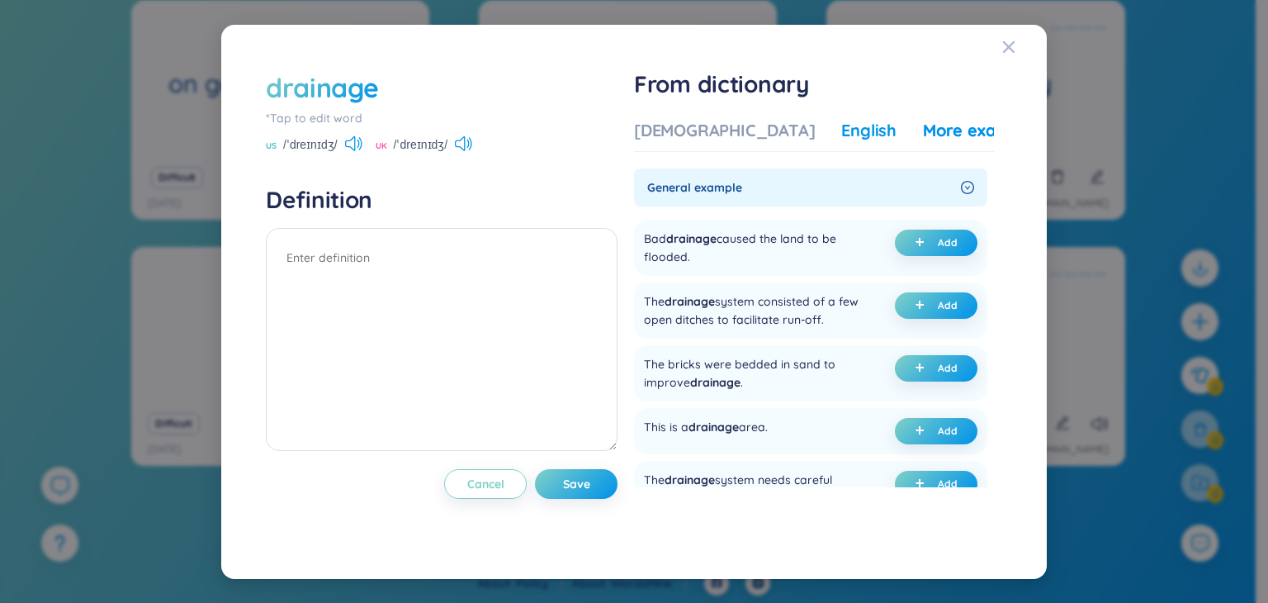
click at [841, 127] on div "English" at bounding box center [868, 130] width 55 height 23
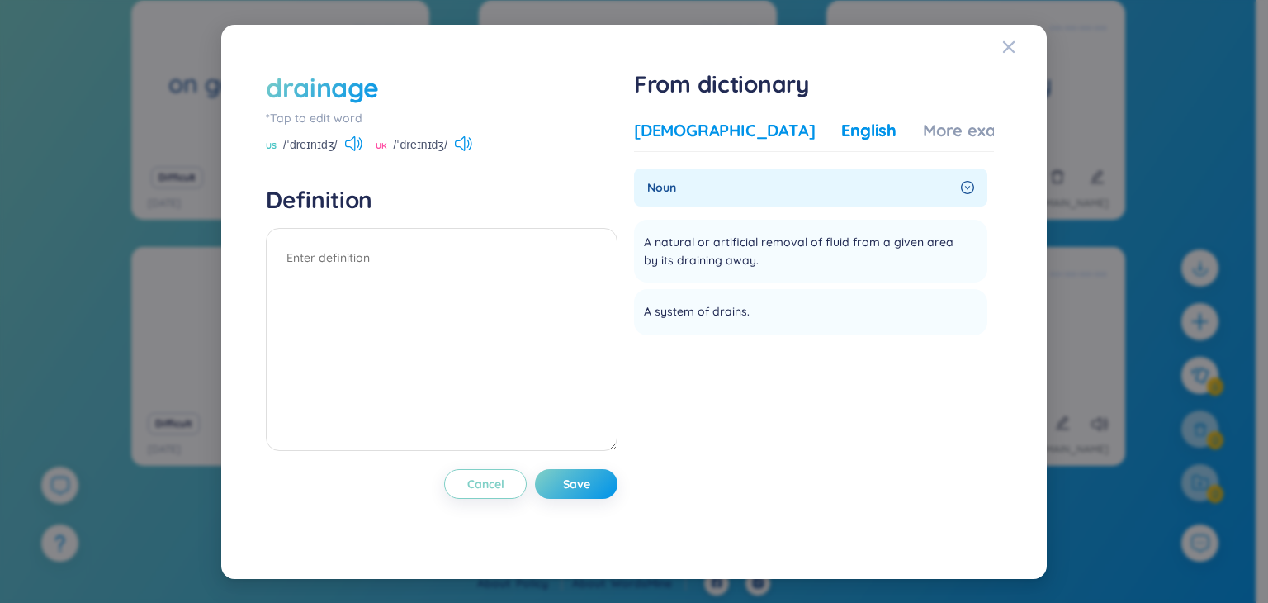
click at [680, 128] on div "Vietnamese" at bounding box center [724, 130] width 181 height 23
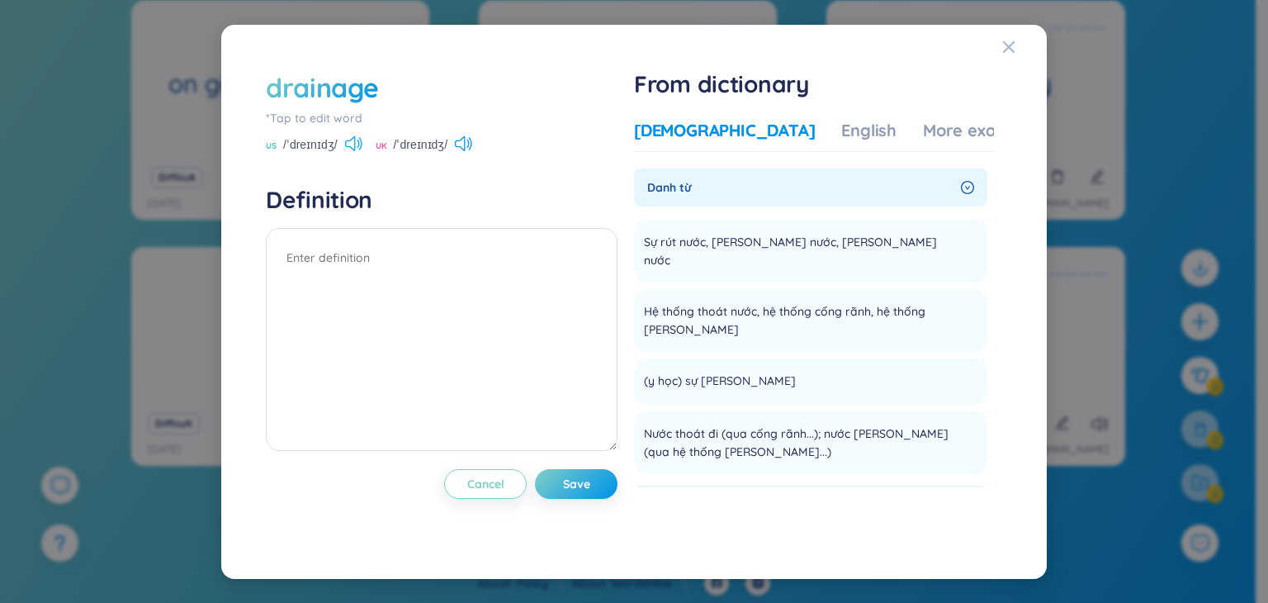
click at [357, 149] on icon at bounding box center [353, 143] width 17 height 15
click at [841, 125] on div "English" at bounding box center [868, 130] width 55 height 23
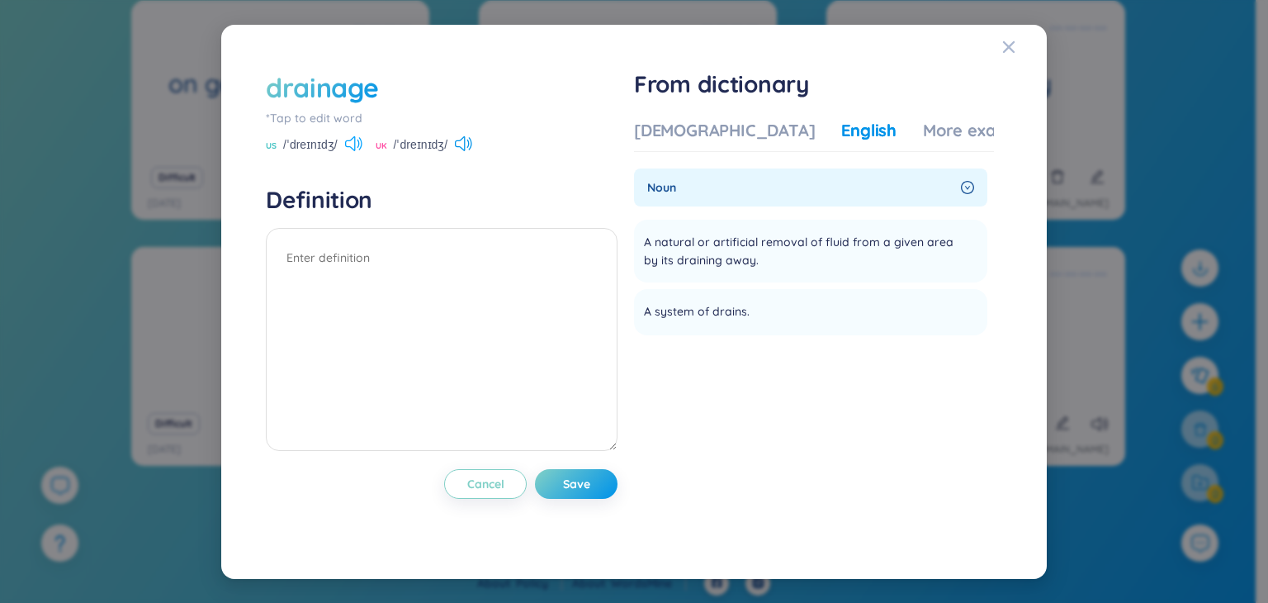
click at [355, 139] on icon at bounding box center [353, 143] width 17 height 15
click at [930, 129] on div "More examples" at bounding box center [983, 130] width 120 height 23
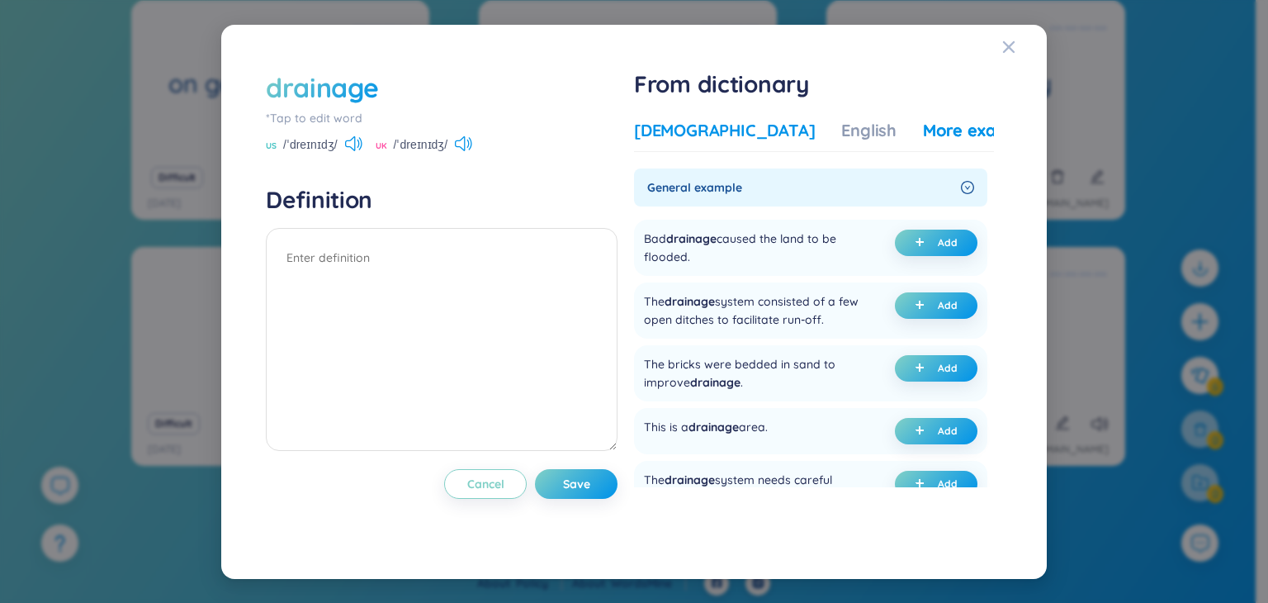
click at [696, 133] on div "Vietnamese" at bounding box center [724, 130] width 181 height 23
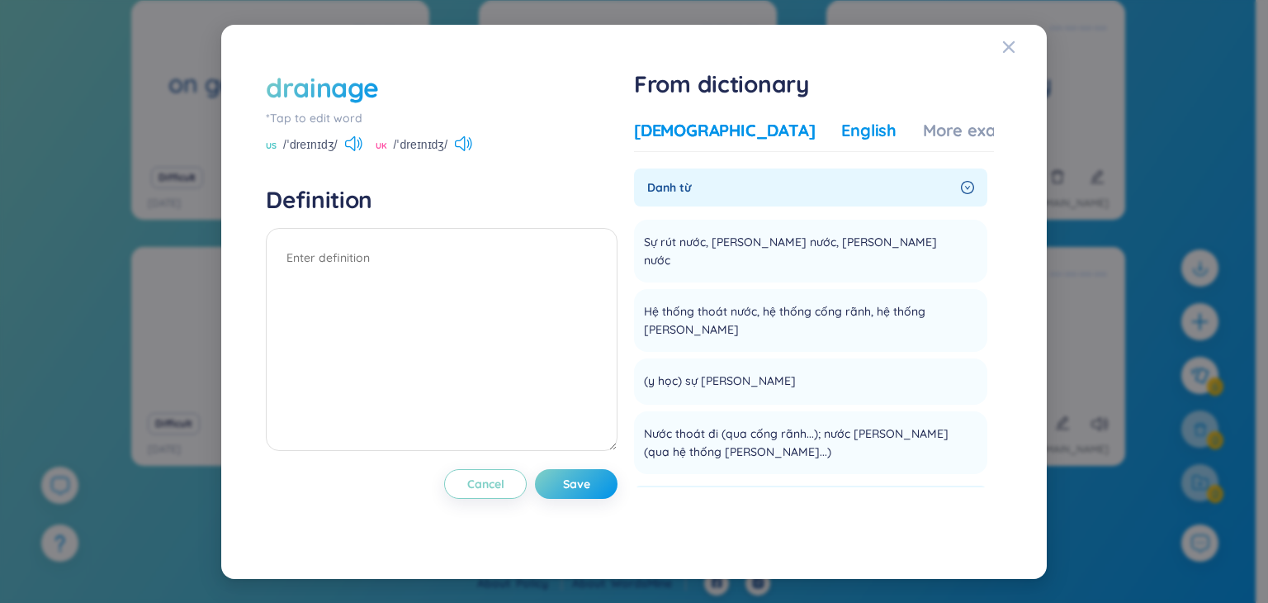
click at [841, 125] on div "English" at bounding box center [868, 130] width 55 height 23
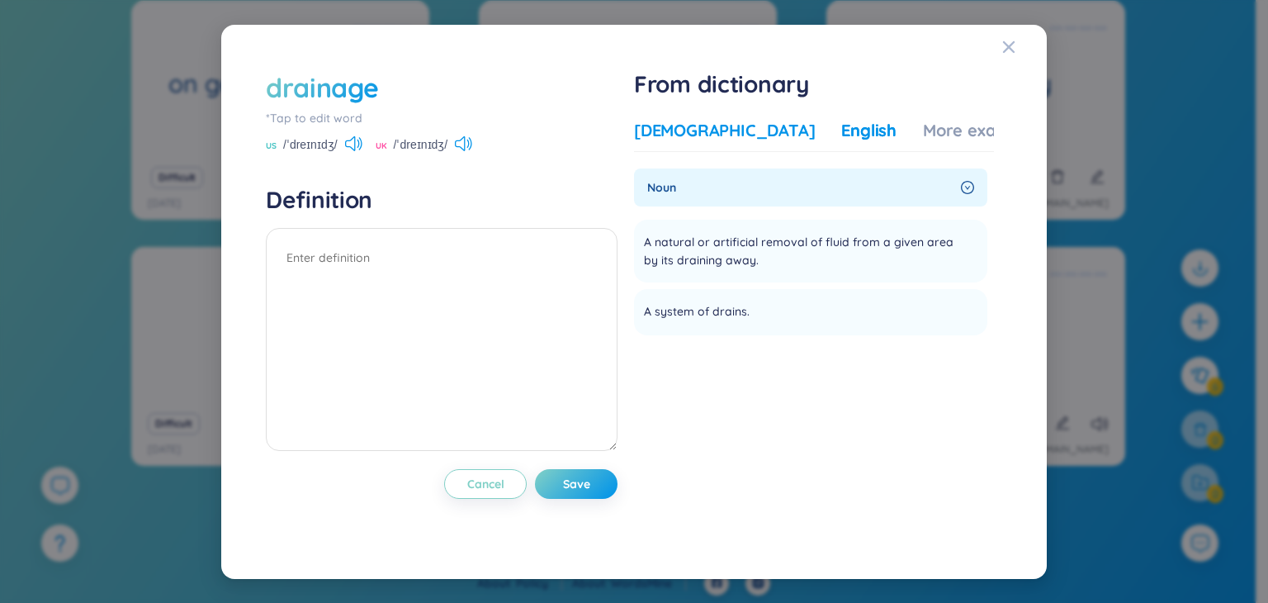
click at [700, 129] on div "Vietnamese" at bounding box center [724, 130] width 181 height 23
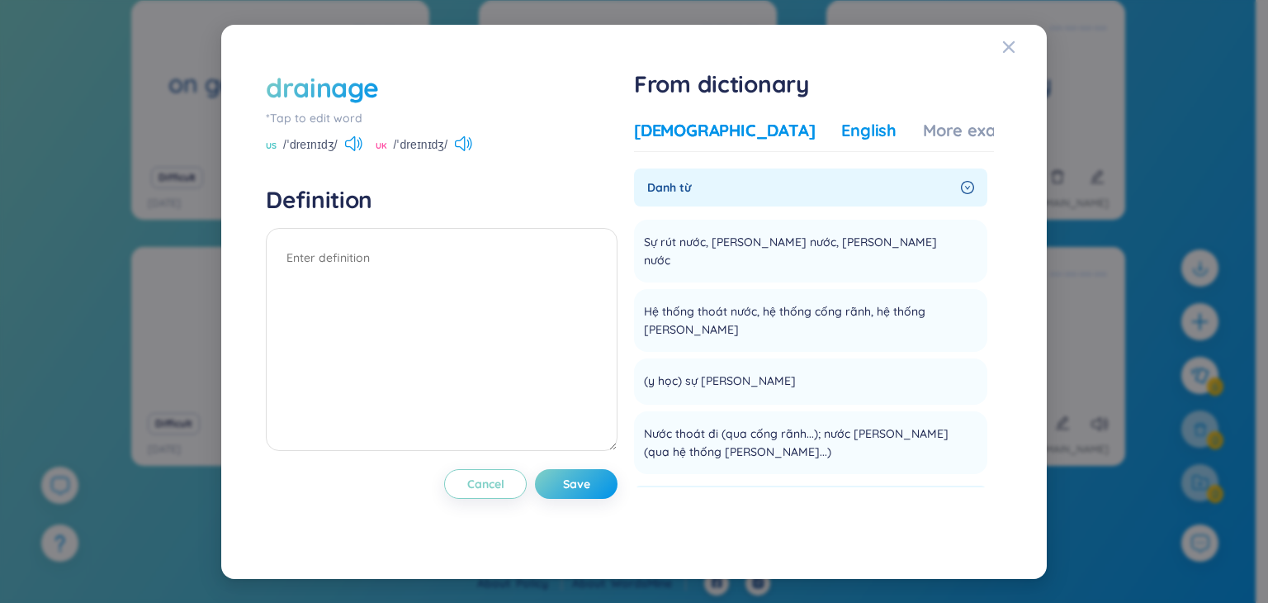
click at [841, 126] on div "English" at bounding box center [868, 130] width 55 height 23
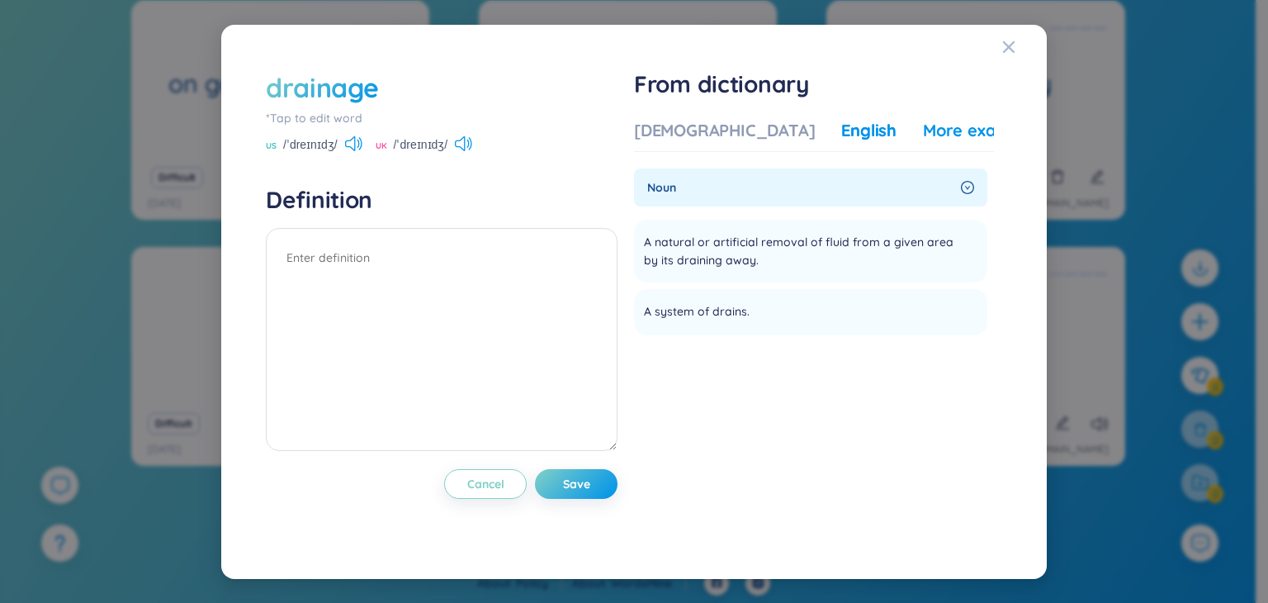
click at [923, 122] on div "More examples" at bounding box center [983, 130] width 120 height 23
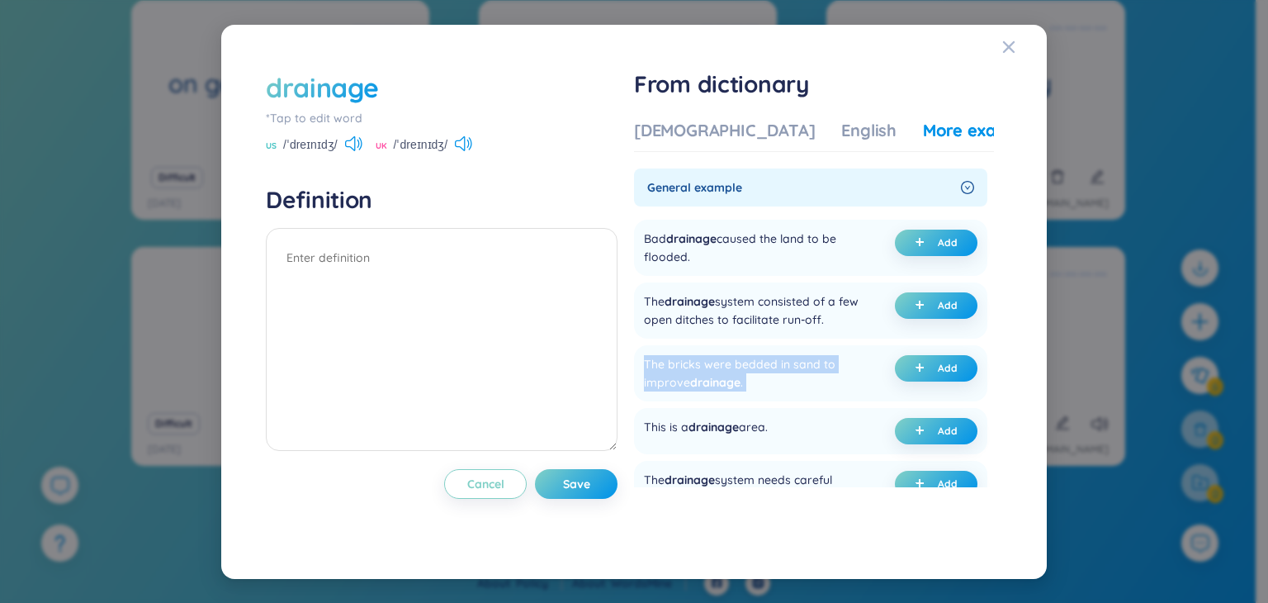
drag, startPoint x: 988, startPoint y: 288, endPoint x: 987, endPoint y: 350, distance: 61.9
click at [987, 350] on section "General example Bad drainage caused the land to be flooded. Add The drainage sy…" at bounding box center [814, 327] width 360 height 319
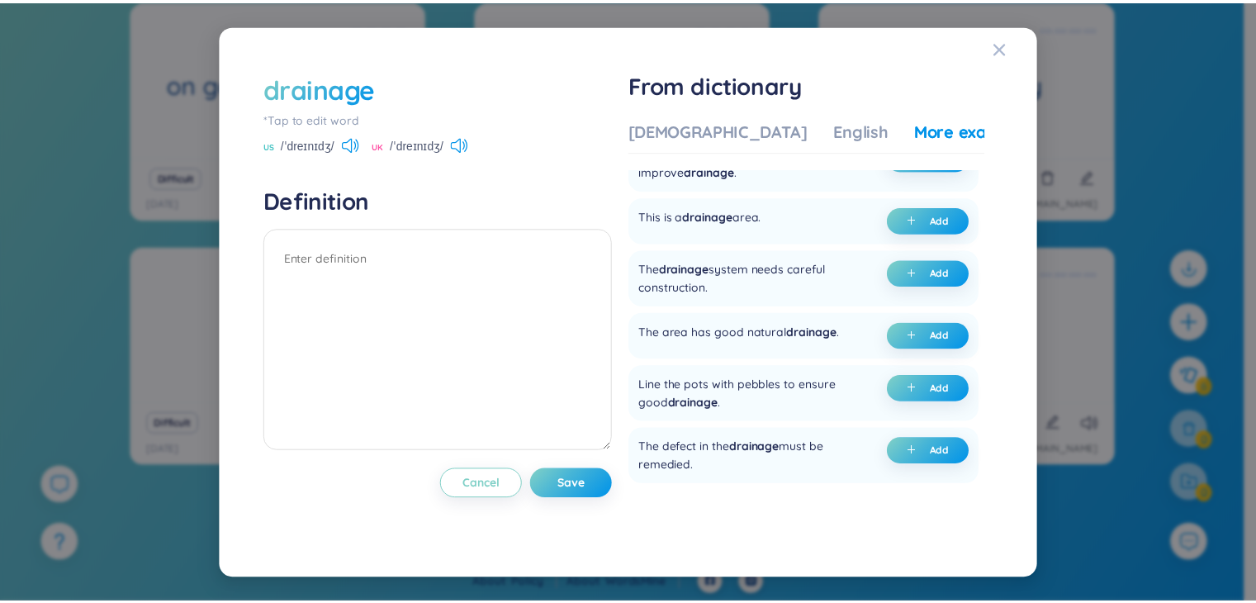
scroll to position [217, 0]
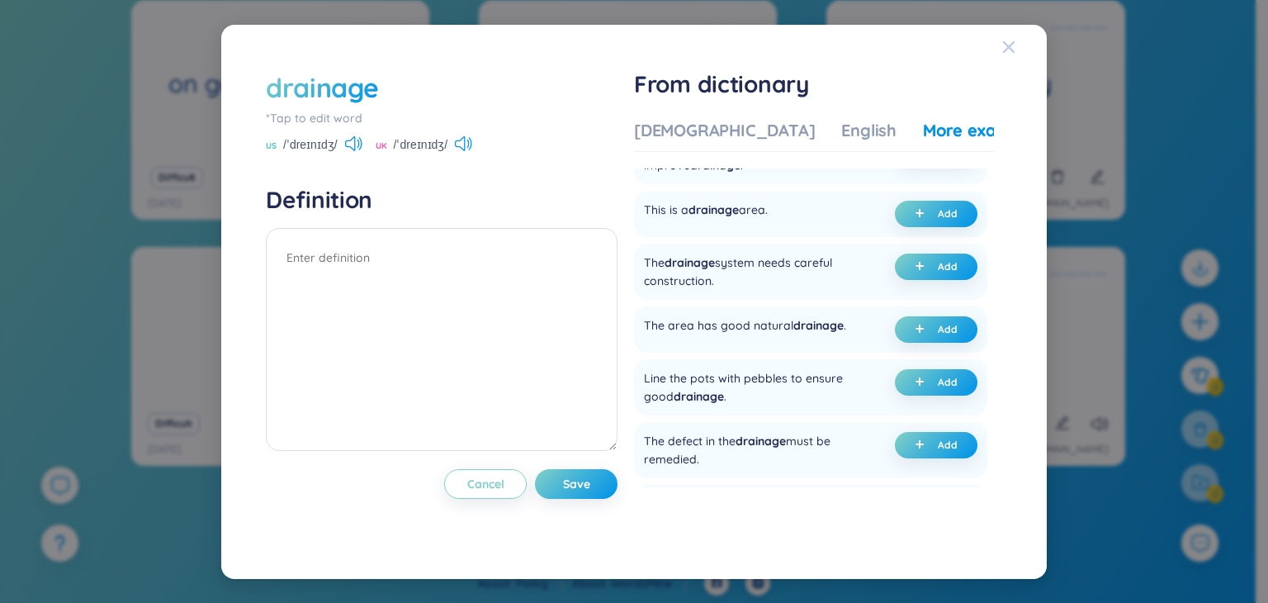
click at [1016, 46] on span "Close" at bounding box center [1024, 47] width 45 height 45
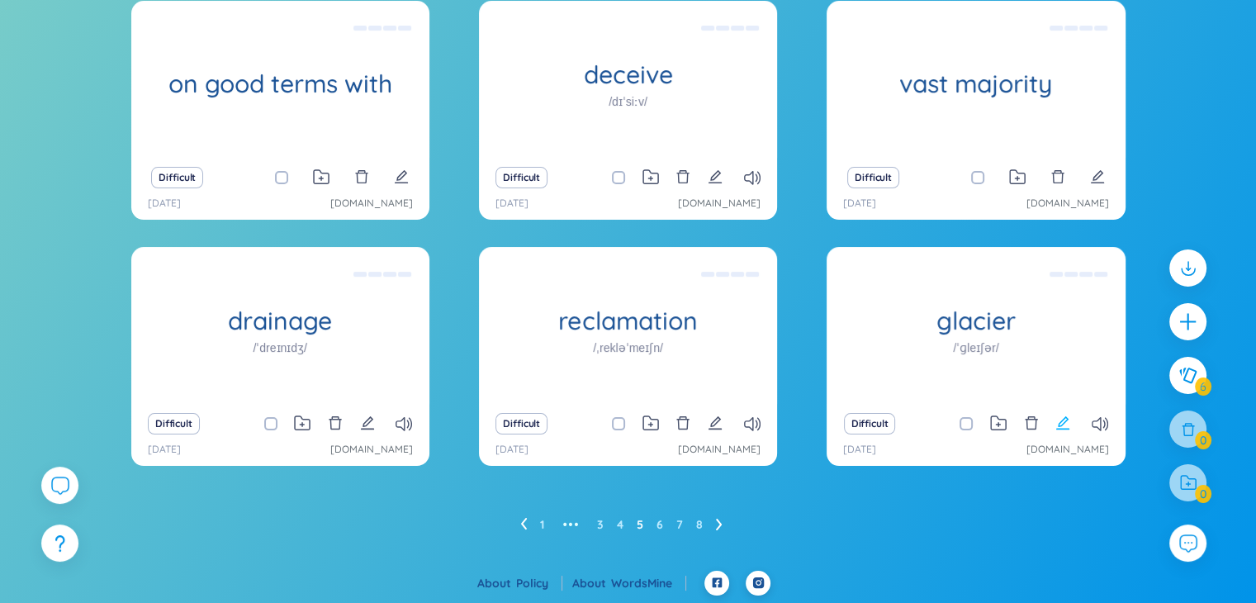
click at [1063, 422] on icon "edit" at bounding box center [1062, 422] width 13 height 13
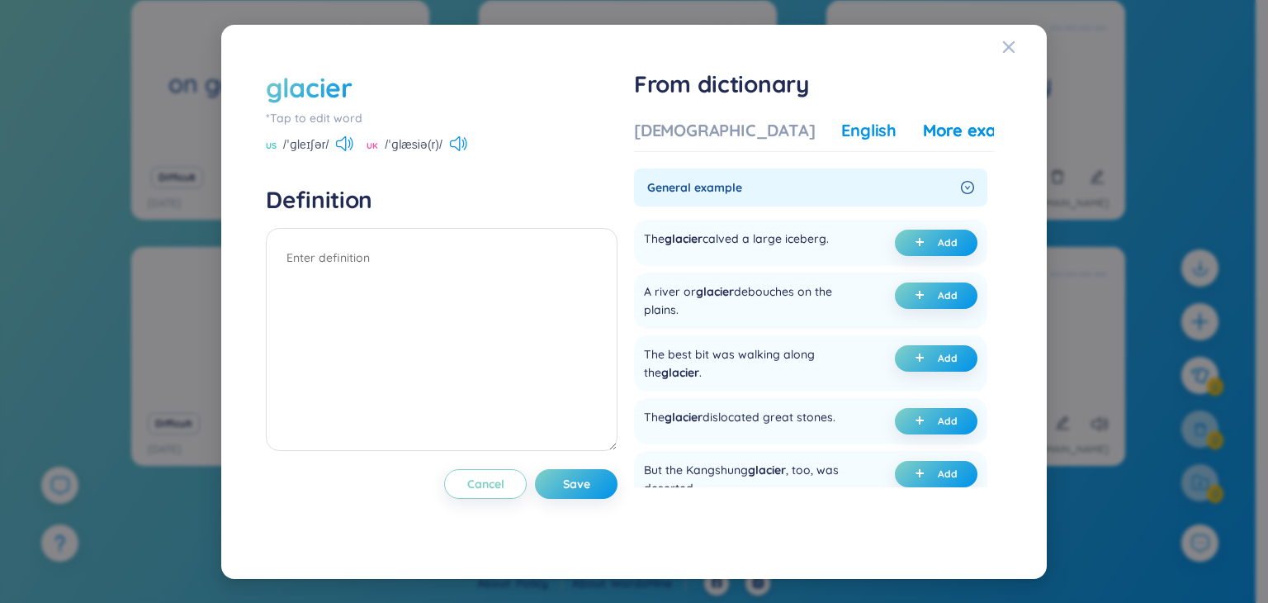
click at [841, 123] on div "English" at bounding box center [868, 130] width 55 height 23
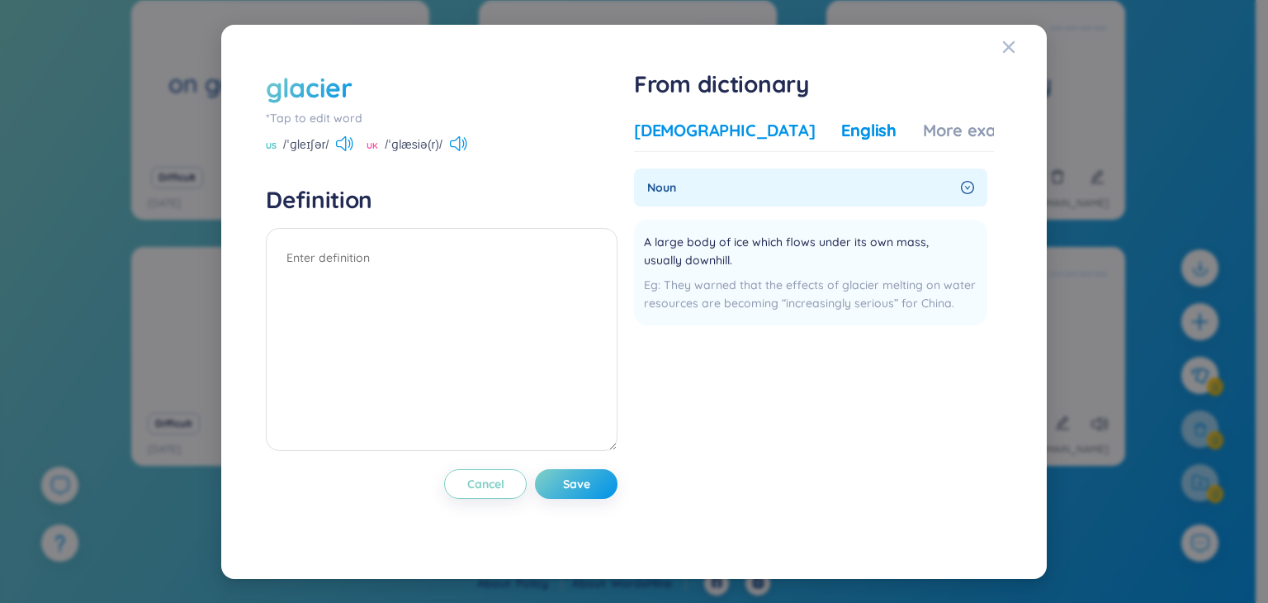
click at [678, 131] on div "Vietnamese" at bounding box center [724, 130] width 181 height 23
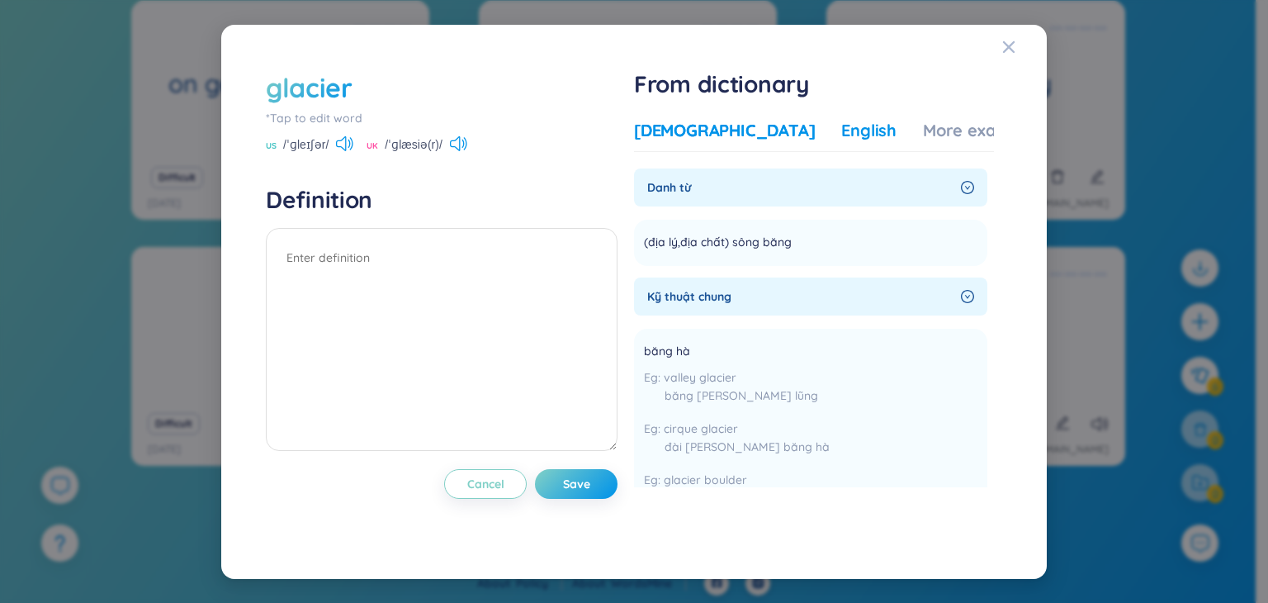
click at [841, 123] on div "English" at bounding box center [868, 130] width 55 height 23
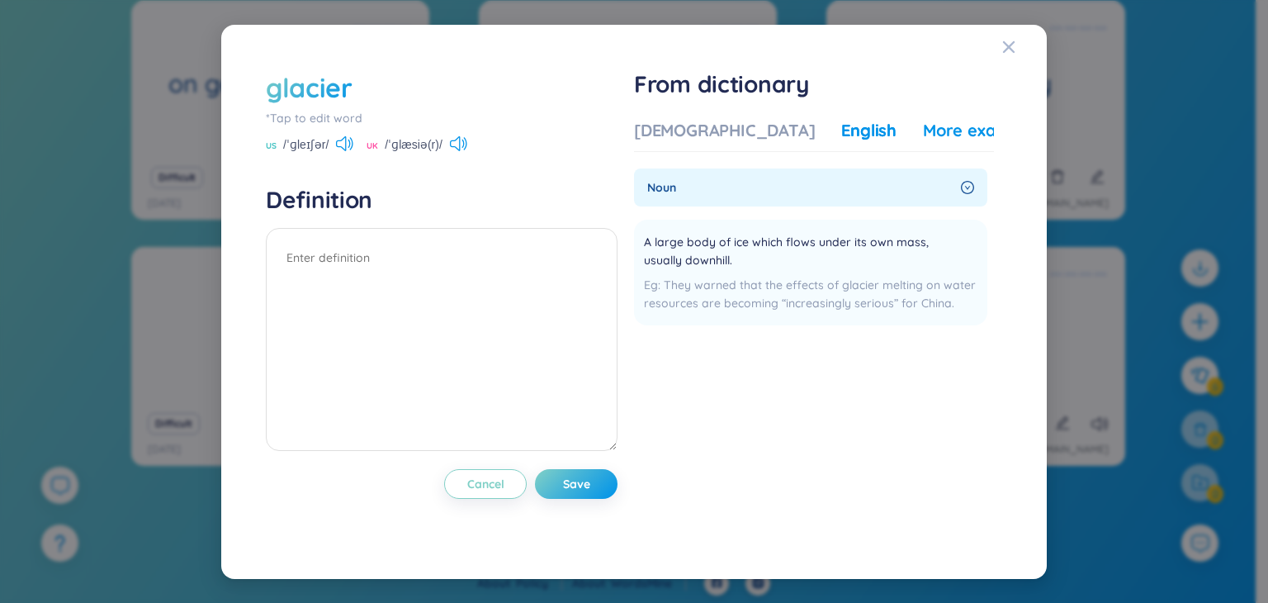
click at [923, 119] on div "More examples" at bounding box center [983, 130] width 120 height 23
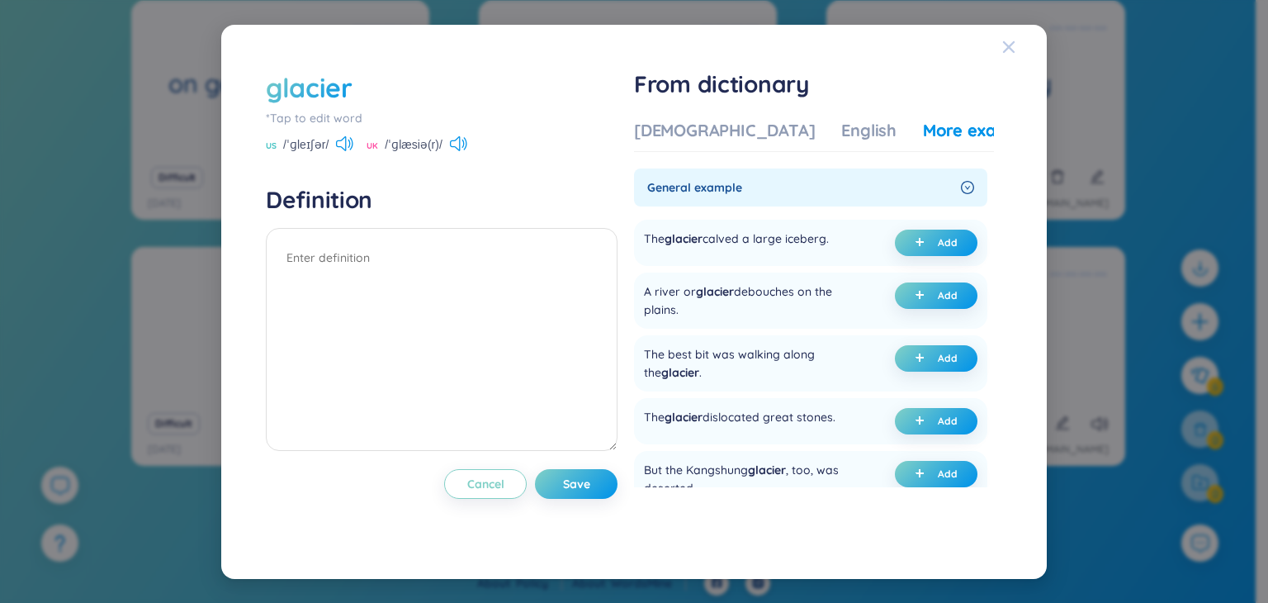
click at [1002, 40] on icon "Close" at bounding box center [1008, 46] width 13 height 13
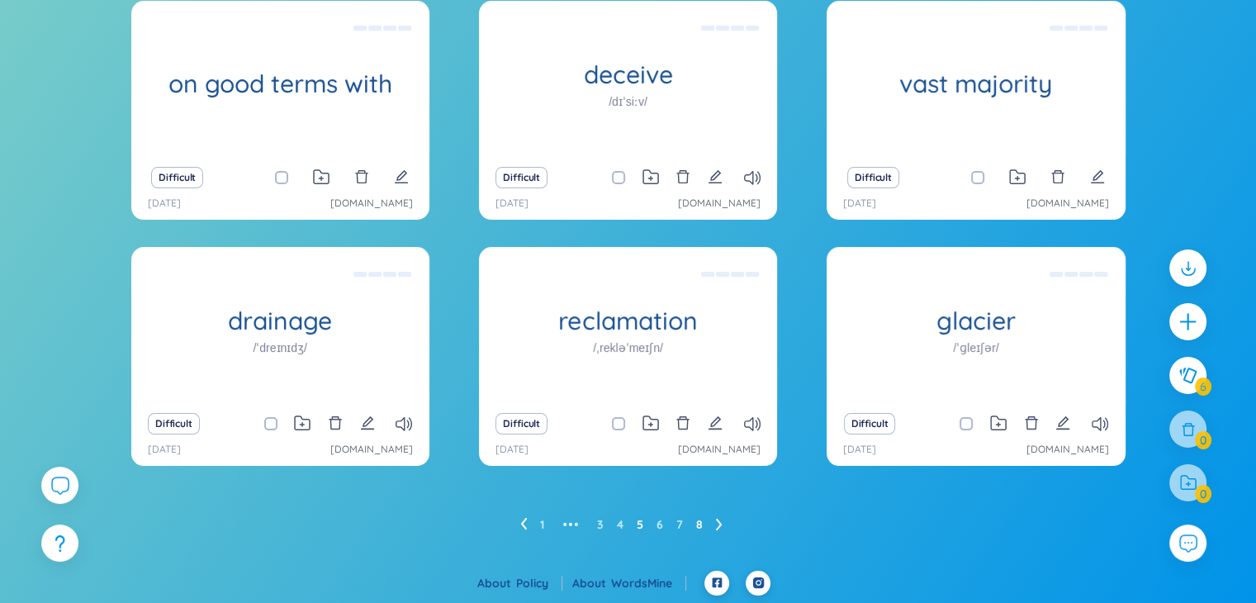
click at [698, 518] on link "8" at bounding box center [699, 524] width 7 height 25
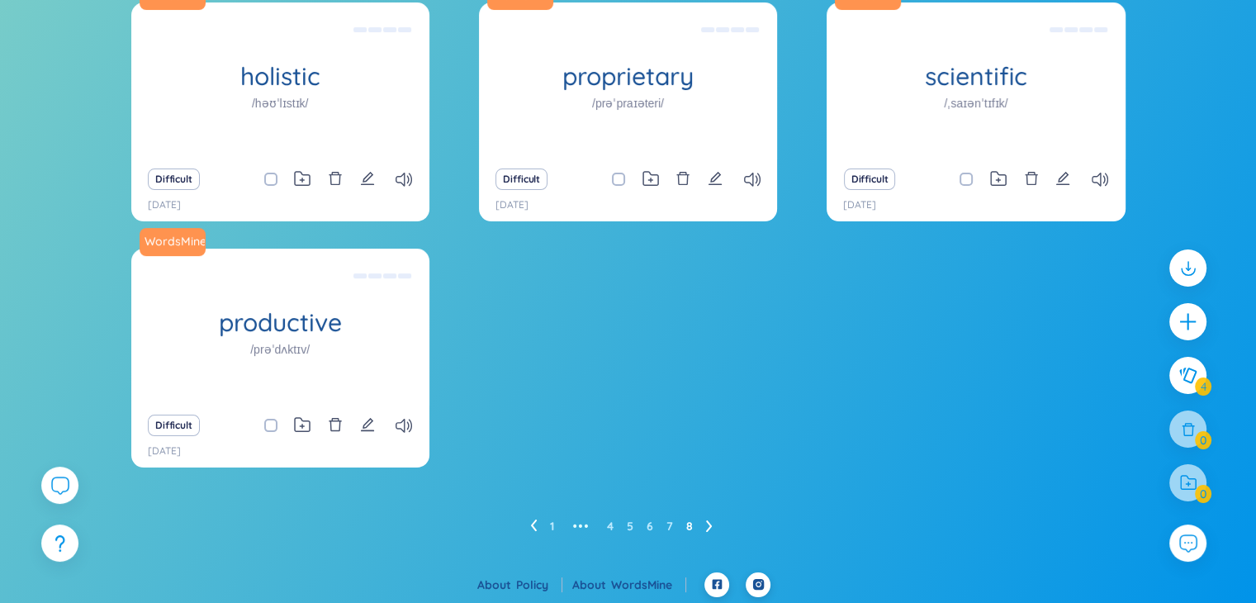
scroll to position [182, 0]
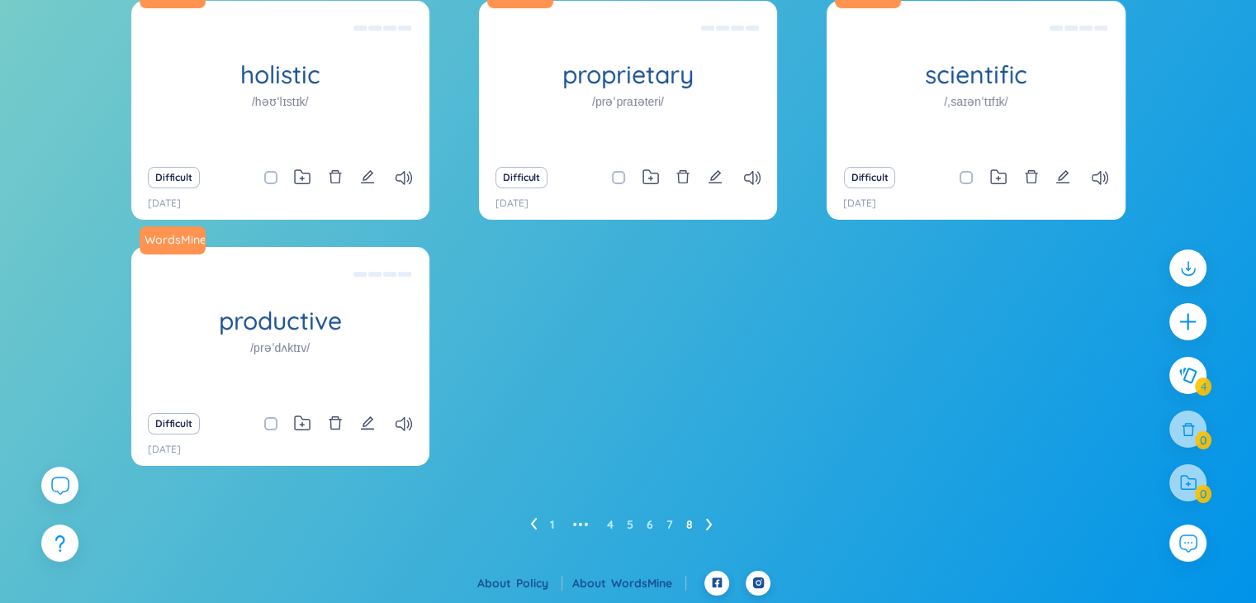
click at [606, 521] on ul "1 ••• 4 5 6 7 8" at bounding box center [628, 524] width 196 height 26
click at [612, 521] on link "4" at bounding box center [610, 524] width 7 height 25
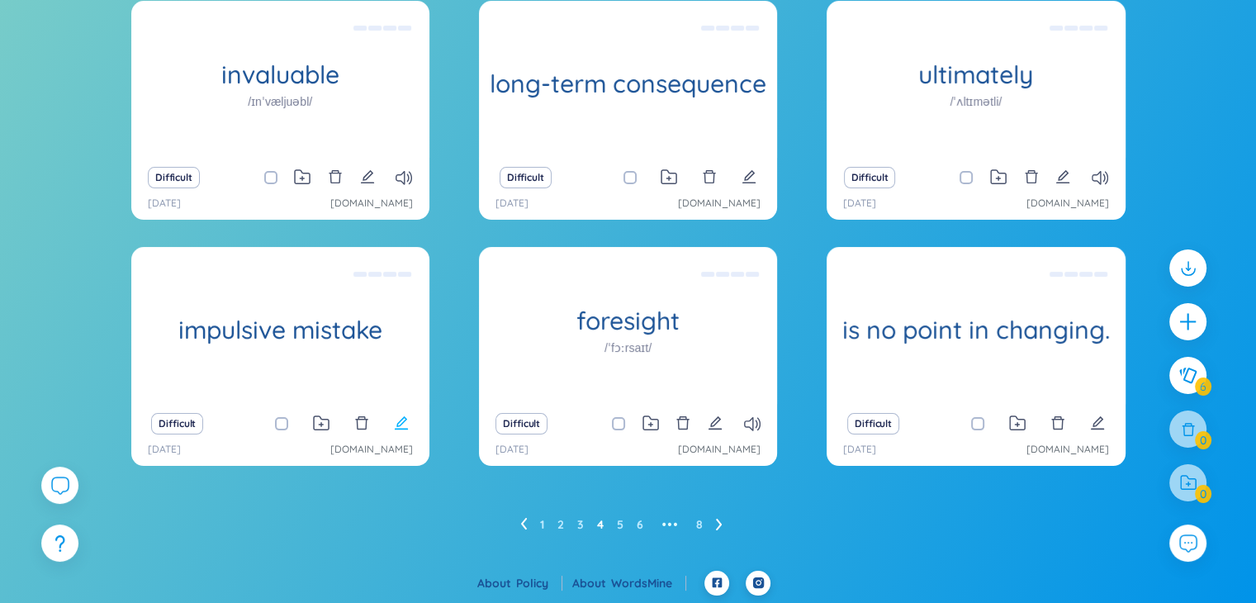
click at [401, 425] on icon "edit" at bounding box center [401, 422] width 15 height 15
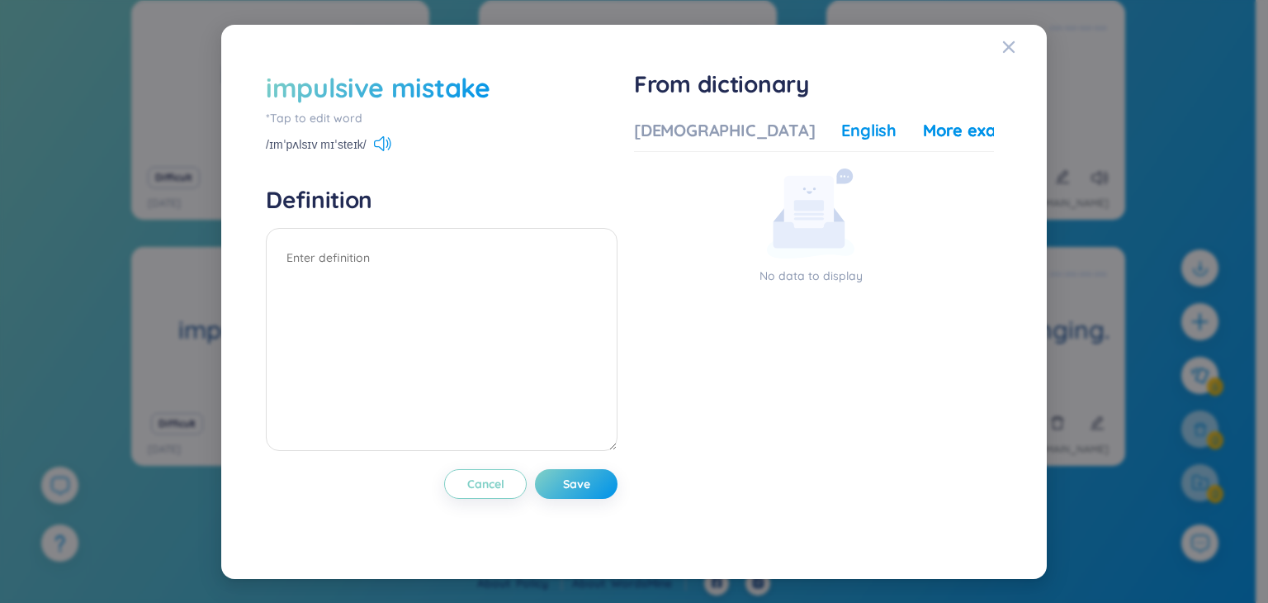
click at [841, 126] on div "English" at bounding box center [868, 130] width 55 height 23
click at [674, 133] on div "Vietnamese" at bounding box center [724, 130] width 181 height 23
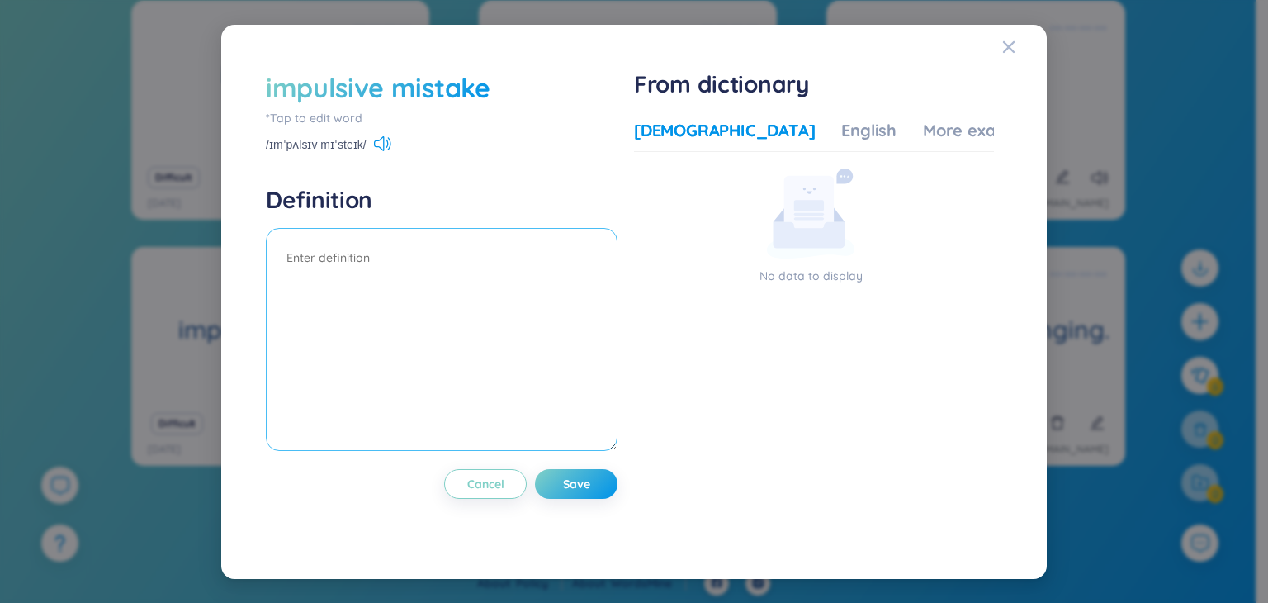
click at [313, 278] on textarea at bounding box center [442, 339] width 352 height 223
paste textarea "= Sai lầm do bốc đồng, thiếu suy nghĩ hoặc hành động theo cảm xúc."
click at [405, 292] on textarea "= Sai lầm do bốc đồng, thiếu suy nghĩ hoặc hành động theo cảm xúc." at bounding box center [442, 339] width 352 height 223
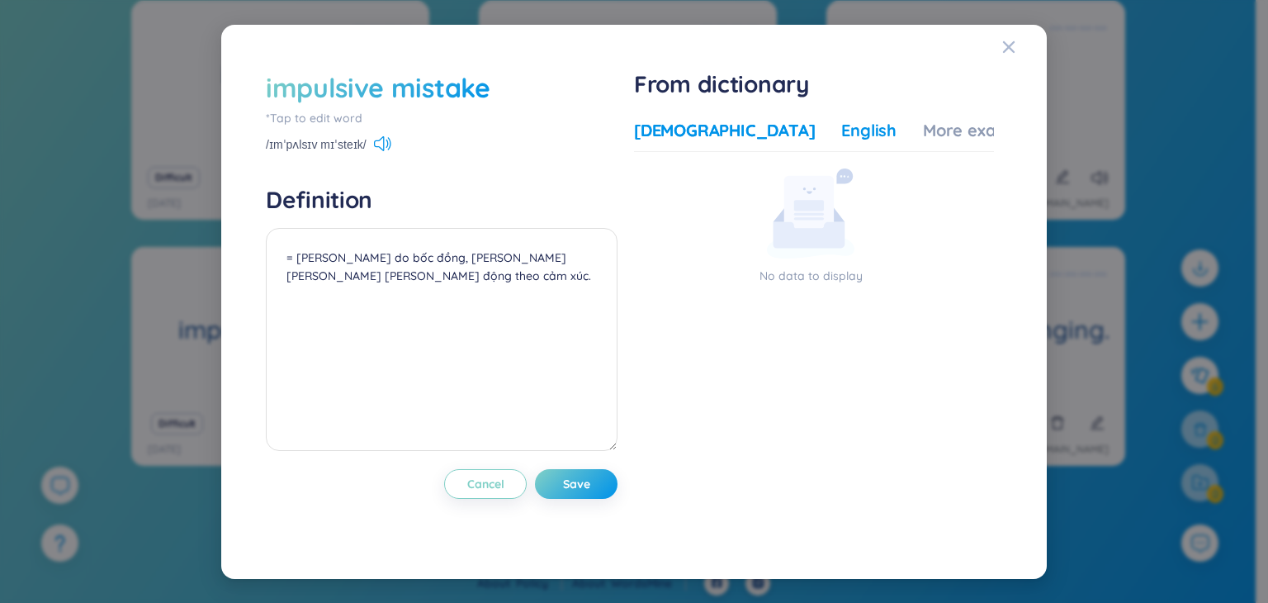
click at [841, 135] on div "English" at bounding box center [868, 130] width 55 height 23
click at [685, 133] on div "Vietnamese" at bounding box center [724, 130] width 181 height 23
click at [389, 266] on textarea "= Sai lầm do bốc đồng, thiếu suy nghĩ hoặc hành động theo cảm xúc." at bounding box center [442, 339] width 352 height 223
drag, startPoint x: 357, startPoint y: 272, endPoint x: 357, endPoint y: 307, distance: 34.7
click at [357, 307] on textarea "= Sai lầm do bốc đồng, thiếu suy nghĩ hoặc hành động theo cảm xúc. My impulsive…" at bounding box center [442, 339] width 352 height 223
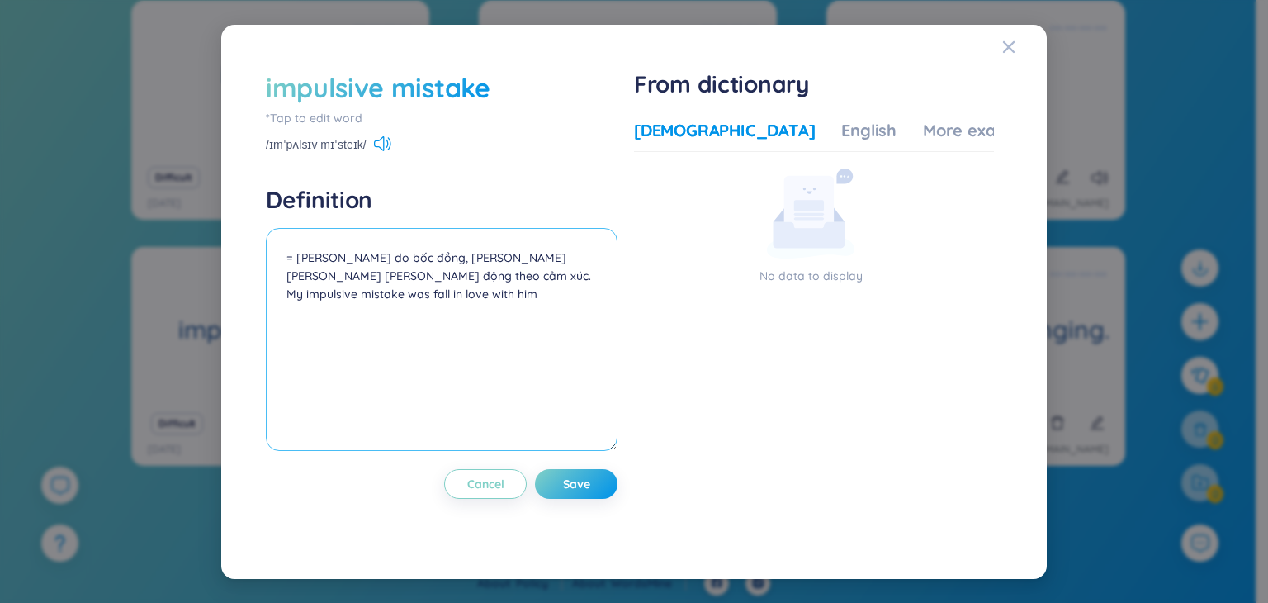
click at [532, 276] on textarea "= Sai lầm do bốc đồng, thiếu suy nghĩ hoặc hành động theo cảm xúc. My impulsive…" at bounding box center [442, 339] width 352 height 223
click at [524, 270] on textarea "= Sai lầm do bốc đồng, thiếu suy nghĩ hoặc hành động theo cảm xúc. My impulsive…" at bounding box center [442, 339] width 352 height 223
type textarea "= [PERSON_NAME] do bốc đồng, [PERSON_NAME] [PERSON_NAME] [PERSON_NAME] động the…"
click at [599, 489] on button "Save" at bounding box center [576, 484] width 83 height 30
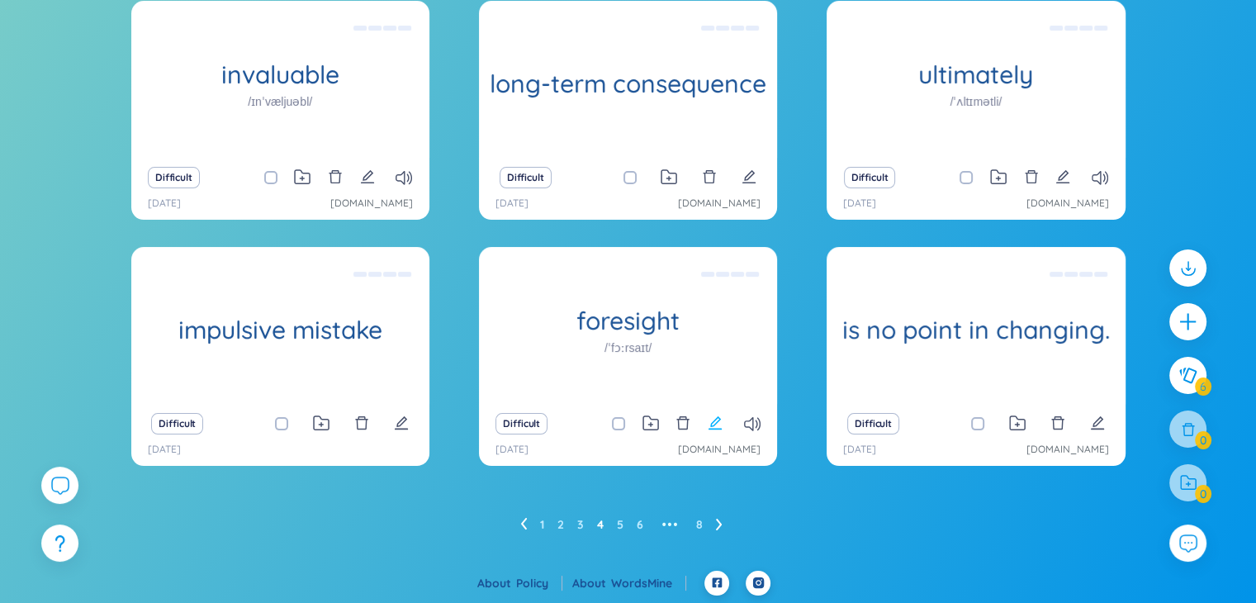
click at [713, 430] on button at bounding box center [714, 423] width 15 height 23
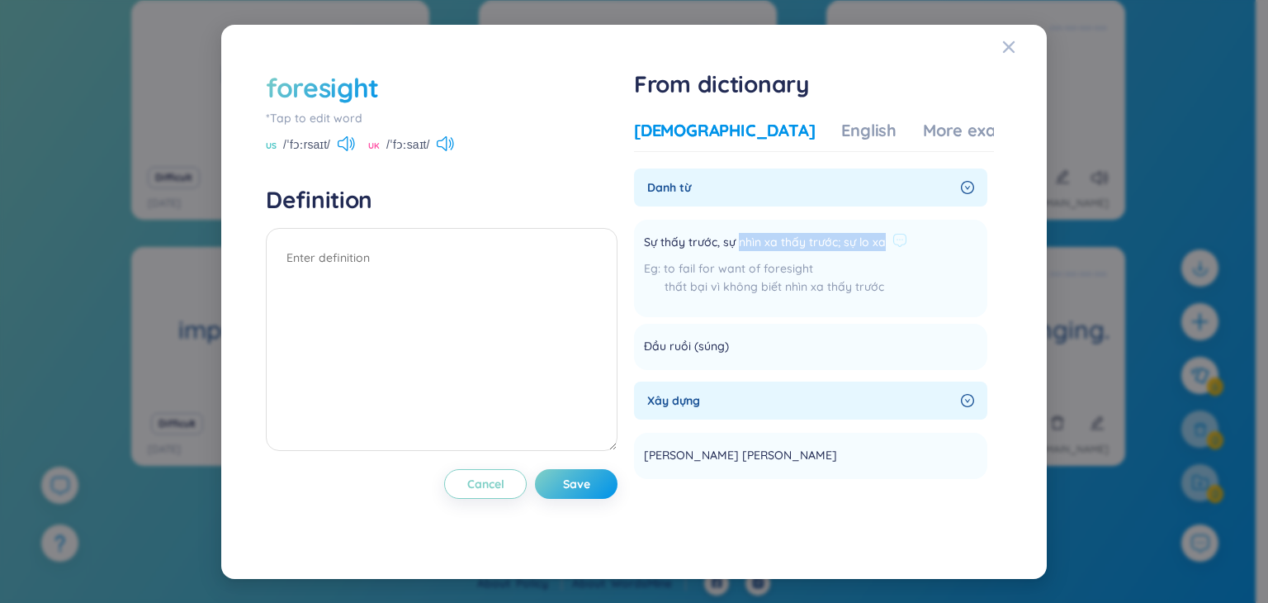
drag, startPoint x: 744, startPoint y: 244, endPoint x: 957, endPoint y: 248, distance: 213.0
click at [957, 248] on li "Sự thấy trước, sự nhìn xa thấy trước; sự lo xa to fail for want of foresight th…" at bounding box center [810, 268] width 353 height 97
click at [841, 120] on div "English" at bounding box center [868, 130] width 55 height 23
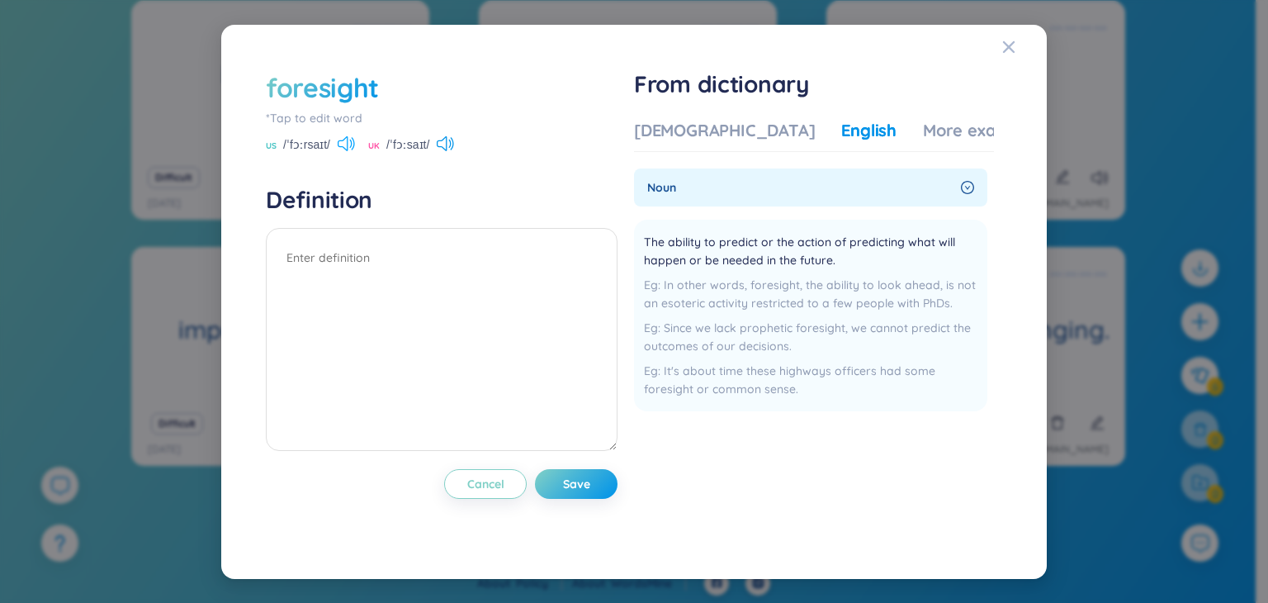
click at [342, 140] on icon at bounding box center [343, 143] width 10 height 15
click at [344, 140] on icon at bounding box center [346, 143] width 17 height 15
click at [923, 130] on div "More examples" at bounding box center [983, 130] width 120 height 23
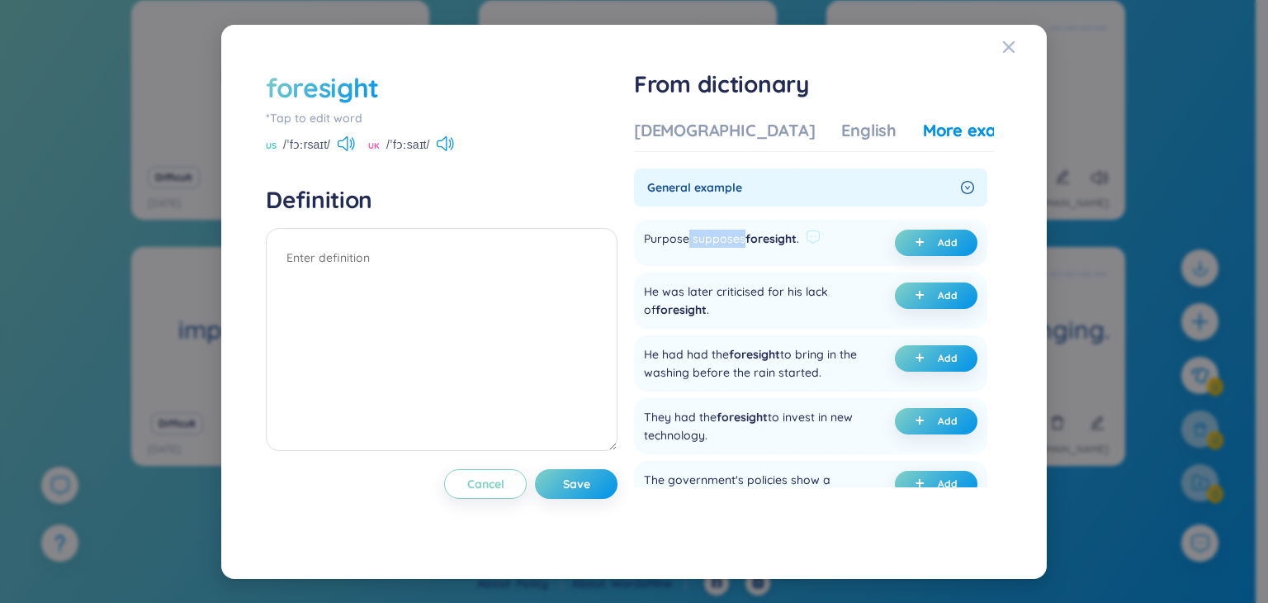
drag, startPoint x: 692, startPoint y: 239, endPoint x: 746, endPoint y: 239, distance: 54.5
click at [746, 239] on div "Purpose supposes foresight ." at bounding box center [721, 242] width 155 height 26
click at [721, 237] on div "Purpose supposes foresight ." at bounding box center [721, 242] width 155 height 26
drag, startPoint x: 690, startPoint y: 239, endPoint x: 749, endPoint y: 239, distance: 58.6
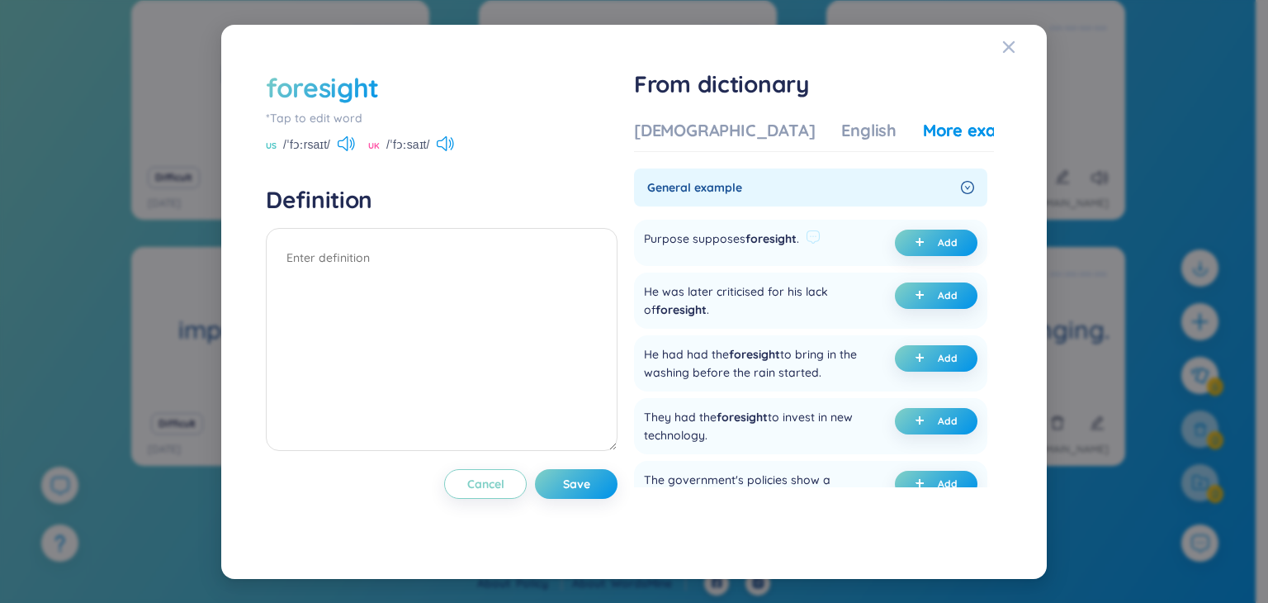
click at [749, 239] on div "Purpose supposes foresight ." at bounding box center [721, 242] width 155 height 26
drag, startPoint x: 740, startPoint y: 238, endPoint x: 710, endPoint y: 239, distance: 29.7
click at [710, 239] on div "Purpose supposes foresight ." at bounding box center [721, 242] width 155 height 26
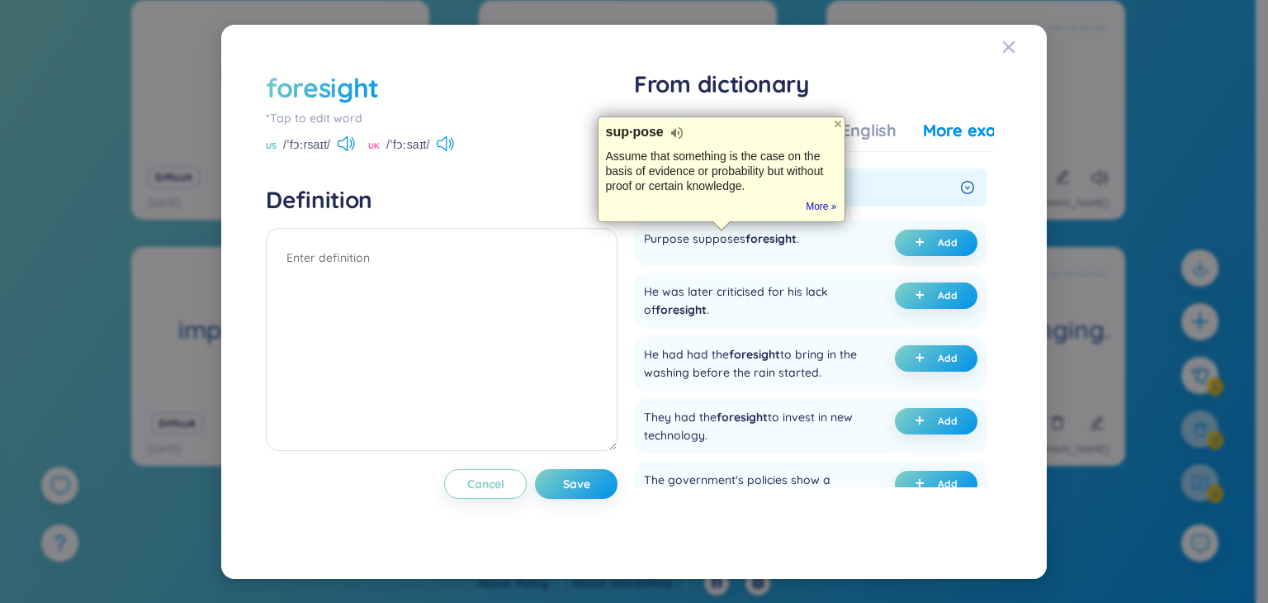
click at [0, 421] on div at bounding box center [0, 421] width 0 height 0
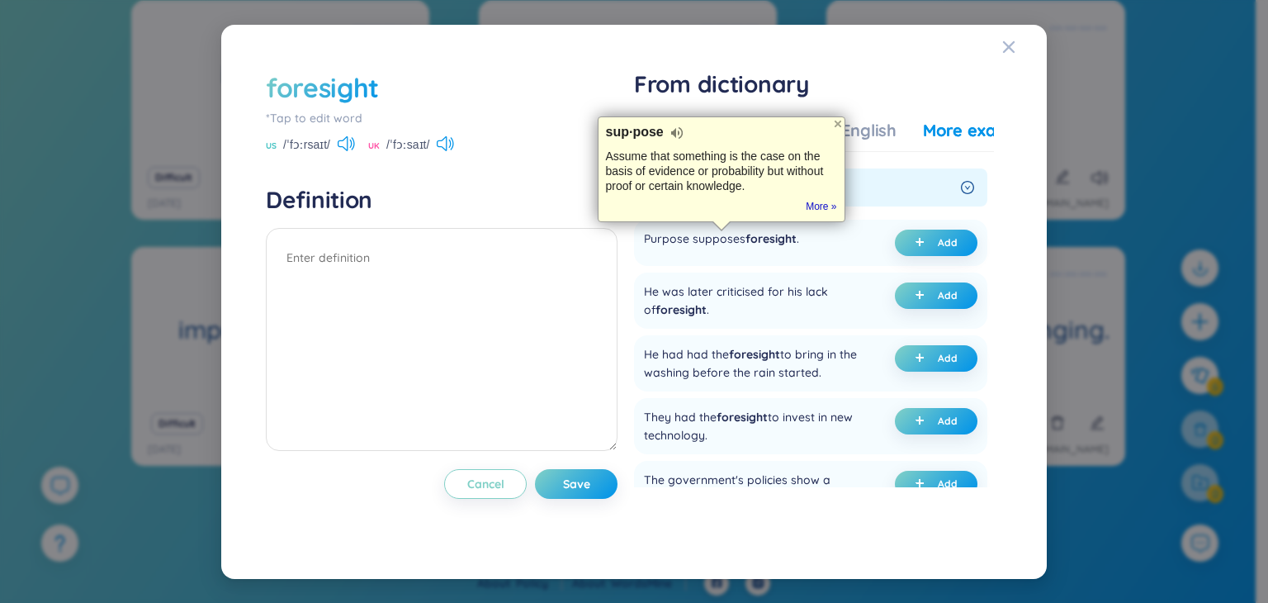
click at [0, 421] on div at bounding box center [0, 421] width 0 height 0
click at [628, 271] on div "foresight *Tap to edit word US /ˈfɔːrsaɪt/ UK /ˈfɔːsaɪt/ Definition Cancel Save…" at bounding box center [634, 301] width 753 height 481
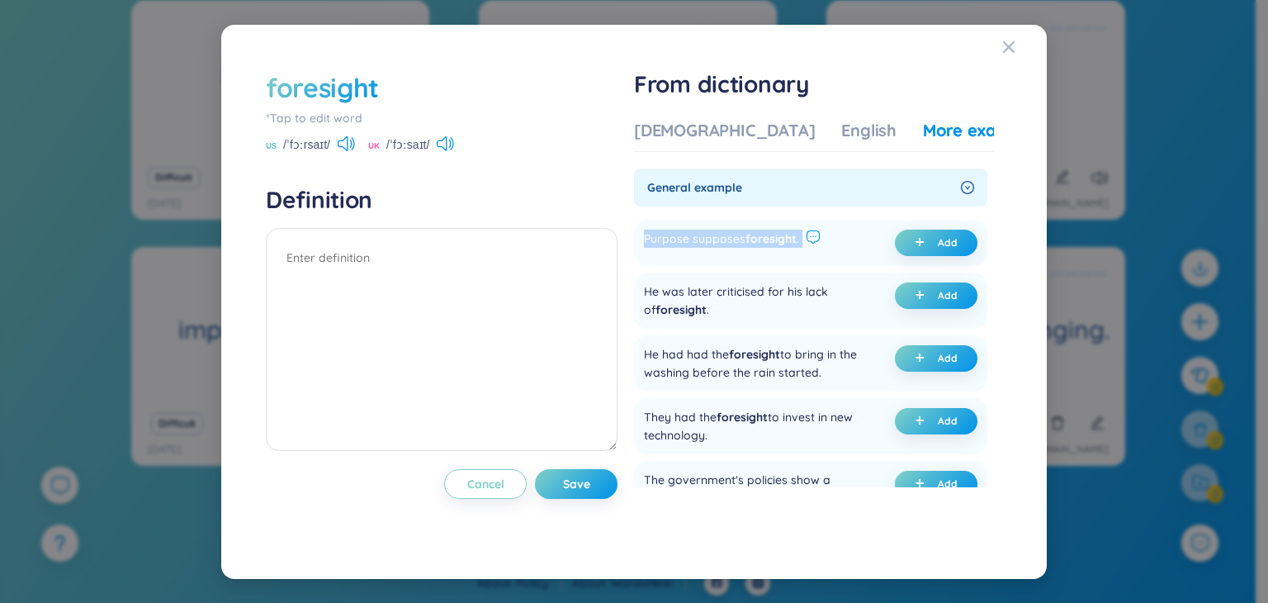
drag, startPoint x: 646, startPoint y: 233, endPoint x: 816, endPoint y: 237, distance: 169.3
click at [816, 237] on div "Purpose supposes foresight . Add" at bounding box center [810, 243] width 353 height 46
click at [938, 237] on span "Add" at bounding box center [948, 242] width 20 height 13
type textarea "(undefined) Eg: Purpose supposes foresight."
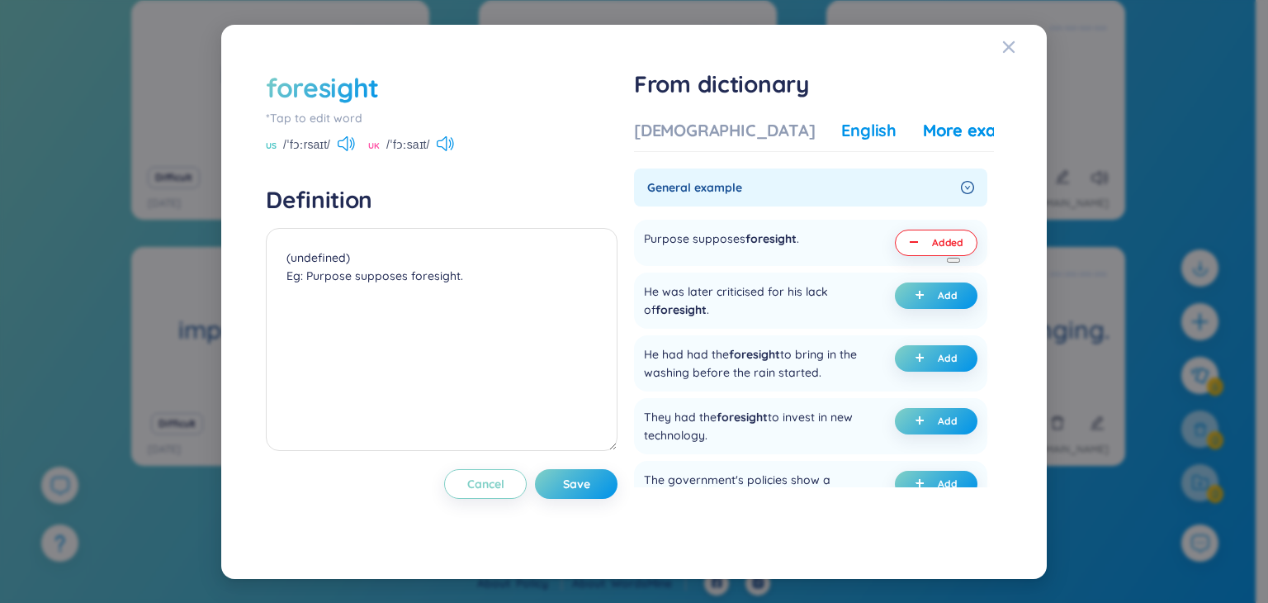
click at [841, 127] on div "English" at bounding box center [868, 130] width 55 height 23
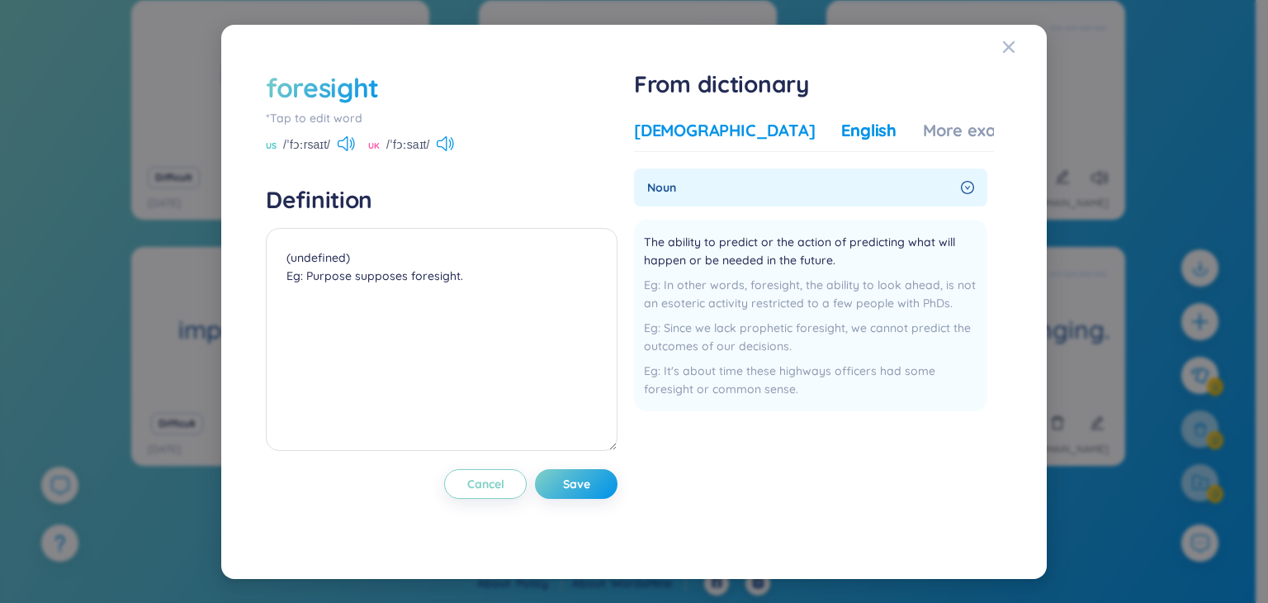
click at [689, 137] on div "Vietnamese" at bounding box center [724, 130] width 181 height 23
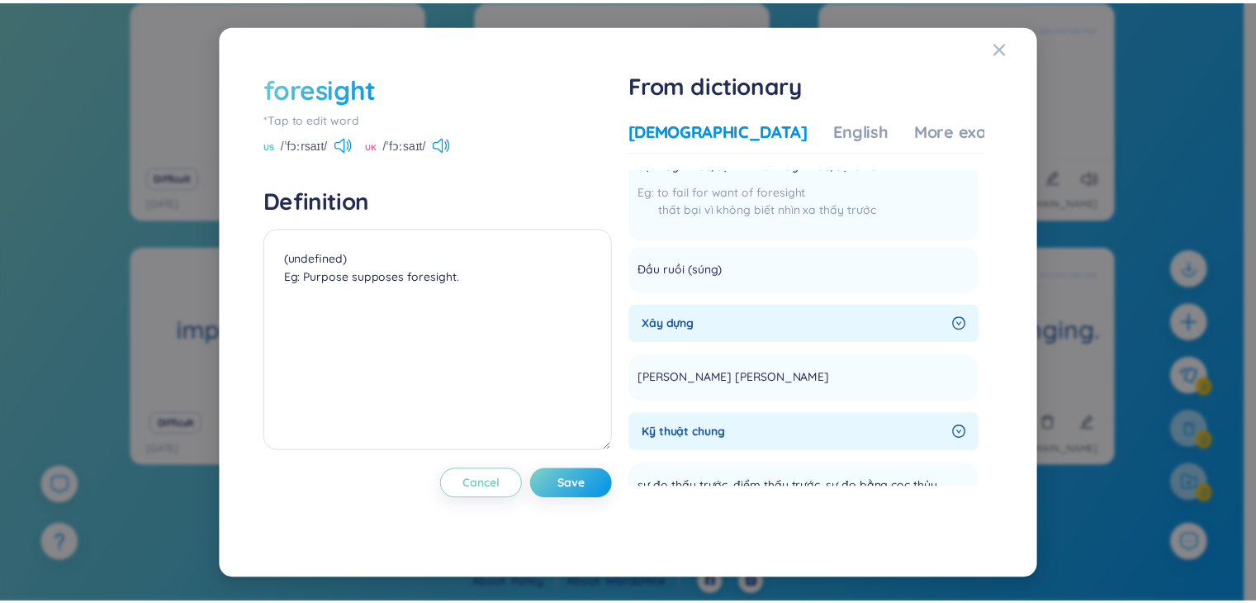
scroll to position [128, 0]
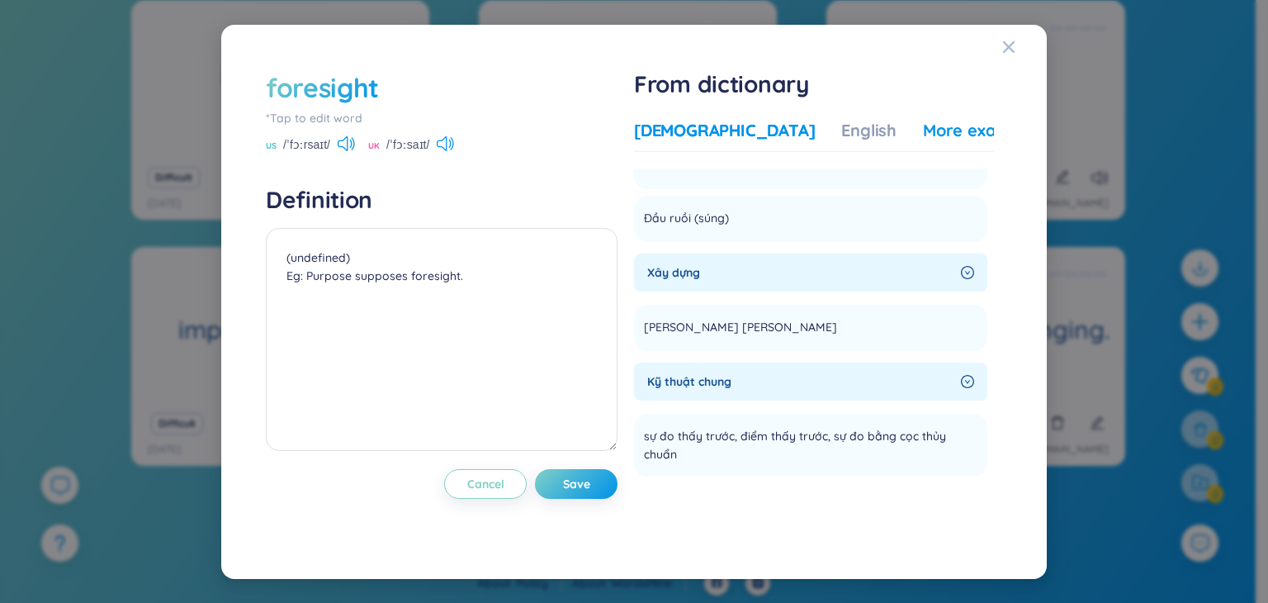
click at [923, 134] on div "More examples" at bounding box center [983, 130] width 120 height 23
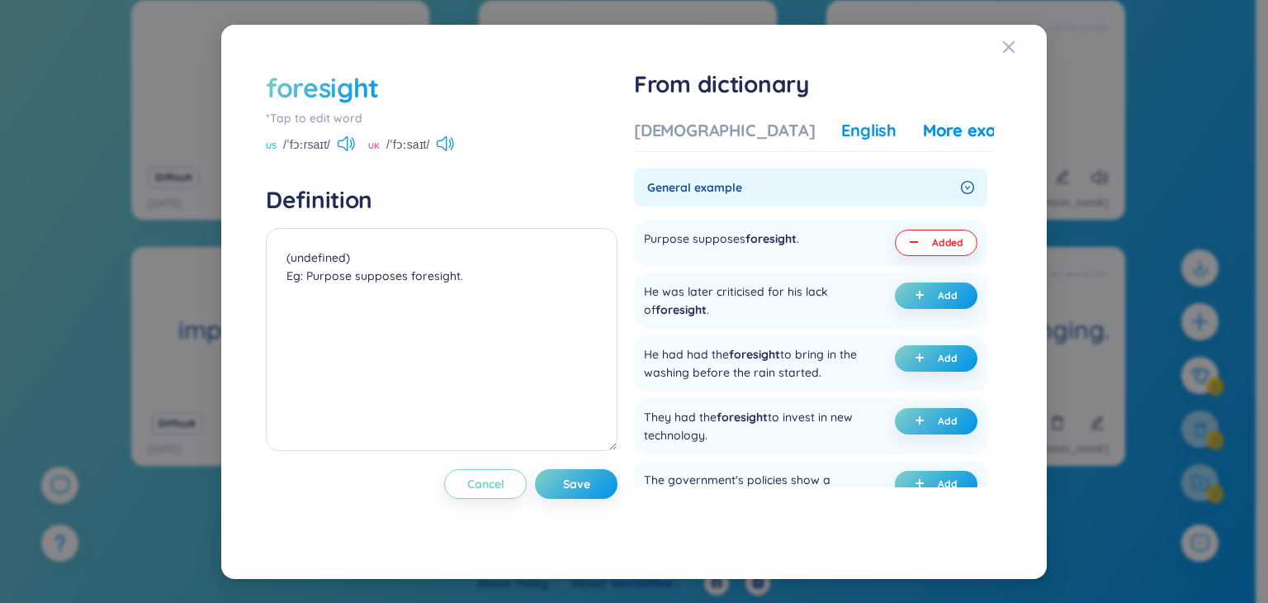
click at [841, 134] on div "English" at bounding box center [868, 130] width 55 height 23
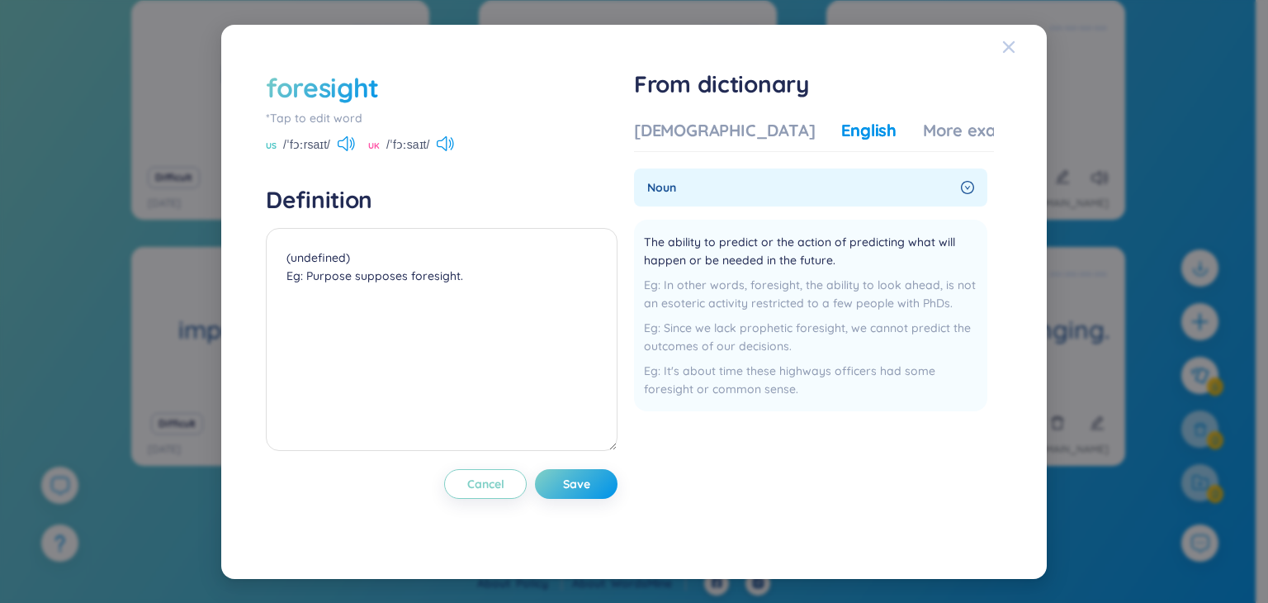
click at [1009, 46] on icon "Close" at bounding box center [1009, 46] width 12 height 12
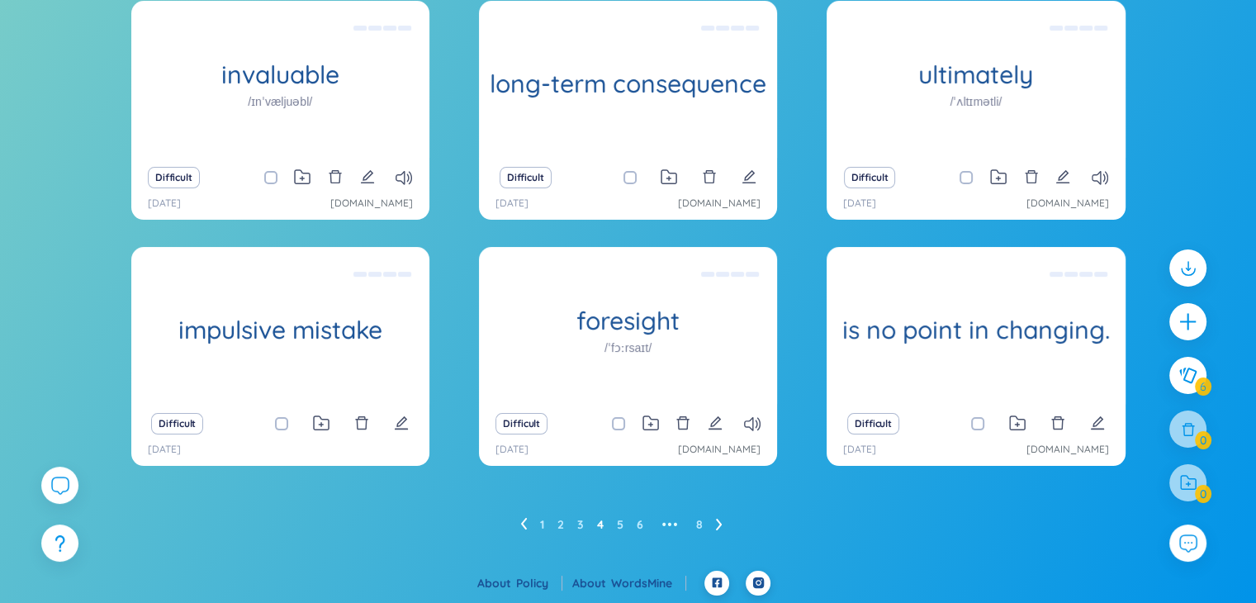
click at [717, 526] on icon at bounding box center [719, 524] width 6 height 12
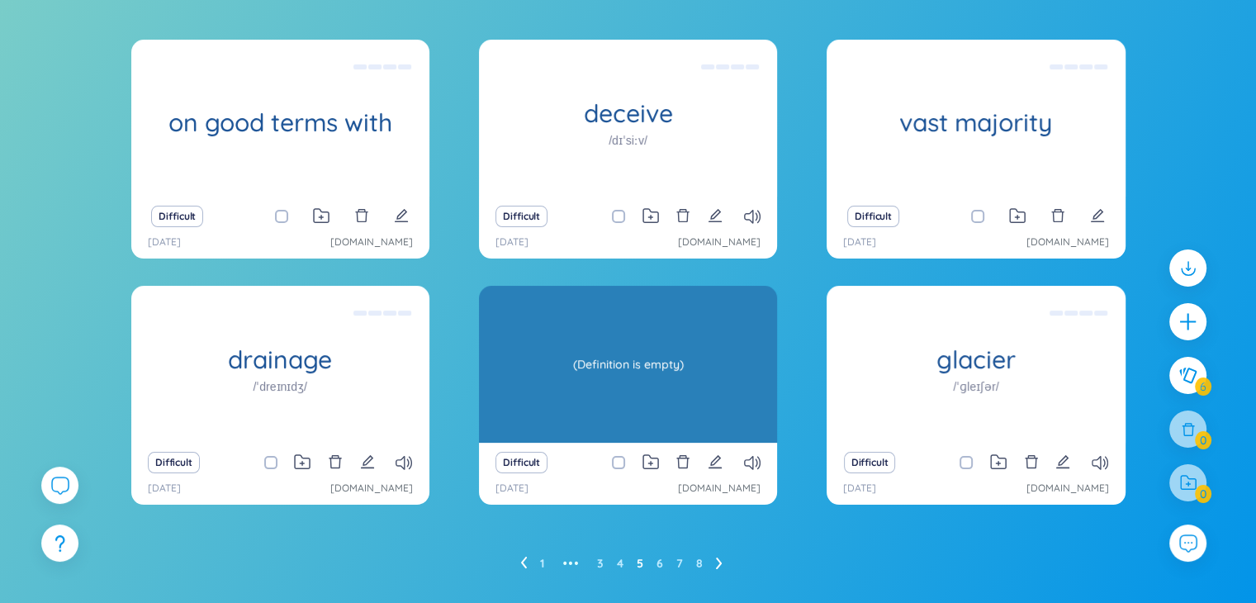
scroll to position [182, 0]
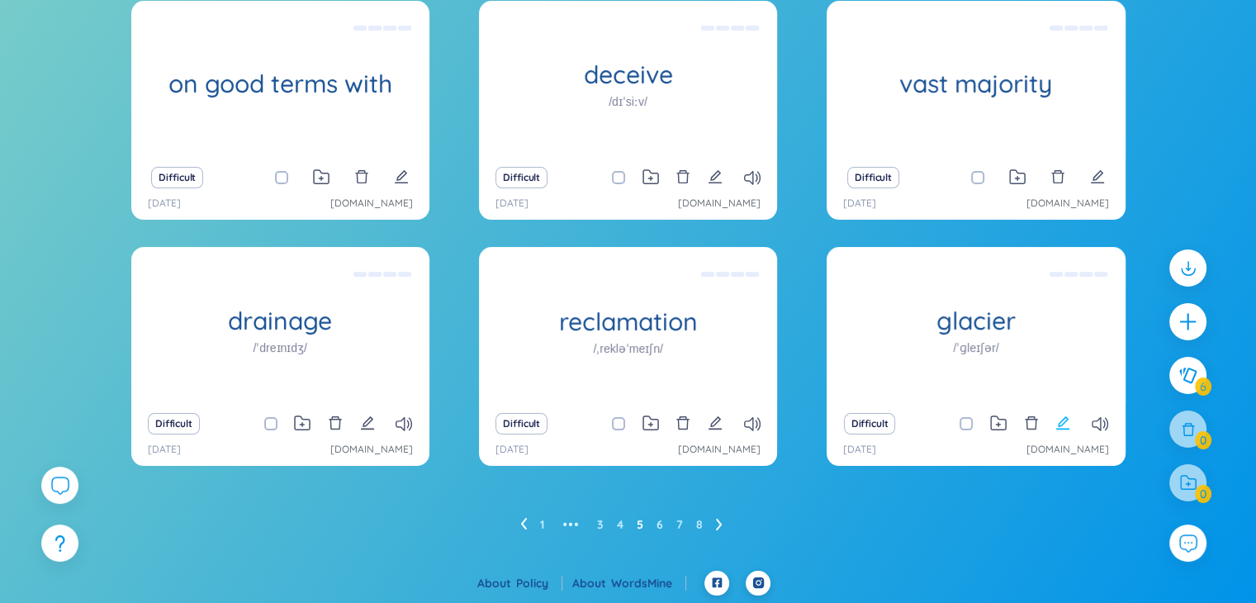
click at [1060, 426] on icon "edit" at bounding box center [1062, 422] width 15 height 15
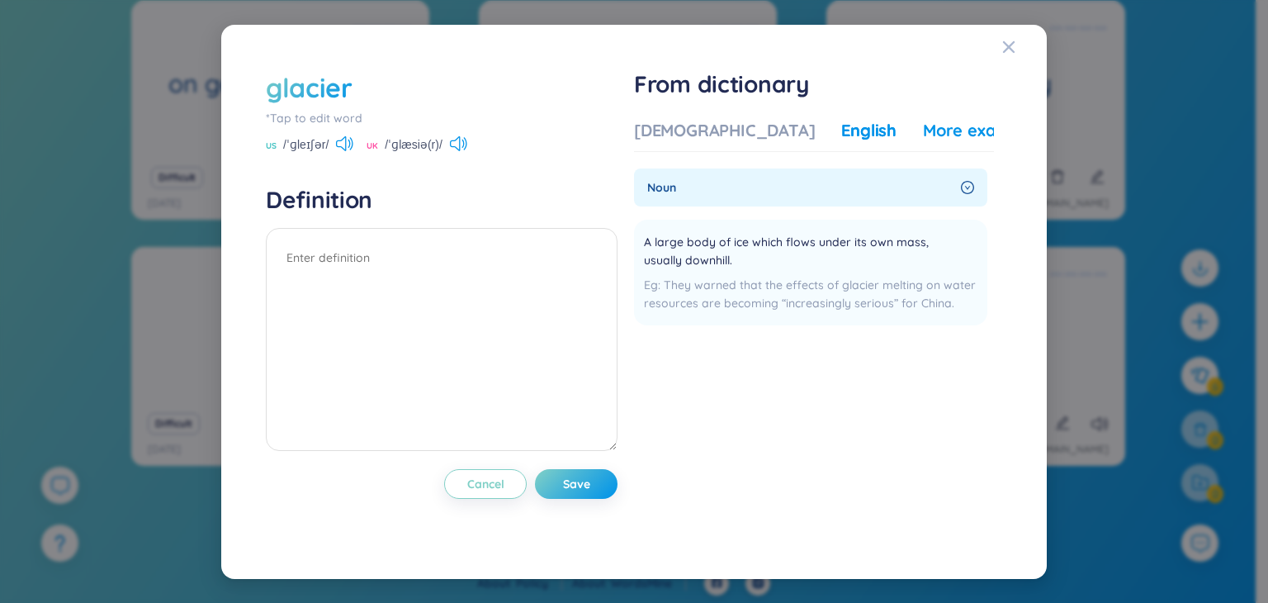
click at [923, 137] on div "More examples" at bounding box center [983, 130] width 120 height 23
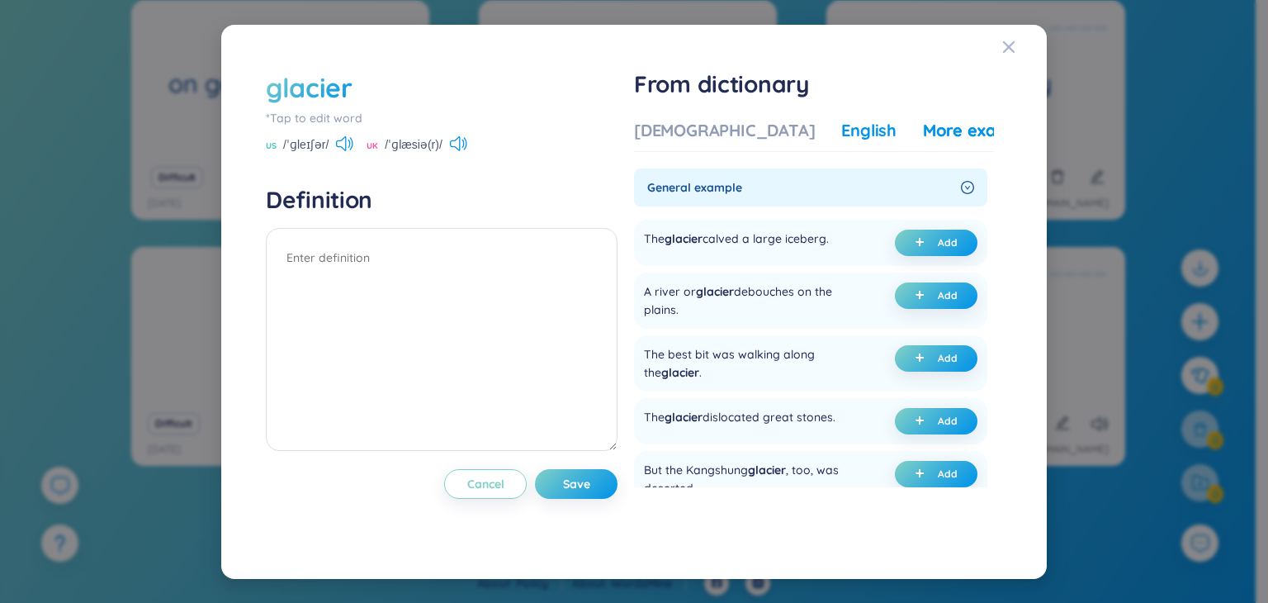
click at [841, 137] on div "English" at bounding box center [868, 130] width 55 height 23
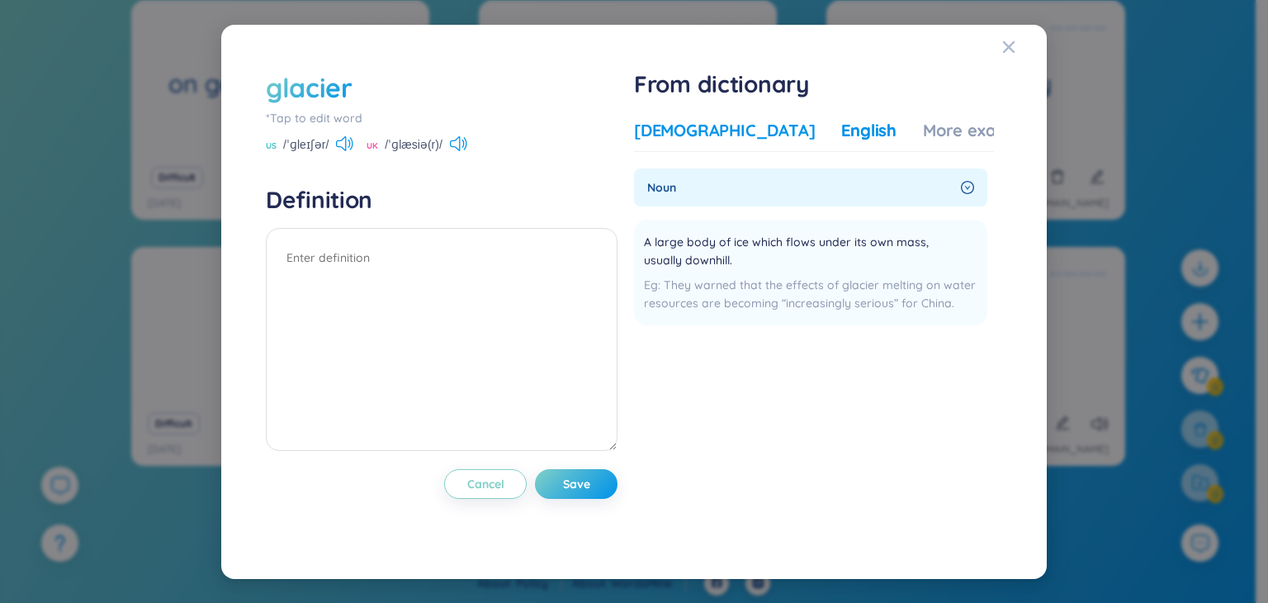
click at [700, 125] on div "Vietnamese" at bounding box center [724, 130] width 181 height 23
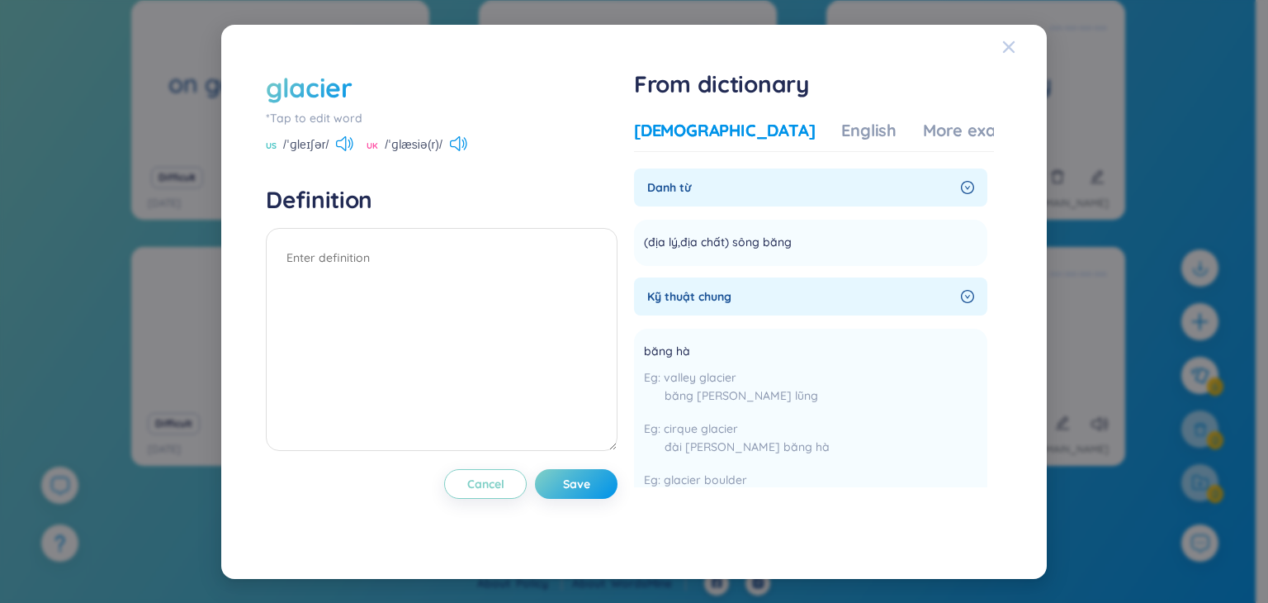
click at [1007, 47] on icon "Close" at bounding box center [1009, 46] width 12 height 12
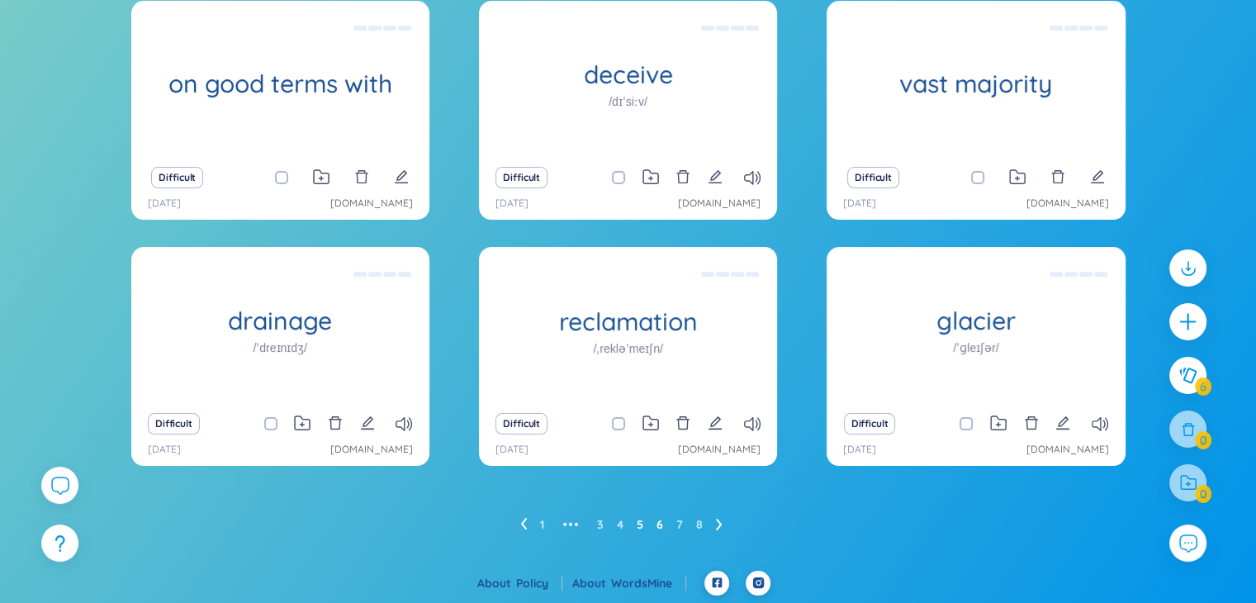
click at [660, 523] on link "6" at bounding box center [659, 524] width 7 height 25
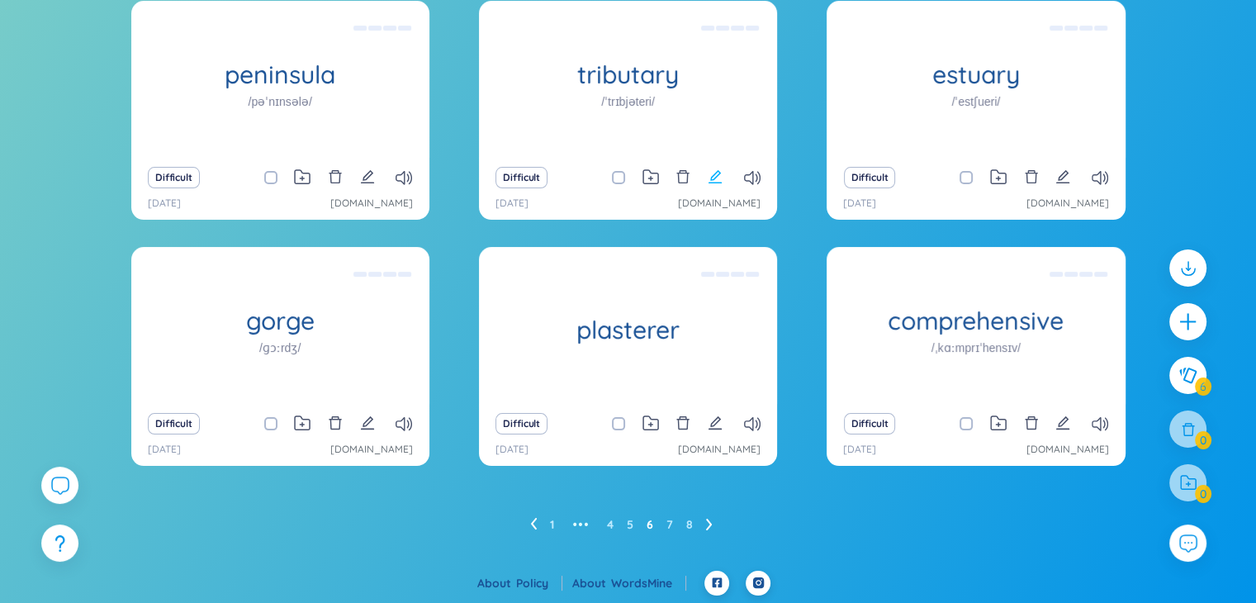
click at [713, 184] on button at bounding box center [714, 177] width 15 height 23
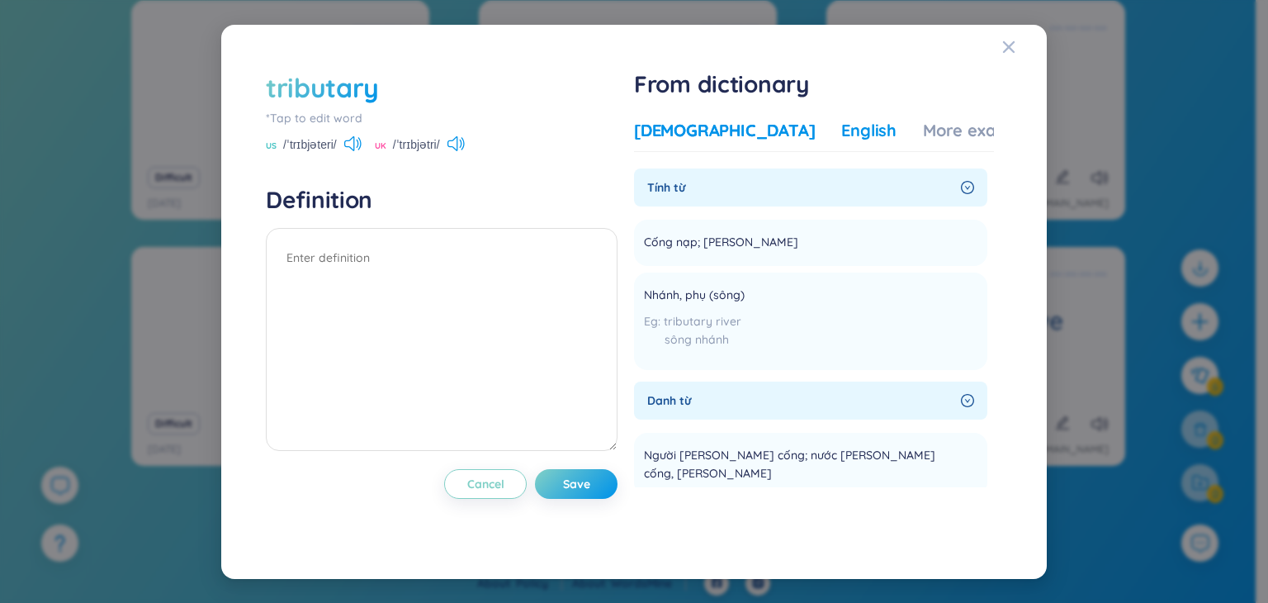
click at [841, 125] on div "English" at bounding box center [868, 130] width 55 height 23
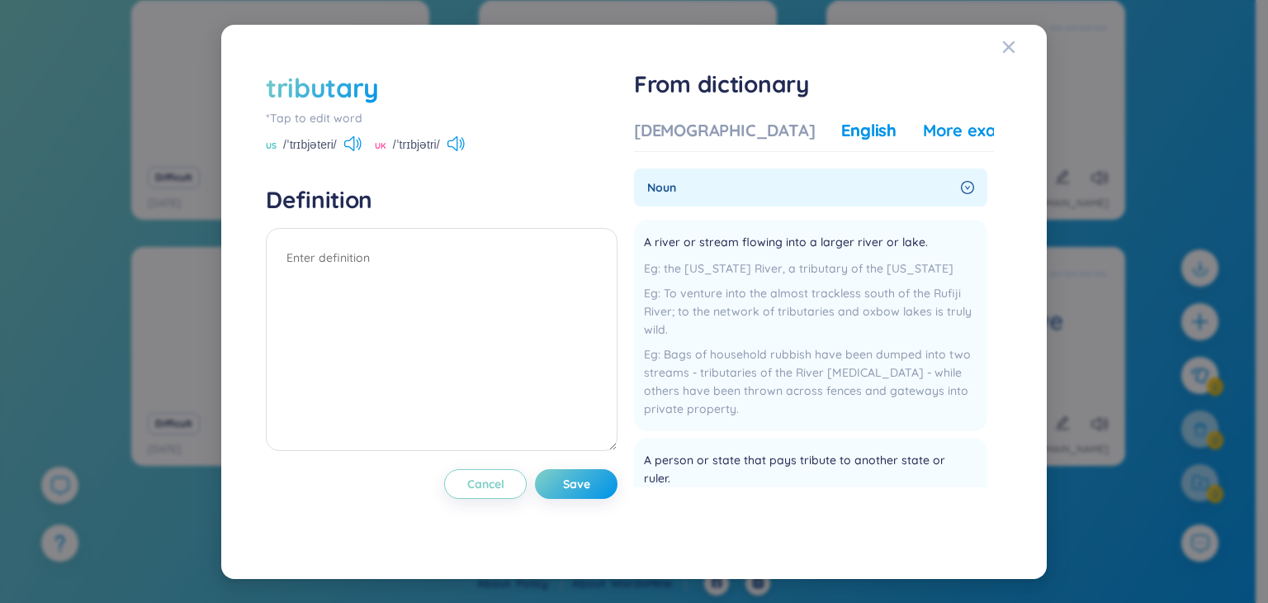
click at [923, 129] on div "More examples" at bounding box center [983, 130] width 120 height 23
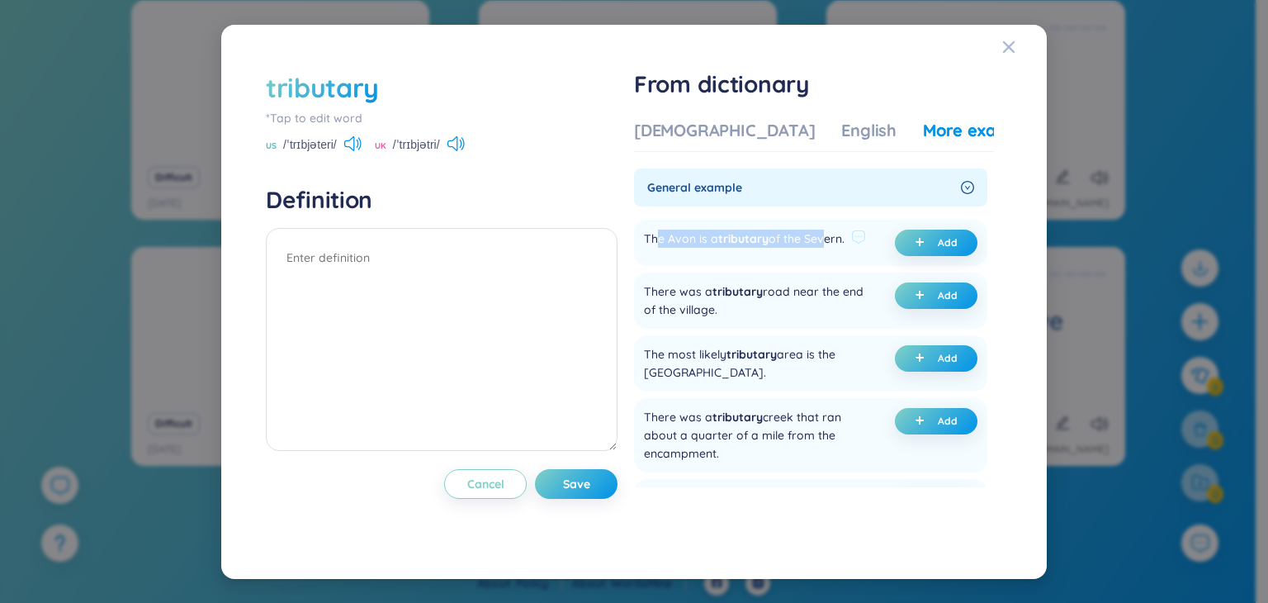
drag, startPoint x: 658, startPoint y: 231, endPoint x: 815, endPoint y: 234, distance: 156.9
click at [815, 234] on div "The Avon is a tributary of the Severn." at bounding box center [744, 242] width 201 height 26
click at [362, 145] on icon at bounding box center [352, 143] width 17 height 15
click at [365, 145] on div "US /ˈtrɪbjəteri/ UK /ˈtrɪbjətri/" at bounding box center [442, 146] width 352 height 15
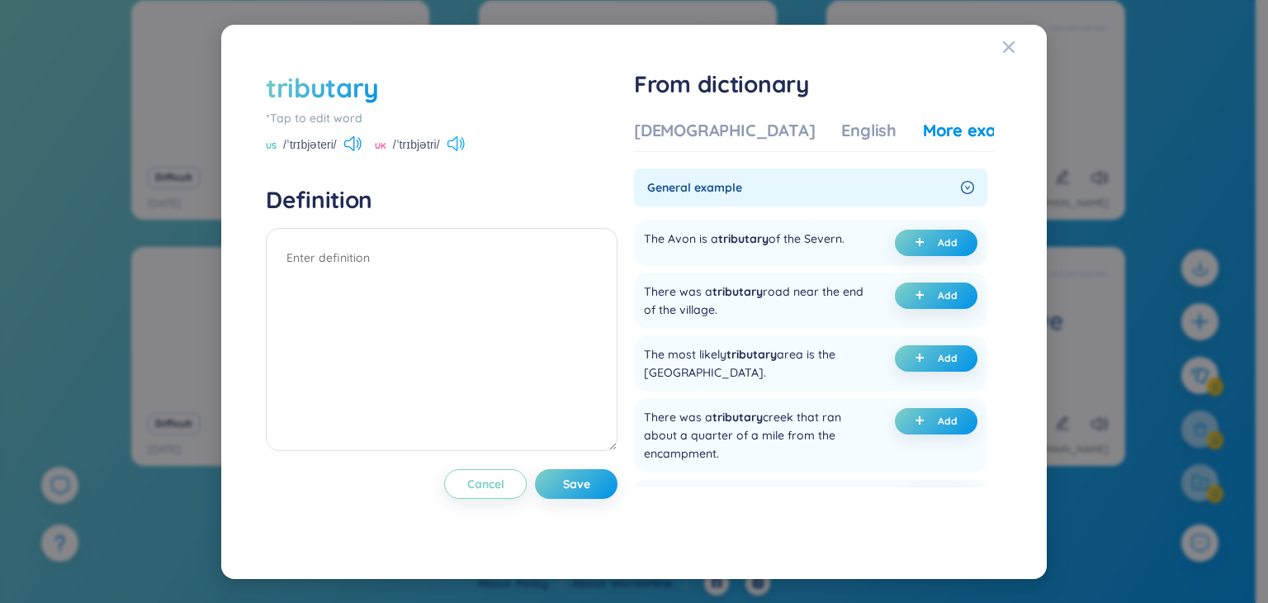
click at [461, 142] on icon at bounding box center [460, 144] width 2 height 8
click at [465, 142] on icon at bounding box center [455, 143] width 17 height 15
click at [841, 136] on div "English" at bounding box center [868, 130] width 55 height 23
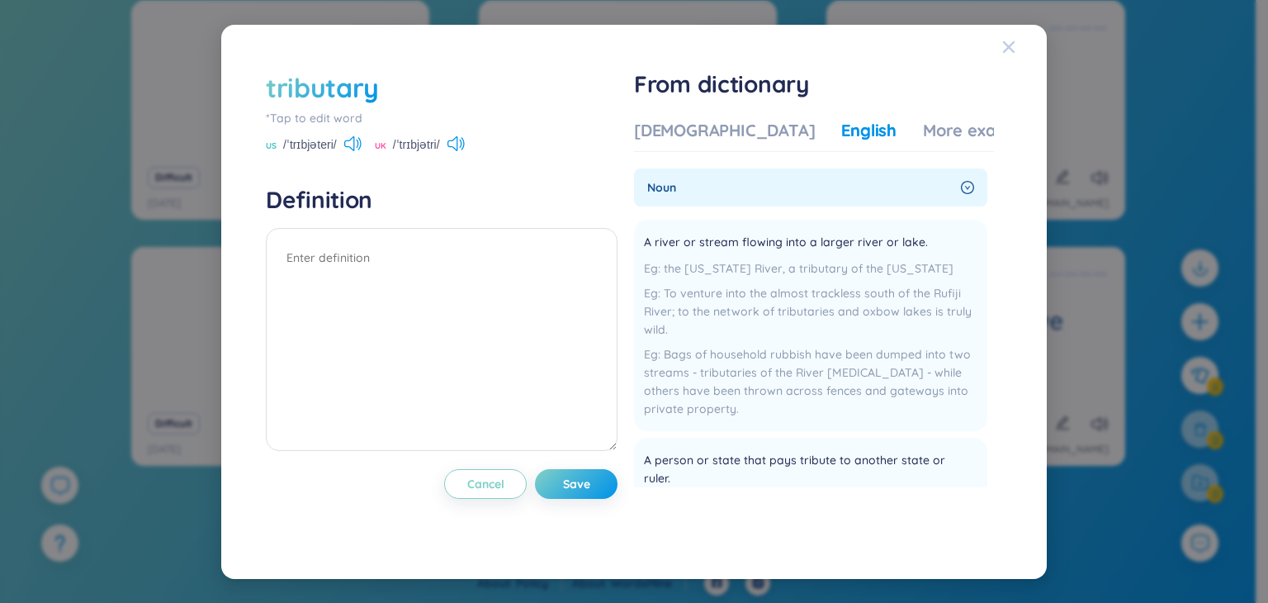
click at [1006, 49] on icon "Close" at bounding box center [1009, 46] width 12 height 12
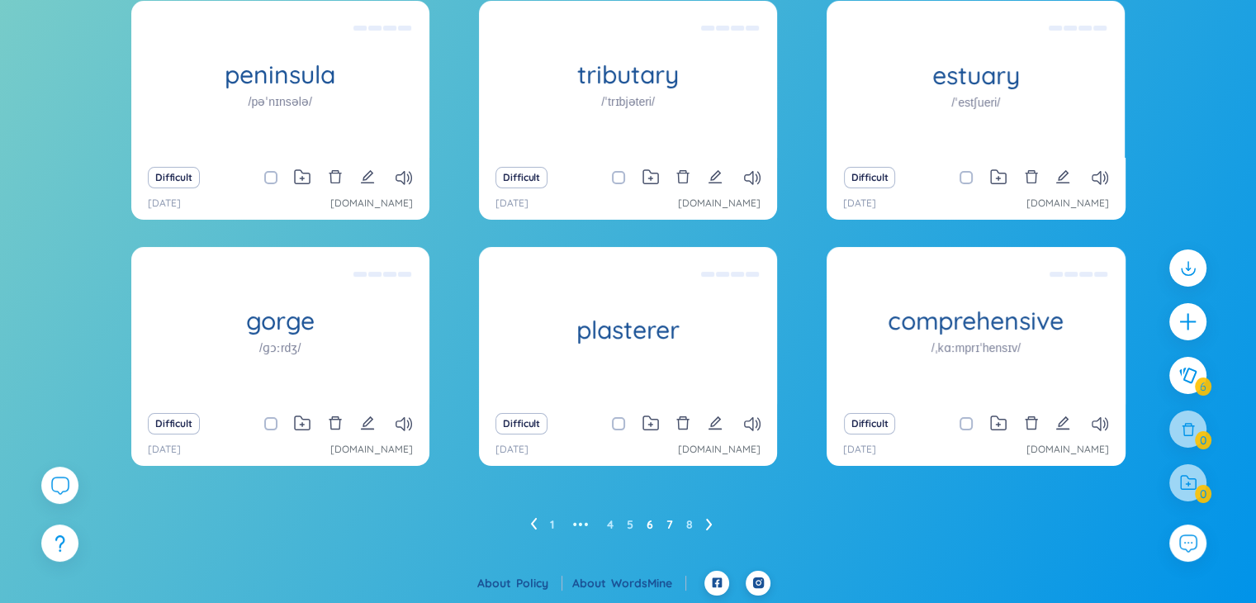
click at [669, 526] on link "7" at bounding box center [669, 524] width 7 height 25
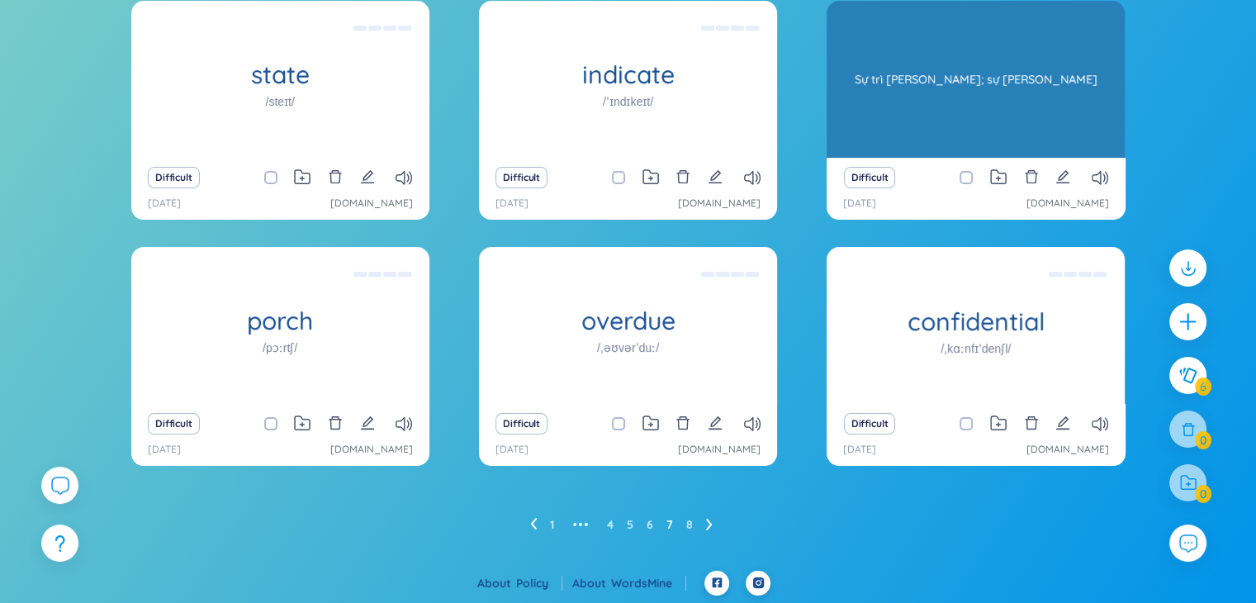
click at [952, 92] on div "procrastination /prəˌkræstɪˈneɪʃn/" at bounding box center [975, 79] width 298 height 157
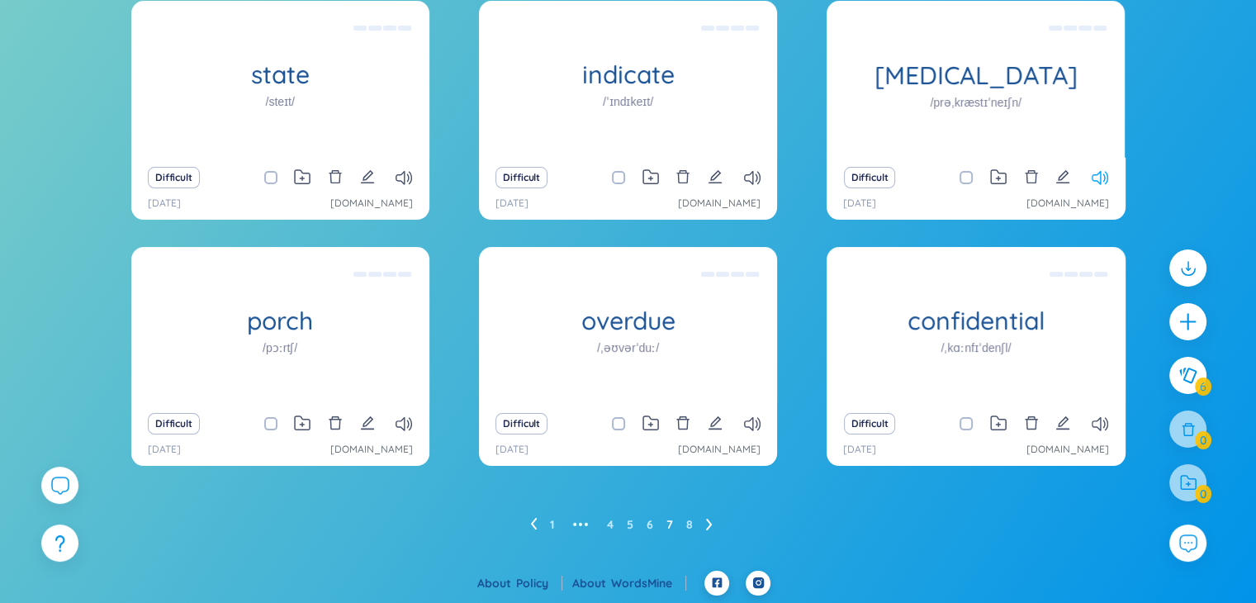
click at [1094, 173] on icon at bounding box center [1099, 178] width 17 height 14
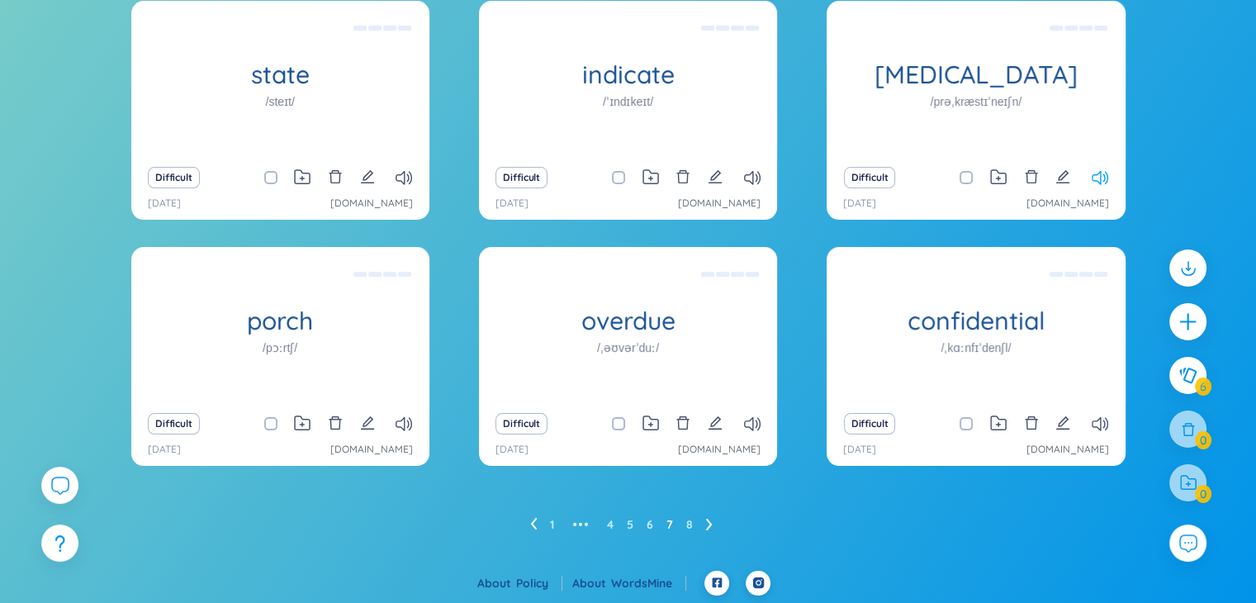
click at [1094, 173] on icon at bounding box center [1099, 178] width 17 height 14
click at [1105, 419] on icon at bounding box center [1099, 424] width 17 height 14
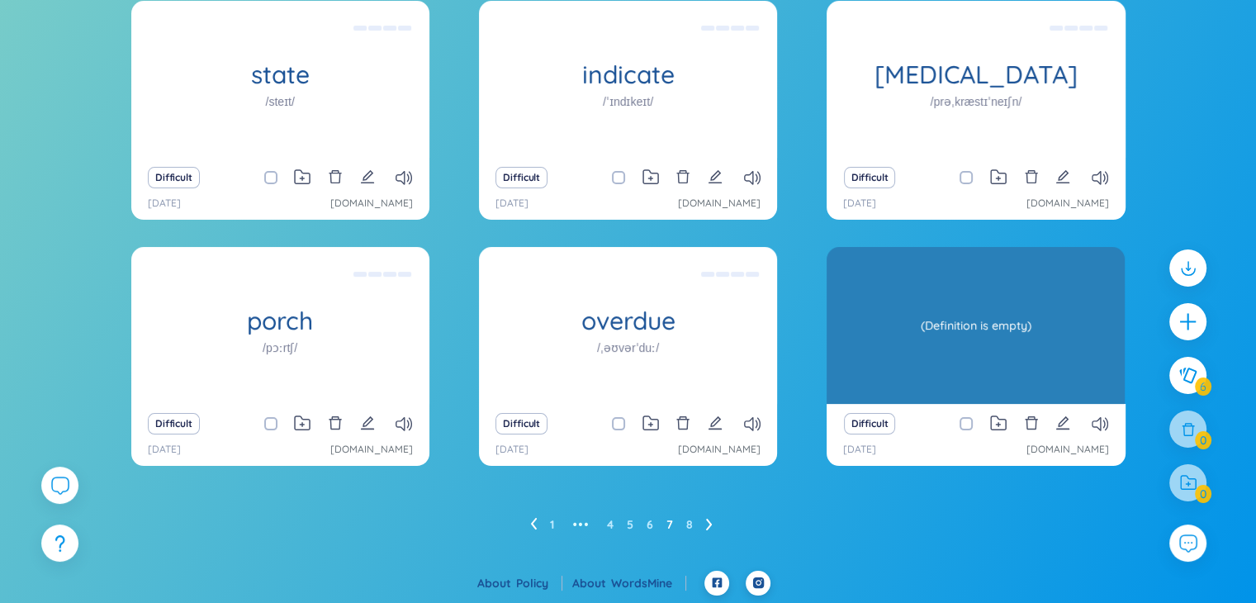
click at [1009, 367] on div "(Definition is empty)" at bounding box center [976, 325] width 282 height 149
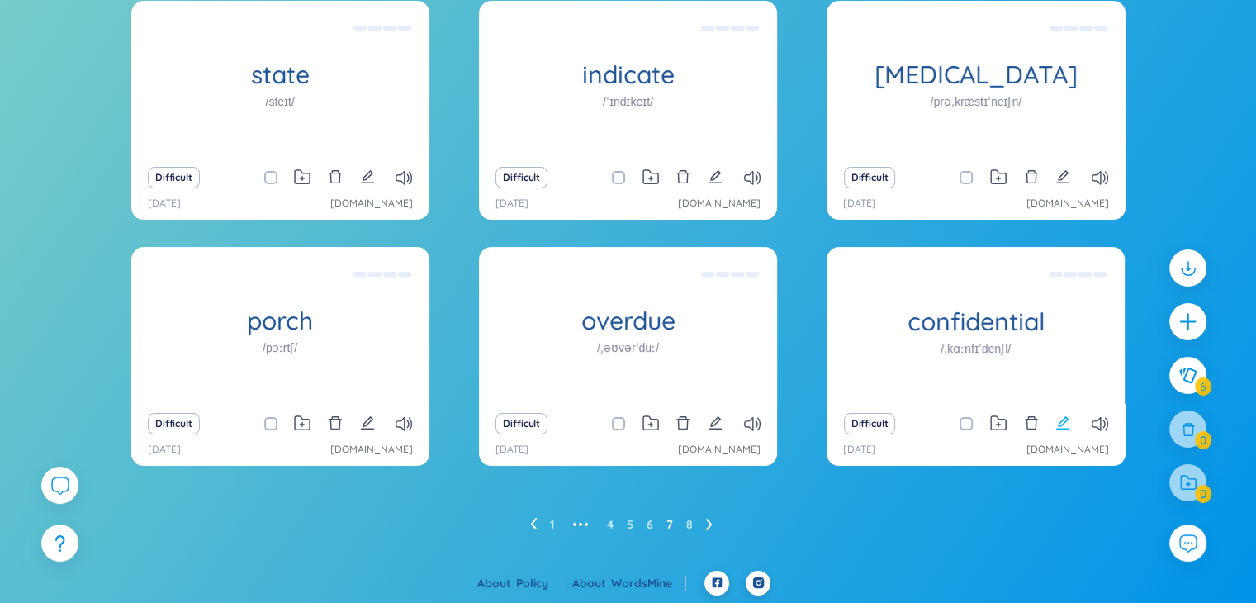
click at [1066, 424] on icon "edit" at bounding box center [1062, 422] width 15 height 15
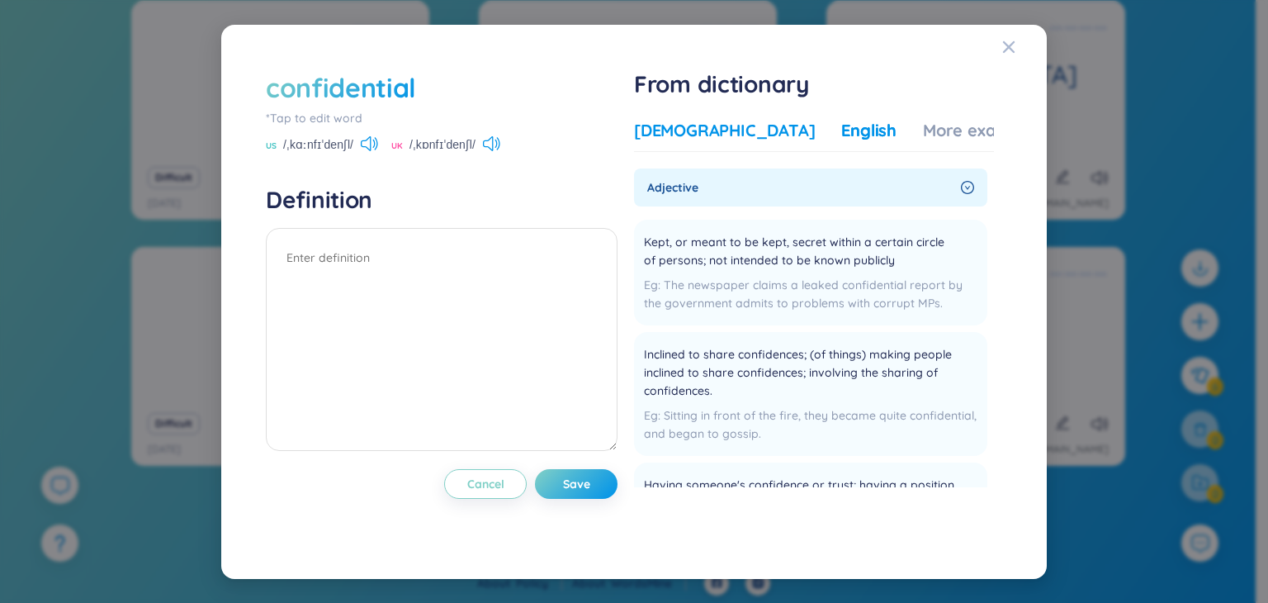
click at [707, 130] on div "Vietnamese" at bounding box center [724, 130] width 181 height 23
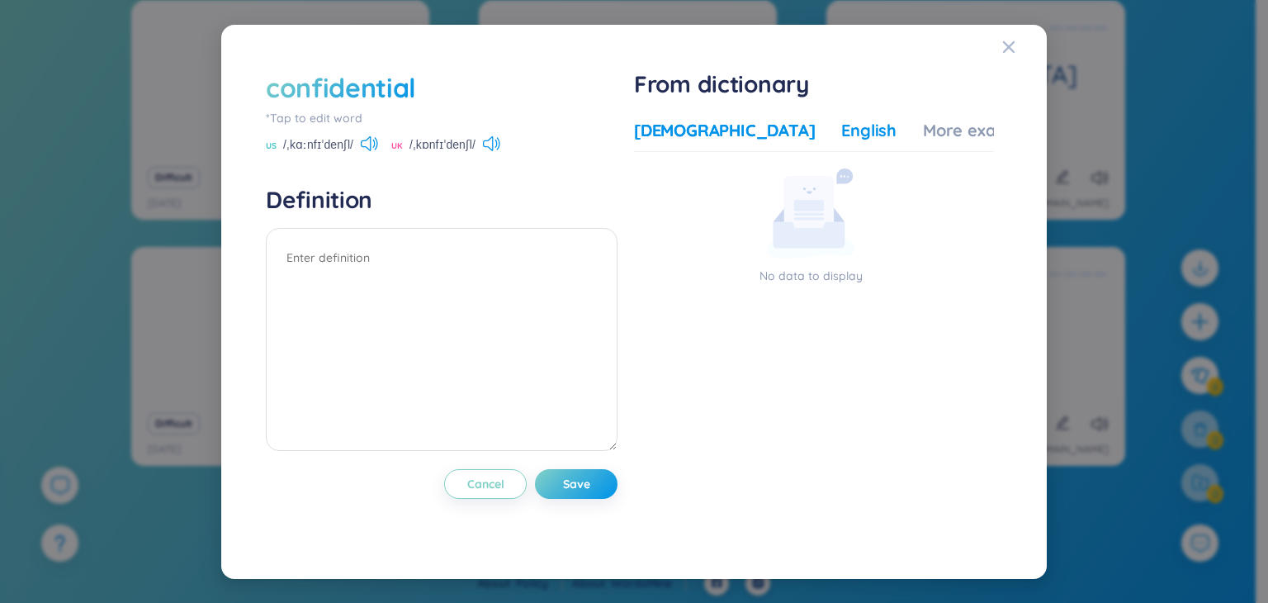
click at [841, 140] on div "English" at bounding box center [868, 130] width 55 height 23
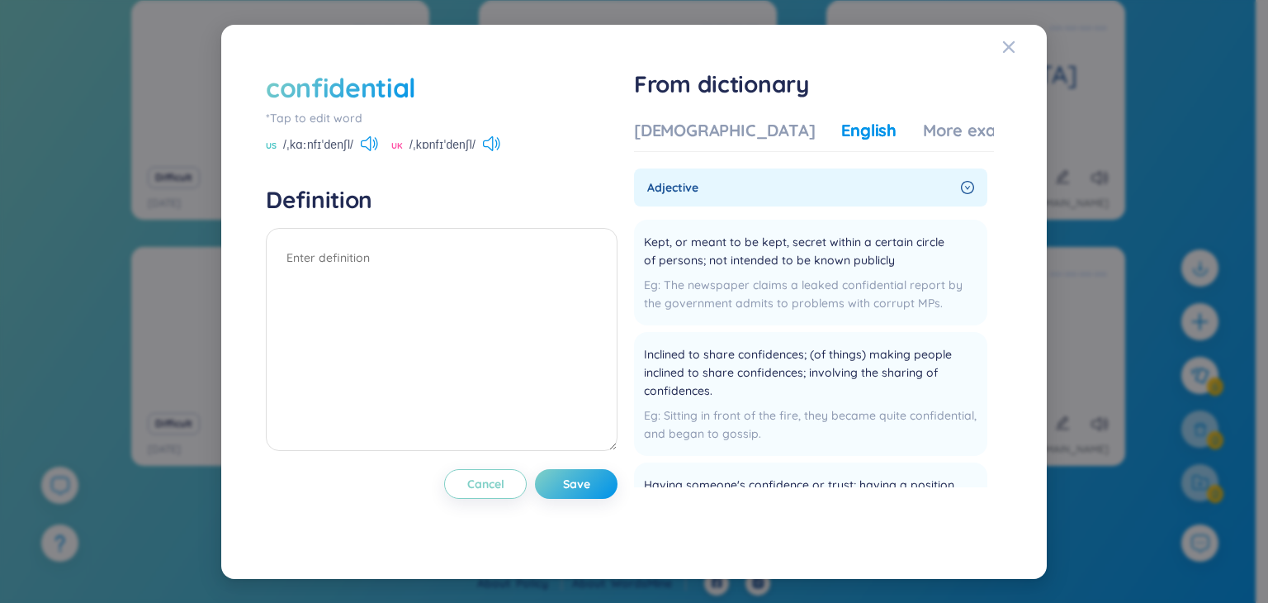
click at [841, 126] on div "English" at bounding box center [868, 130] width 55 height 23
click at [923, 129] on div "More examples" at bounding box center [983, 130] width 120 height 23
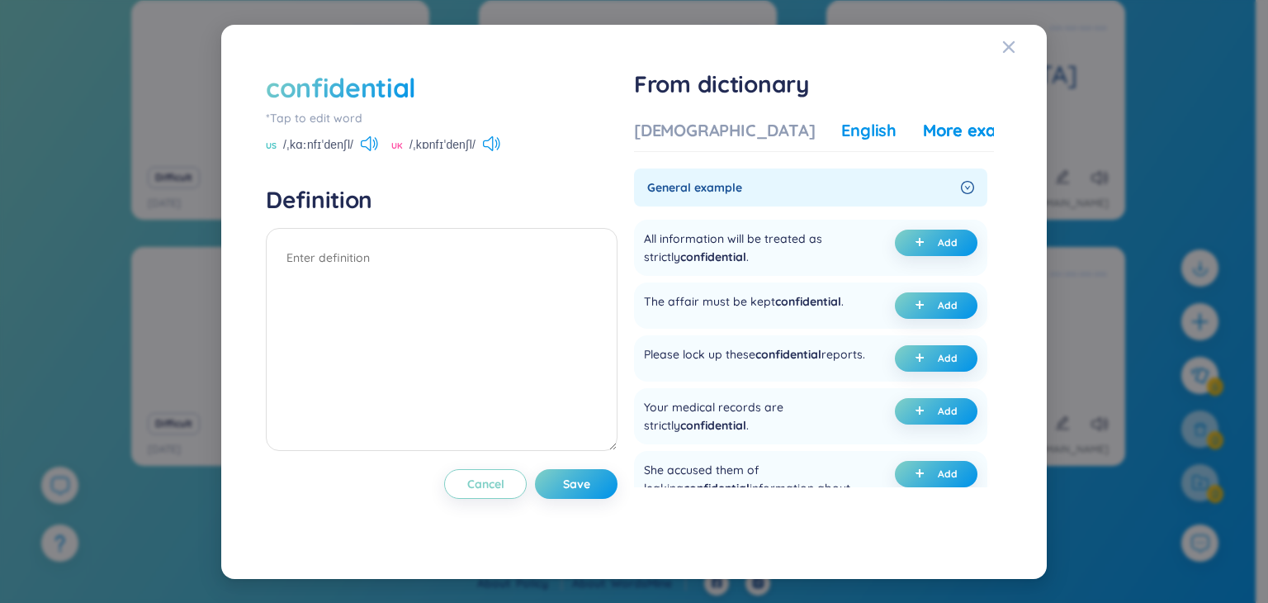
click at [841, 126] on div "English" at bounding box center [868, 130] width 55 height 23
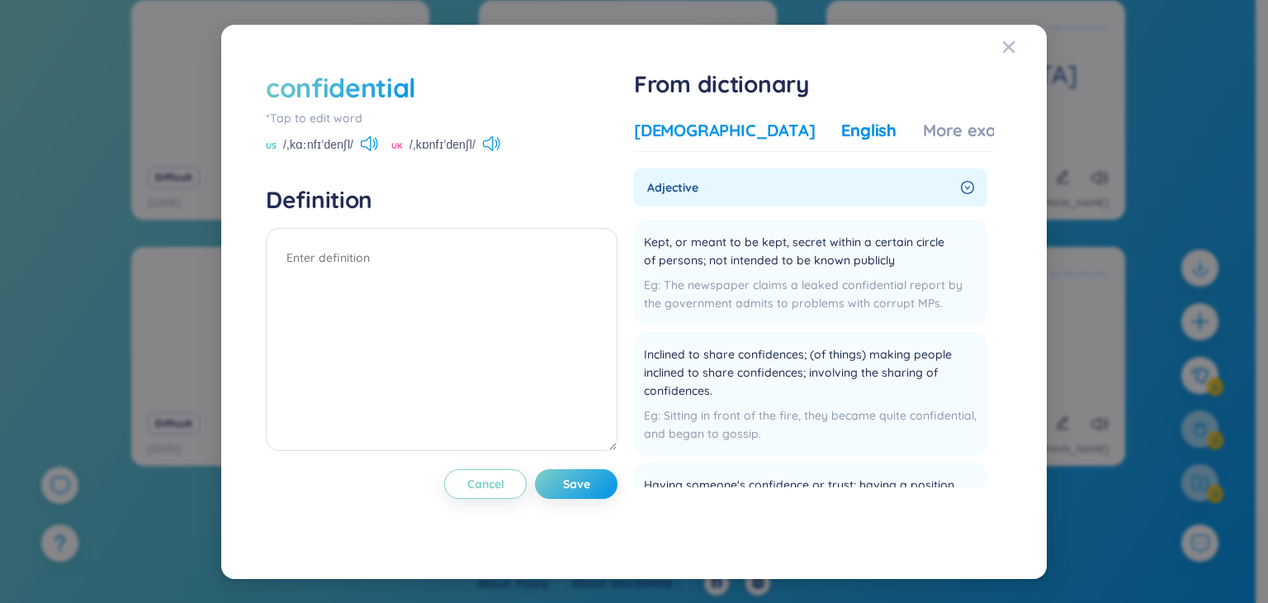
click at [684, 125] on div "Vietnamese" at bounding box center [724, 130] width 181 height 23
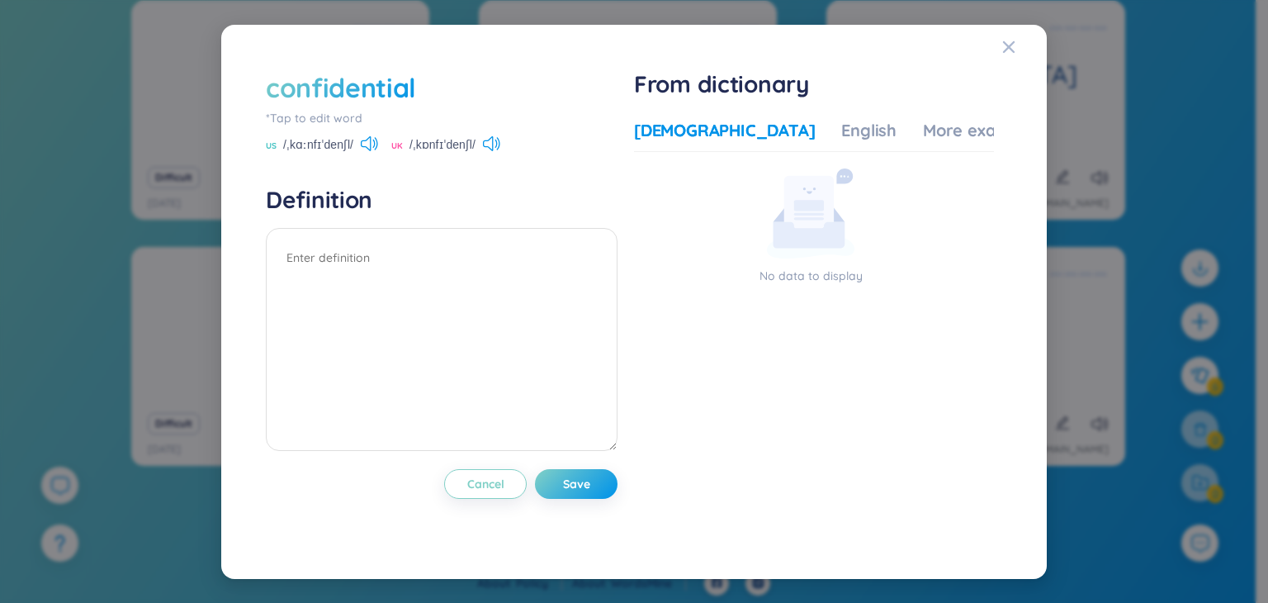
click at [437, 87] on div "confidential" at bounding box center [442, 87] width 352 height 36
click at [841, 122] on div "English" at bounding box center [868, 130] width 55 height 23
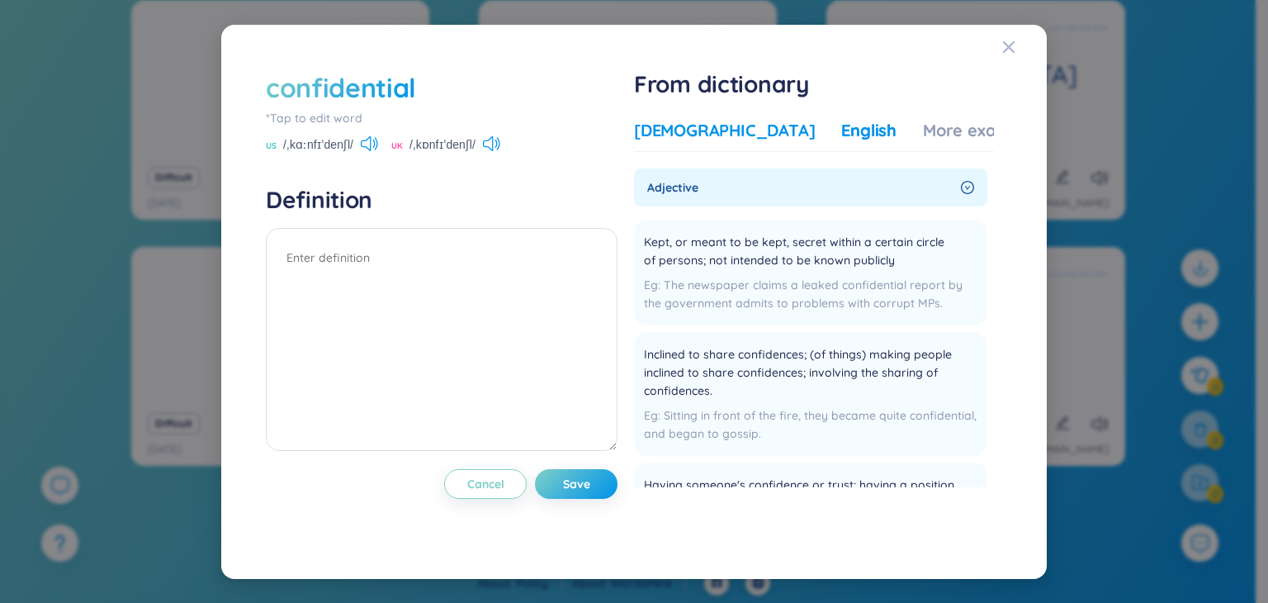
click at [703, 120] on div "Vietnamese" at bounding box center [724, 130] width 181 height 23
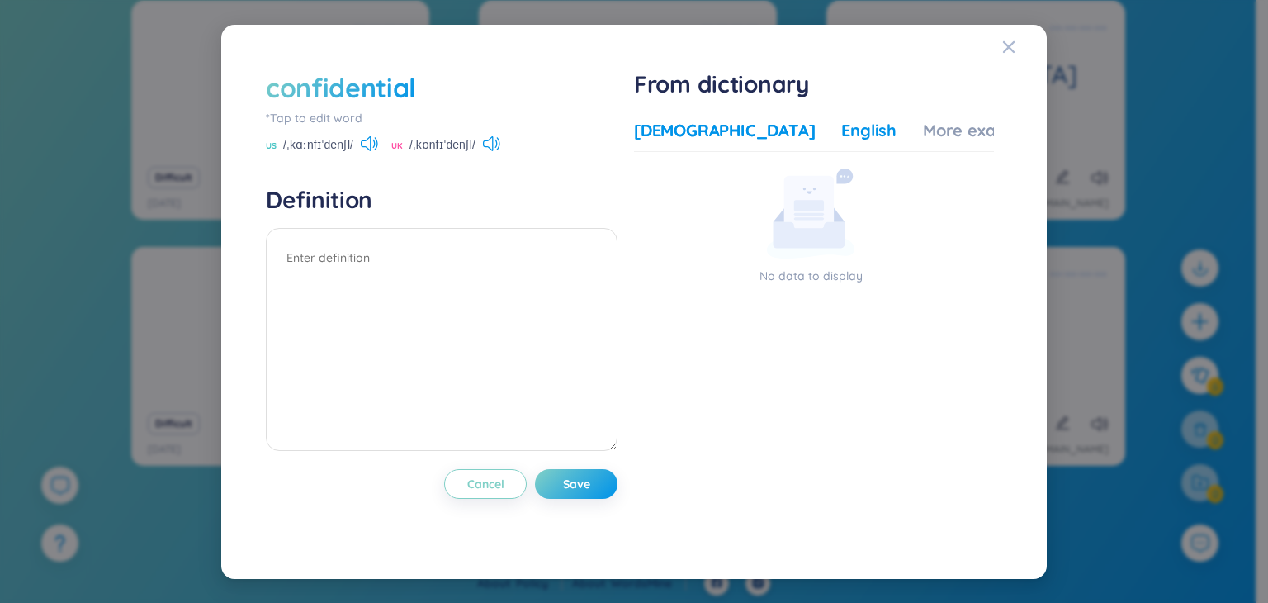
click at [841, 119] on div "English" at bounding box center [868, 130] width 55 height 23
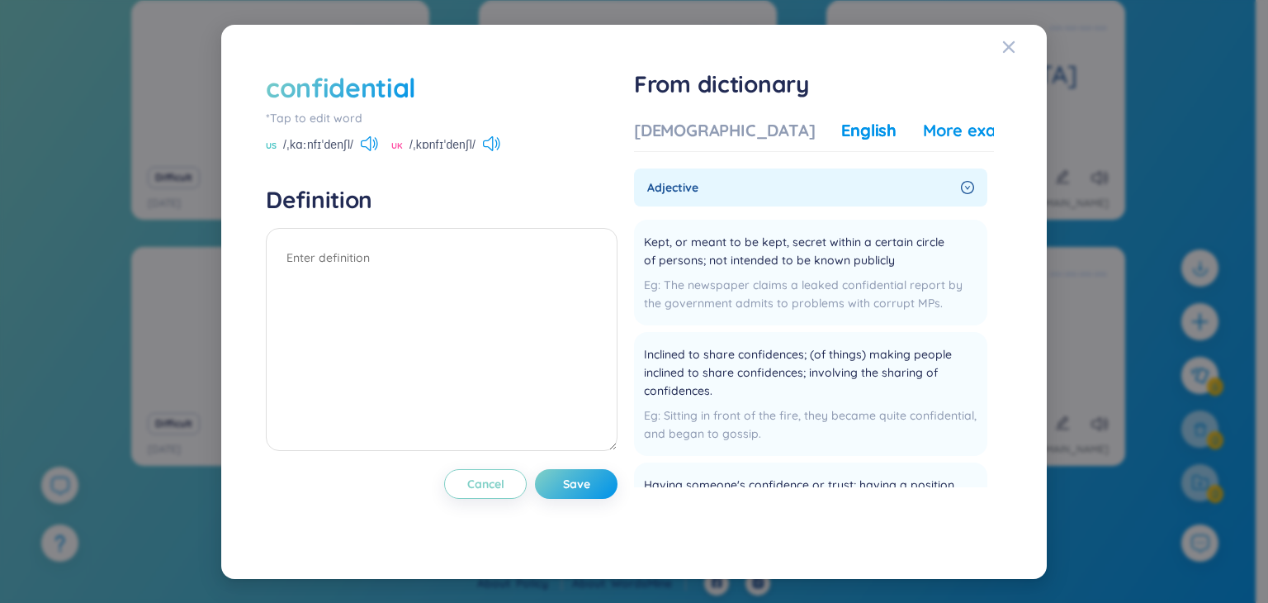
click at [923, 130] on div "More examples" at bounding box center [983, 130] width 120 height 23
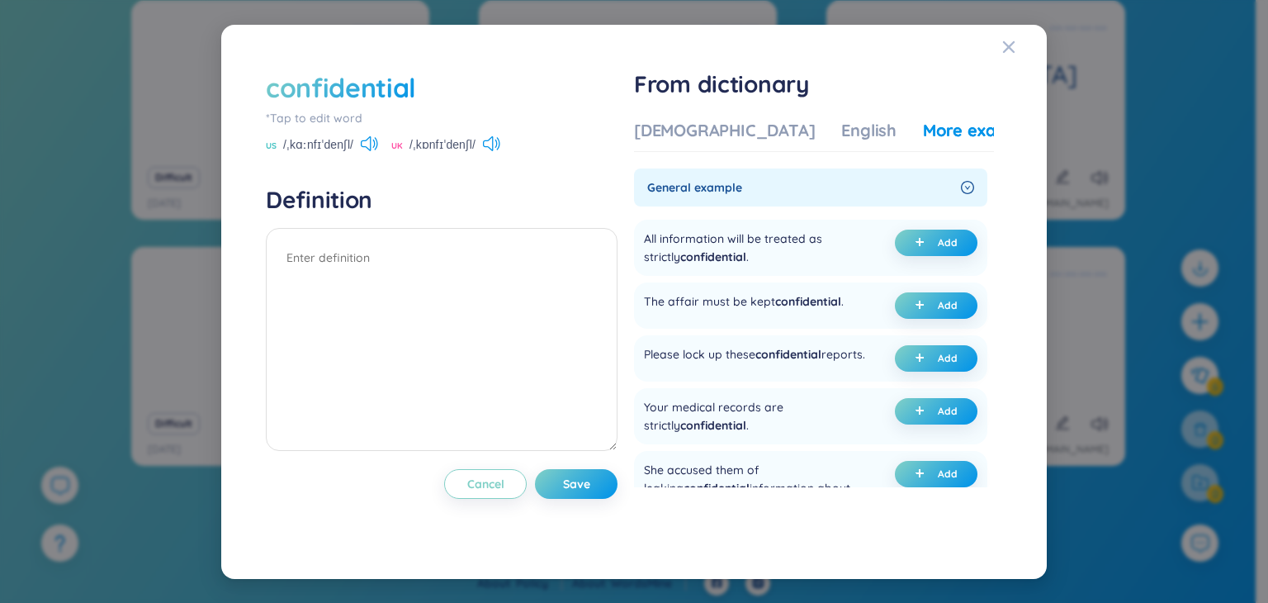
click at [801, 116] on div "Vietnamese English More examples No data to display adjective Kept, or meant to…" at bounding box center [814, 323] width 360 height 422
click at [841, 125] on div "English" at bounding box center [868, 130] width 55 height 23
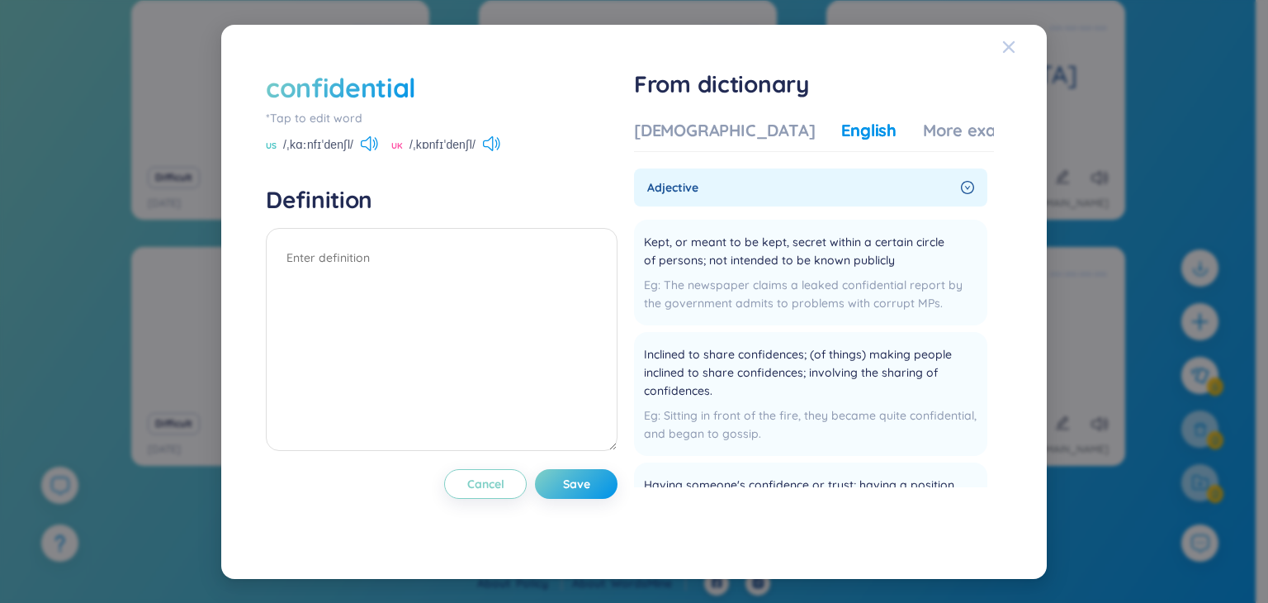
click at [1010, 44] on icon "Close" at bounding box center [1009, 46] width 12 height 12
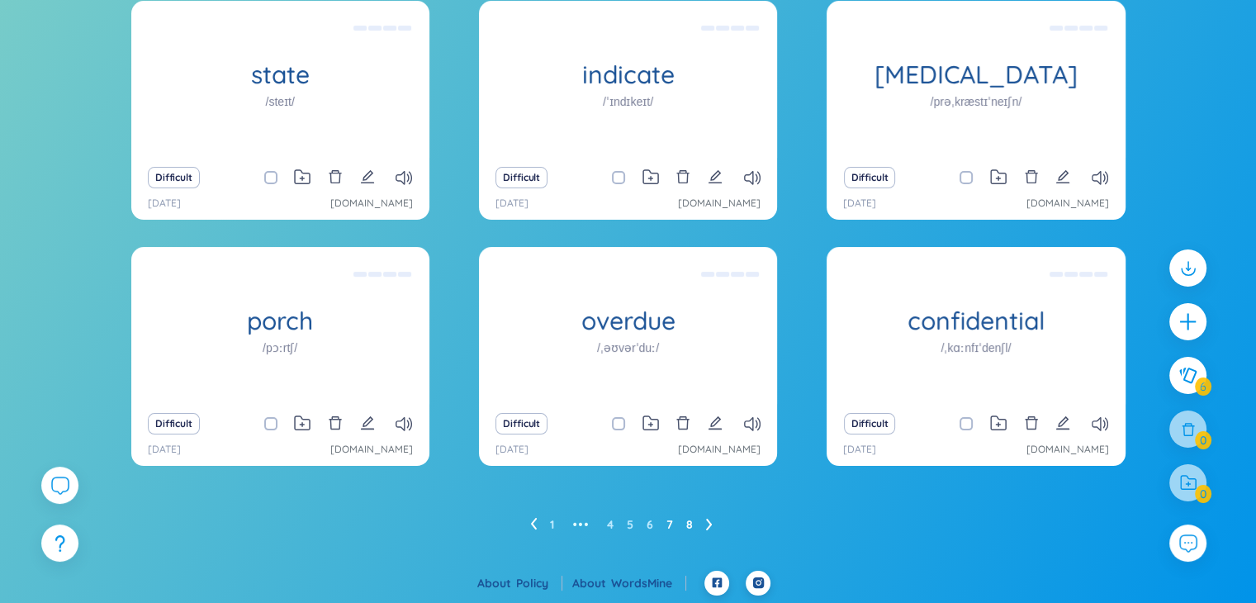
click at [688, 520] on link "8" at bounding box center [689, 524] width 7 height 25
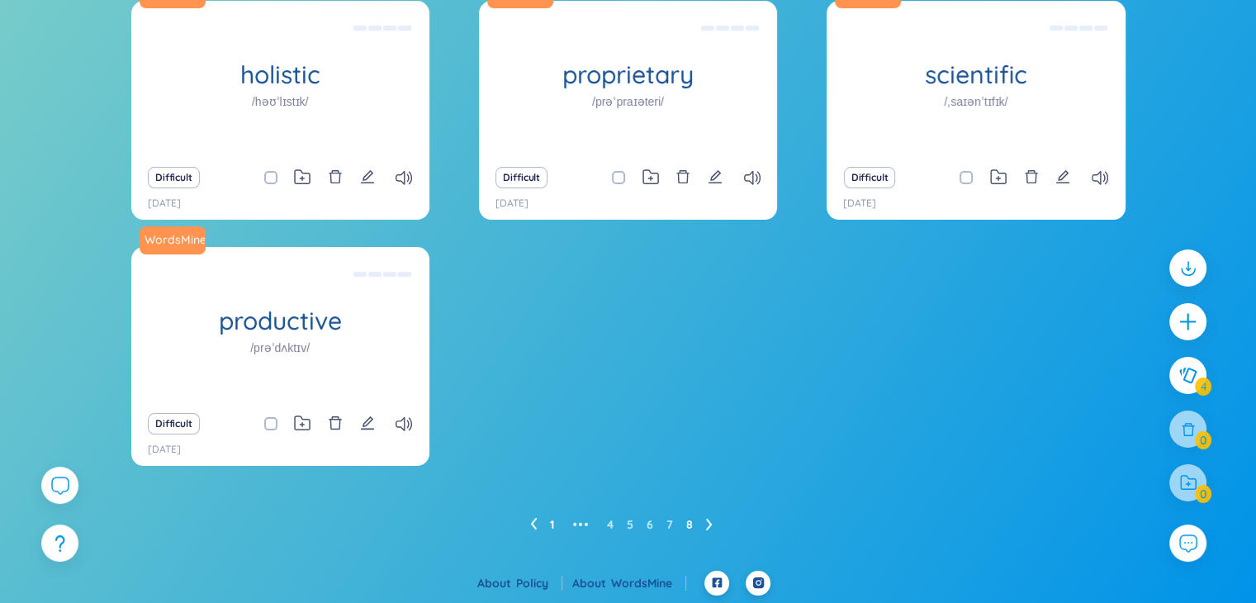
click at [550, 518] on link "1" at bounding box center [552, 524] width 4 height 25
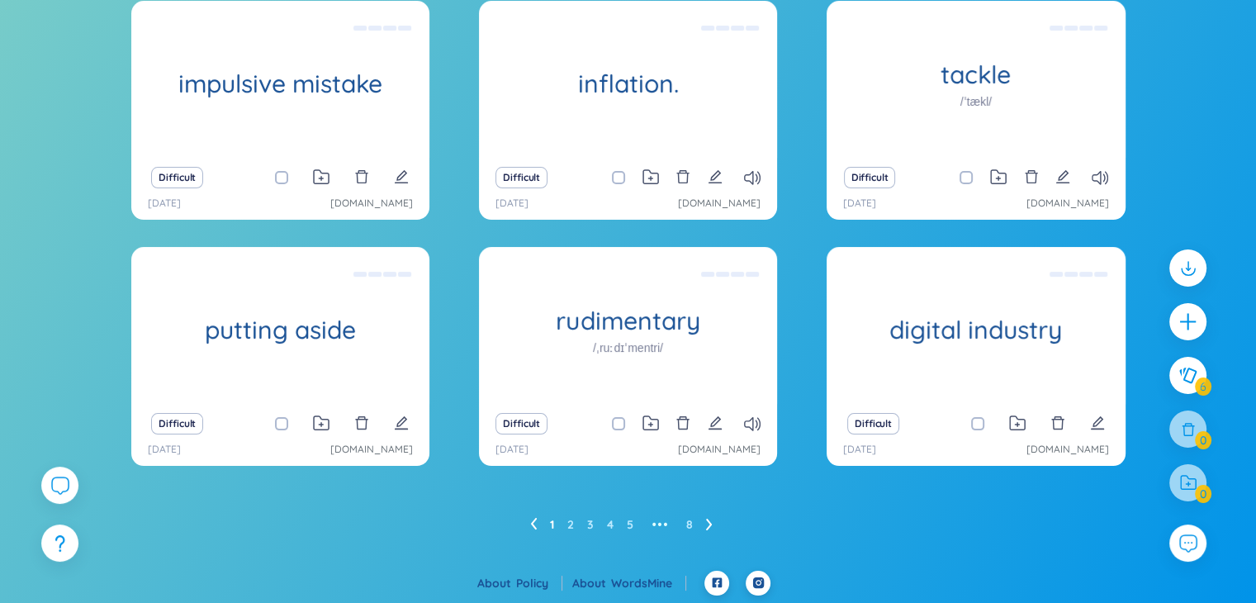
click at [1072, 177] on div "Difficult" at bounding box center [976, 177] width 282 height 23
click at [1065, 178] on icon "edit" at bounding box center [1062, 176] width 15 height 15
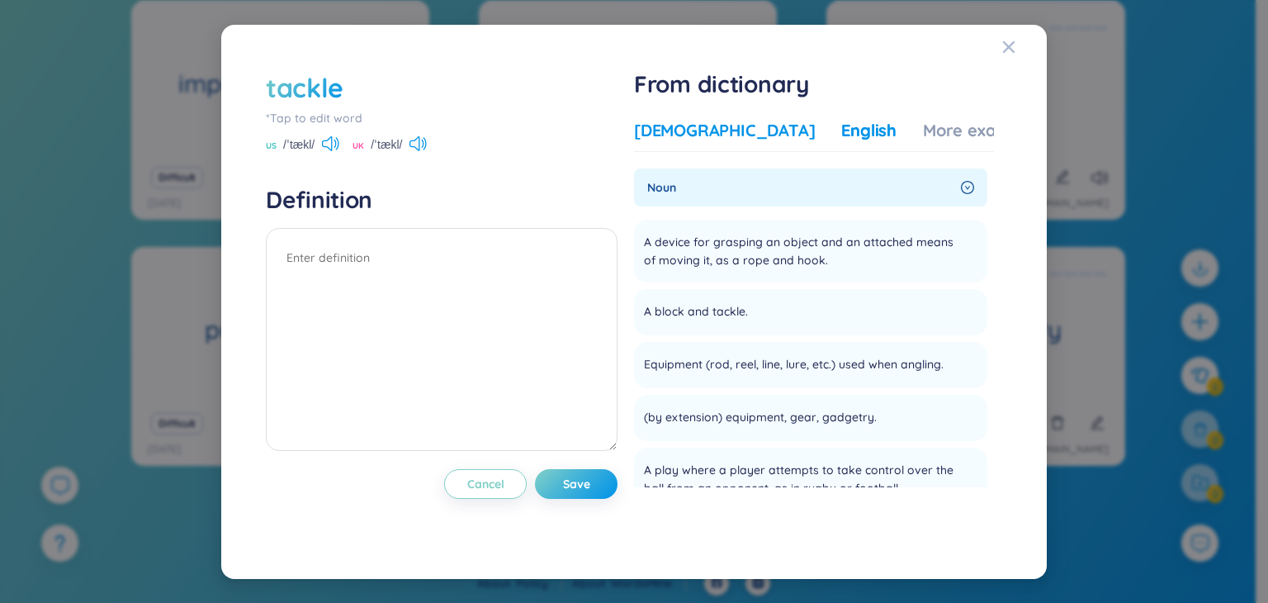
click at [710, 128] on div "Vietnamese" at bounding box center [724, 130] width 181 height 23
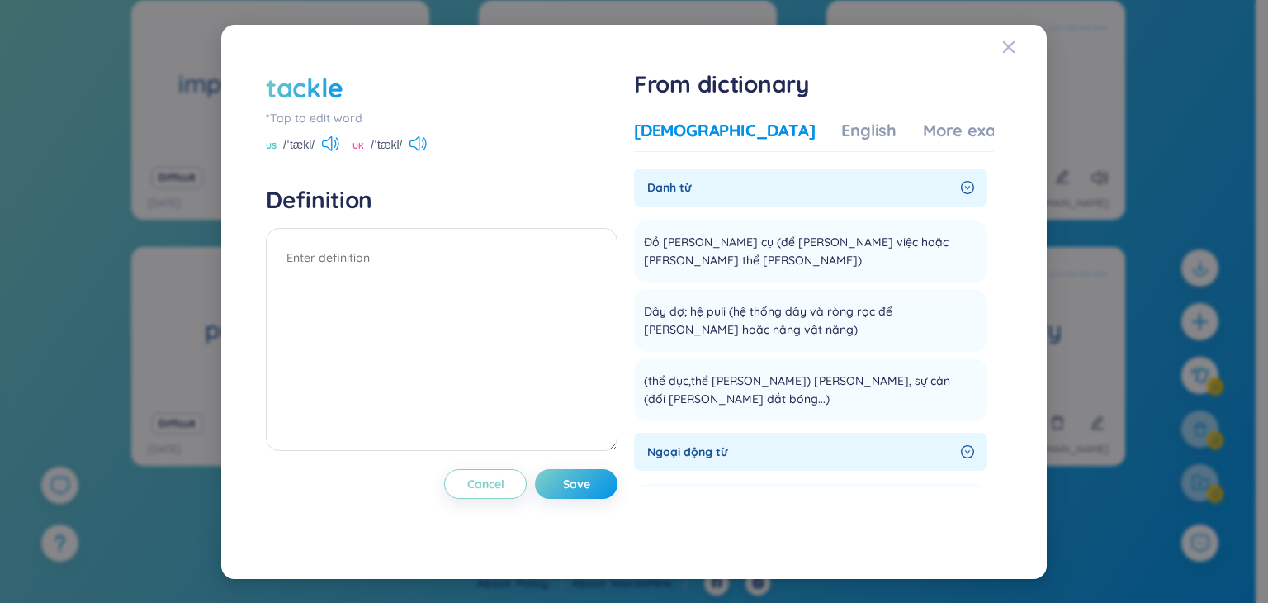
drag, startPoint x: 986, startPoint y: 189, endPoint x: 992, endPoint y: 204, distance: 16.3
click at [992, 204] on section "Danh từ Đồ dùng, dụng cụ (để làm việc hoặc chơi thể thao) Add Dây dợ; hệ puli (…" at bounding box center [814, 327] width 360 height 319
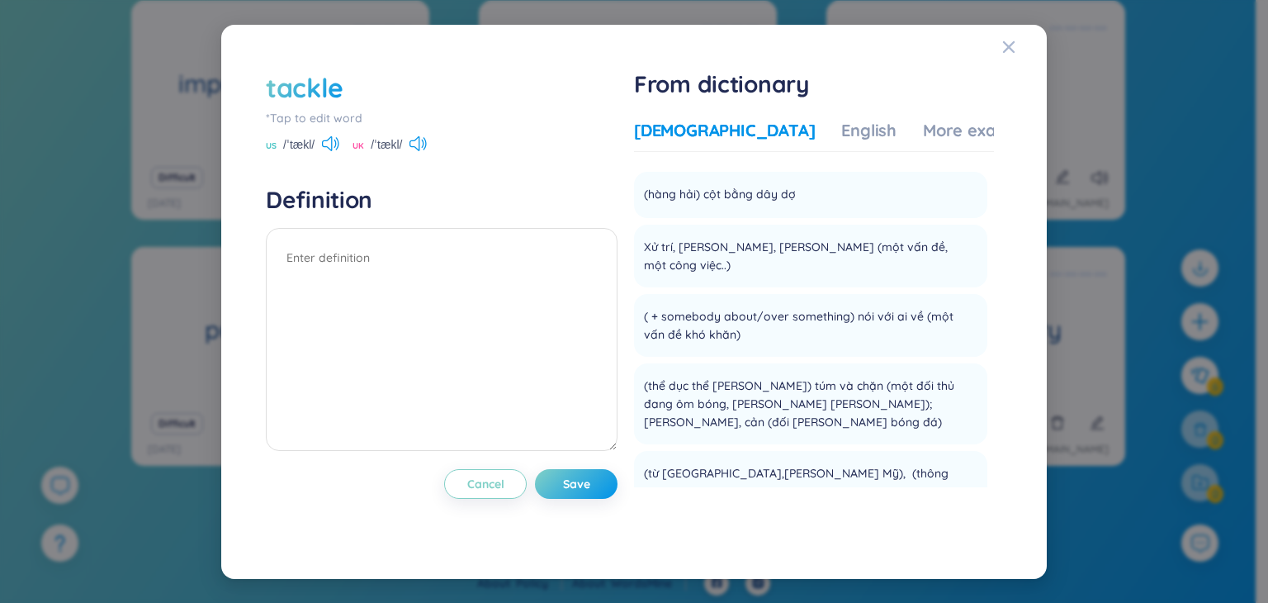
scroll to position [477, 0]
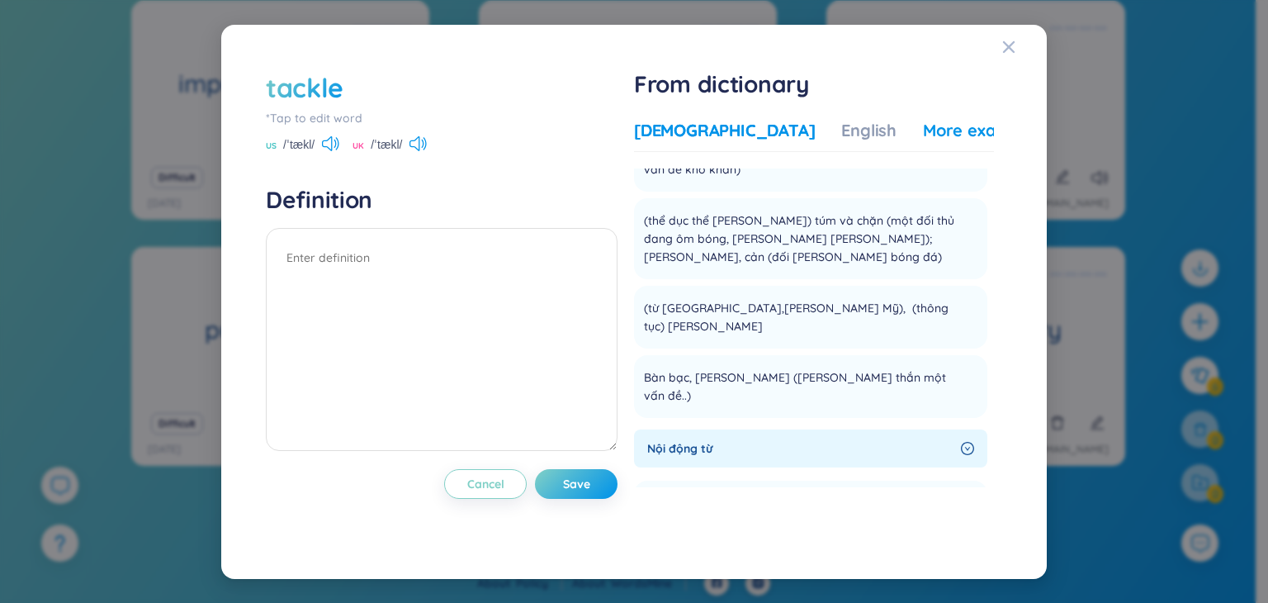
click at [923, 135] on div "More examples" at bounding box center [983, 130] width 120 height 23
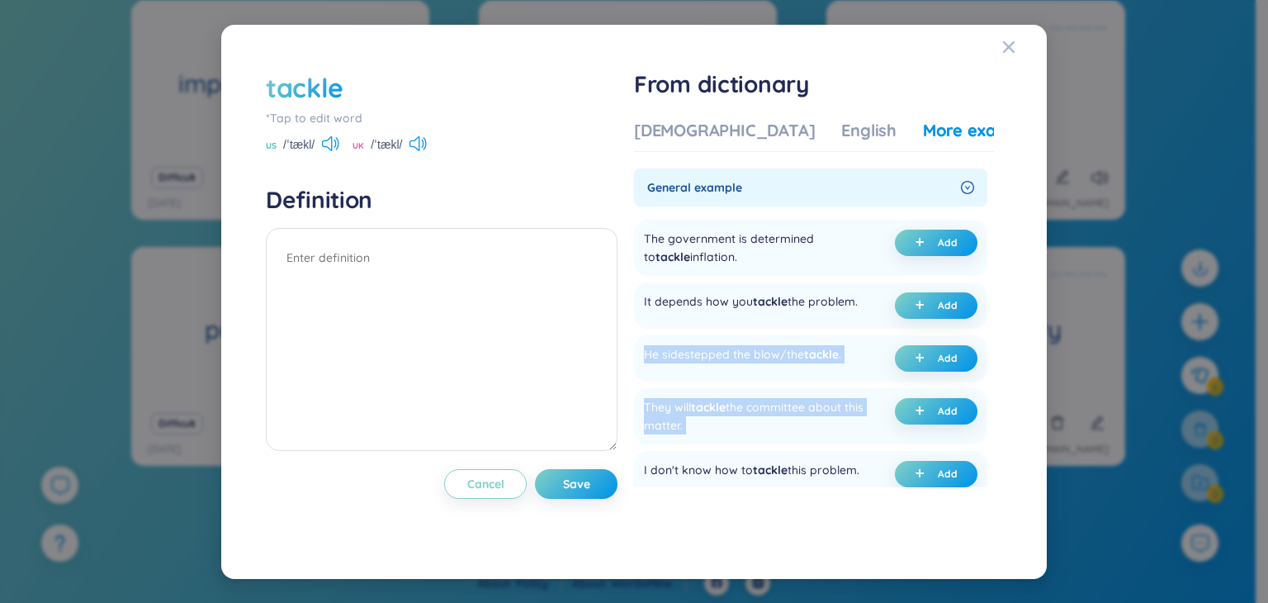
drag, startPoint x: 994, startPoint y: 308, endPoint x: 1009, endPoint y: 401, distance: 94.5
click at [1009, 401] on div "tackle *Tap to edit word US /ˈtækl/ UK /ˈtækl/ Definition Cancel Save From dict…" at bounding box center [634, 301] width 753 height 481
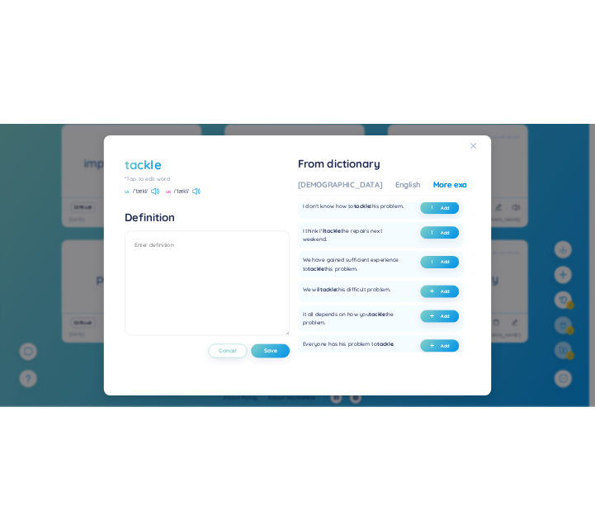
scroll to position [302, 0]
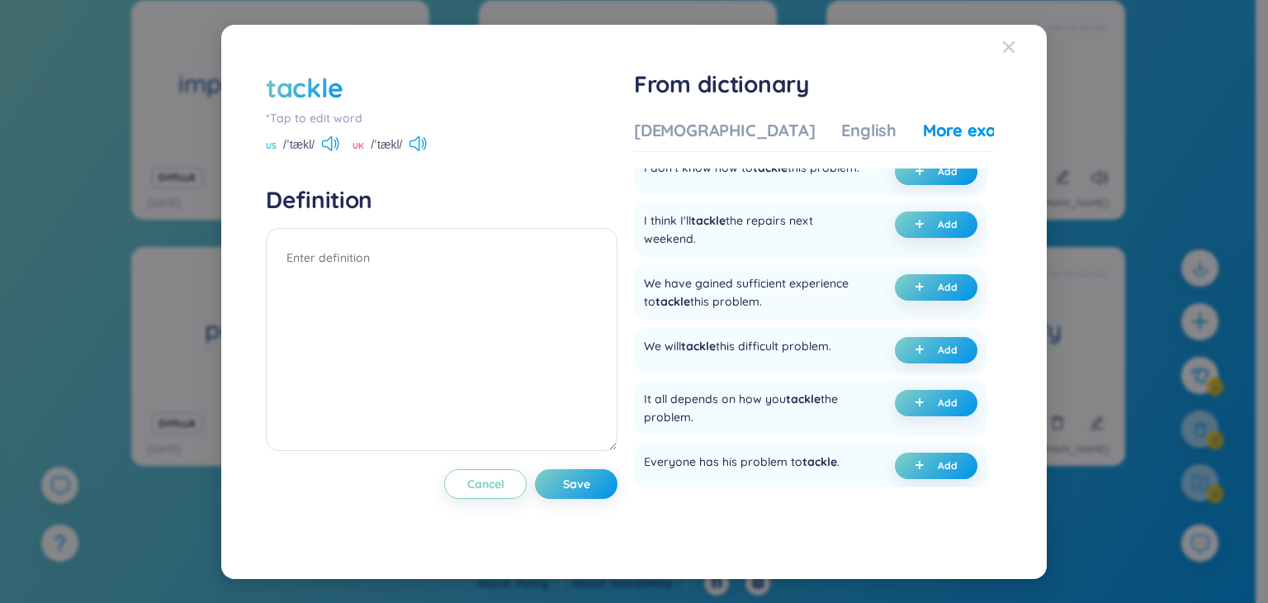
click at [1010, 50] on icon "Close" at bounding box center [1008, 46] width 13 height 13
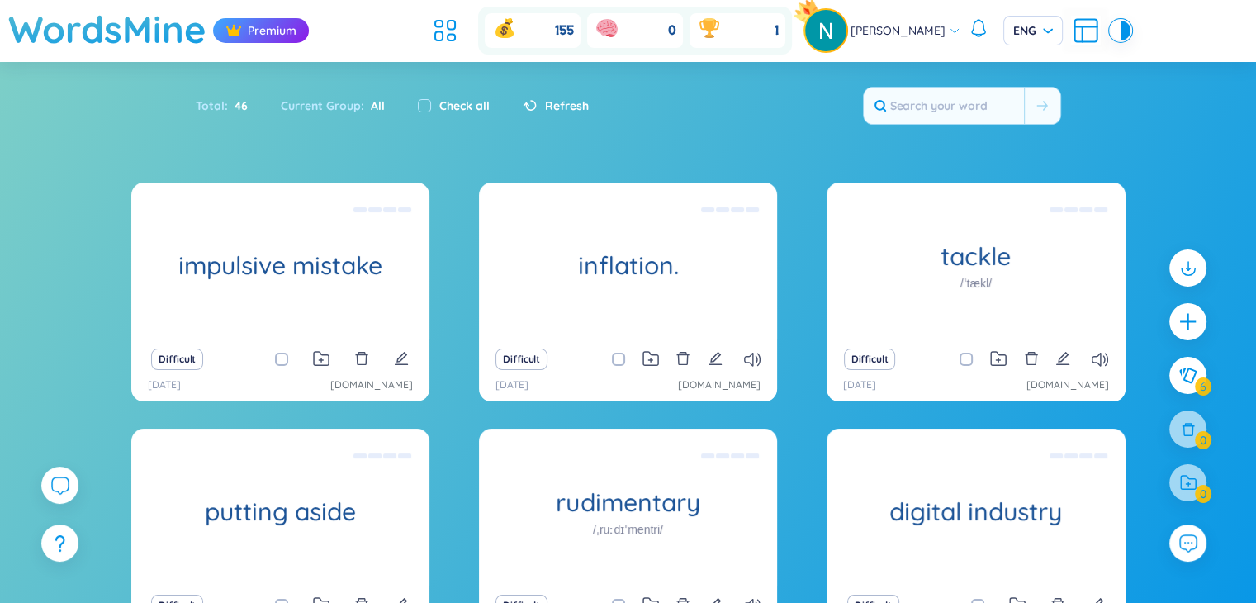
click at [146, 33] on h1 "WordsMine" at bounding box center [107, 29] width 198 height 59
click at [160, 27] on h1 "WordsMine" at bounding box center [107, 29] width 198 height 59
click at [460, 27] on icon at bounding box center [445, 31] width 30 height 30
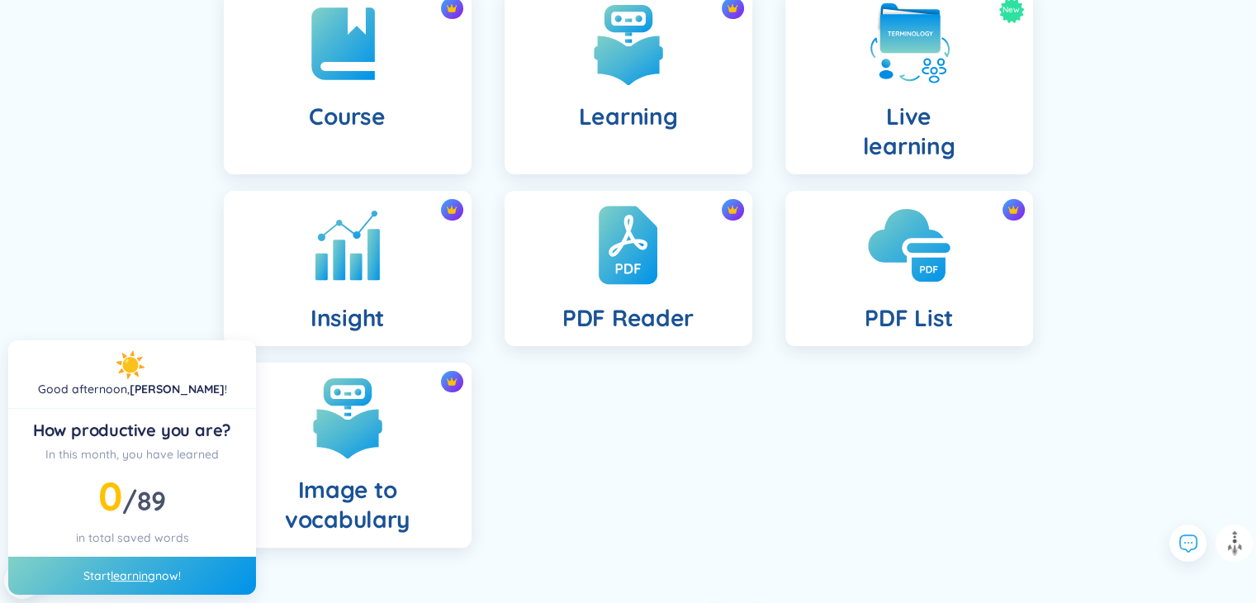
scroll to position [363, 0]
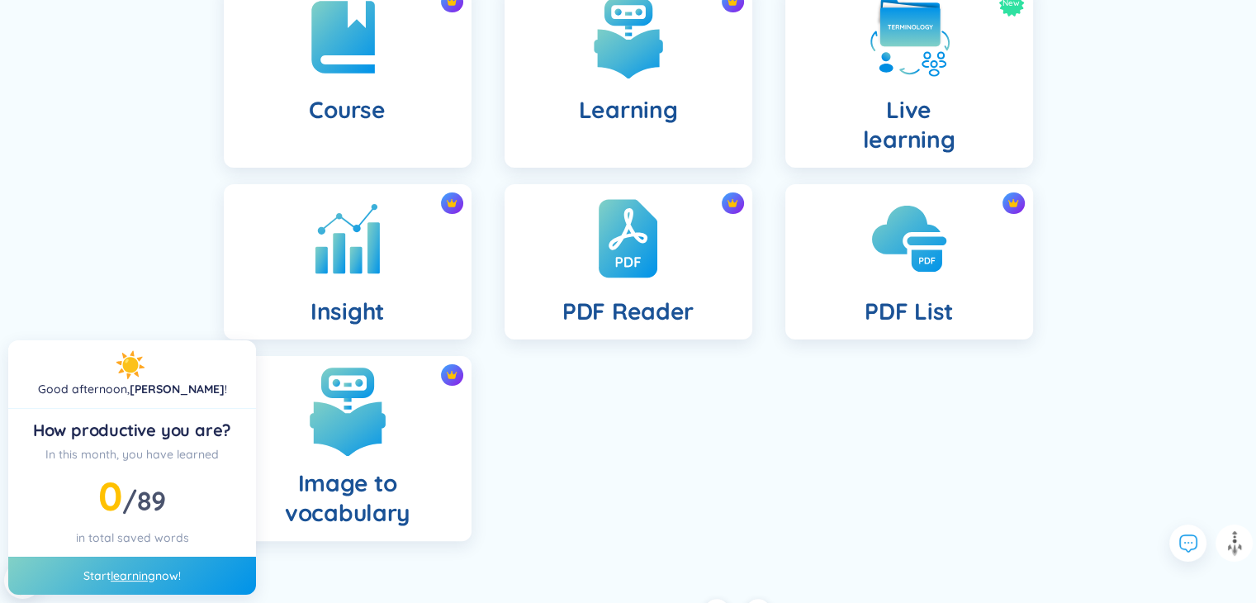
click at [347, 457] on div "Image to vocabulary" at bounding box center [348, 448] width 248 height 185
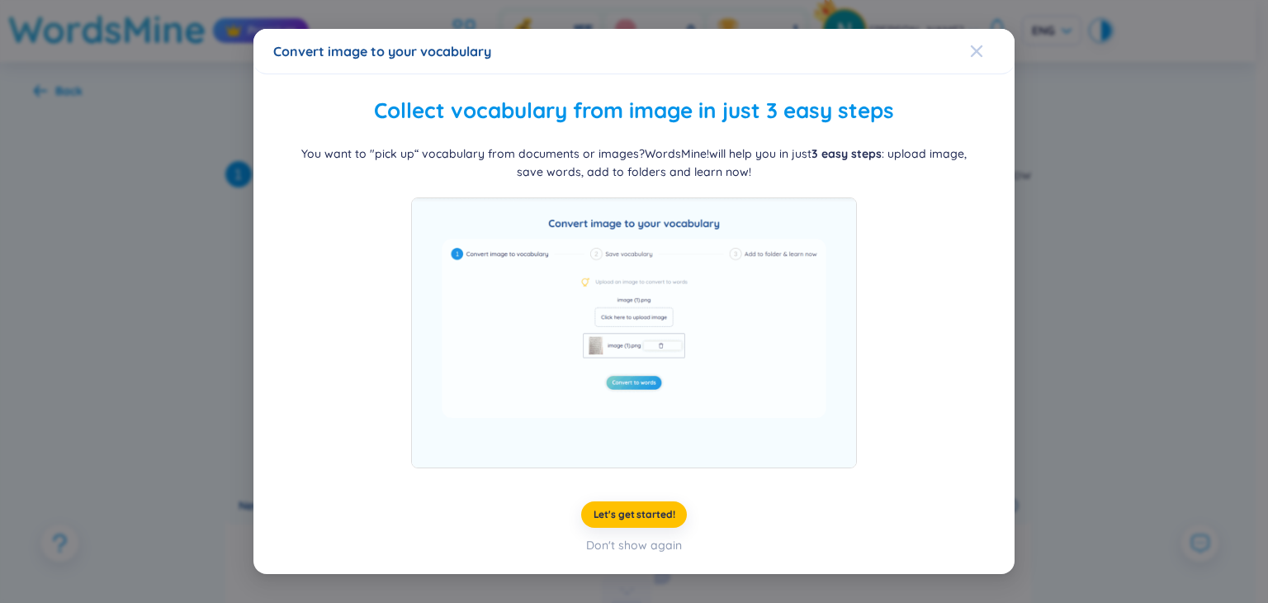
click at [977, 45] on icon "Close" at bounding box center [976, 51] width 13 height 13
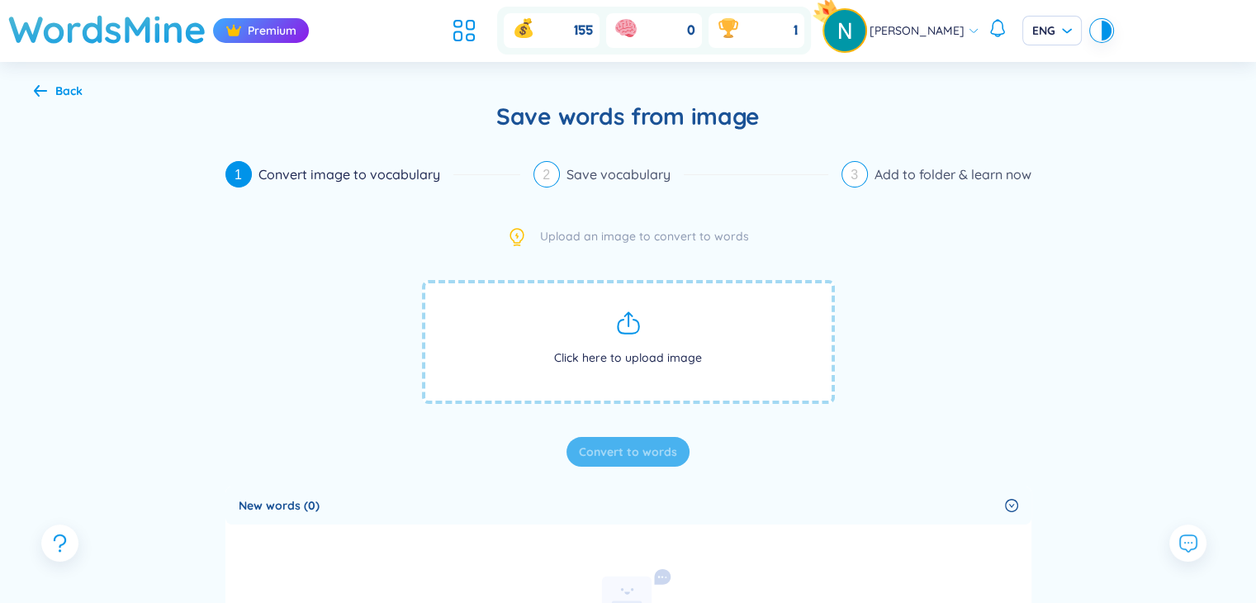
click at [67, 95] on div "Back" at bounding box center [68, 91] width 27 height 18
